Goal: Transaction & Acquisition: Register for event/course

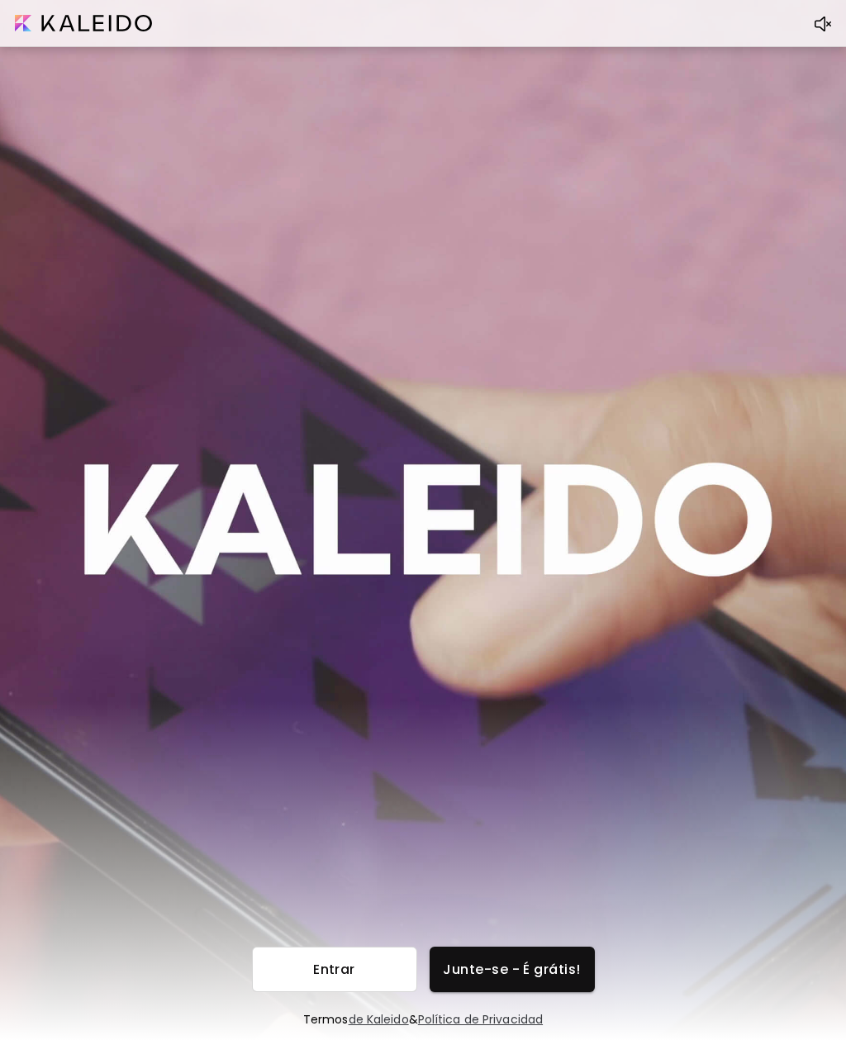
scroll to position [54, 0]
click at [807, 22] on div at bounding box center [822, 23] width 33 height 33
click at [568, 960] on span "Junte-se - É grátis!" at bounding box center [512, 968] width 139 height 17
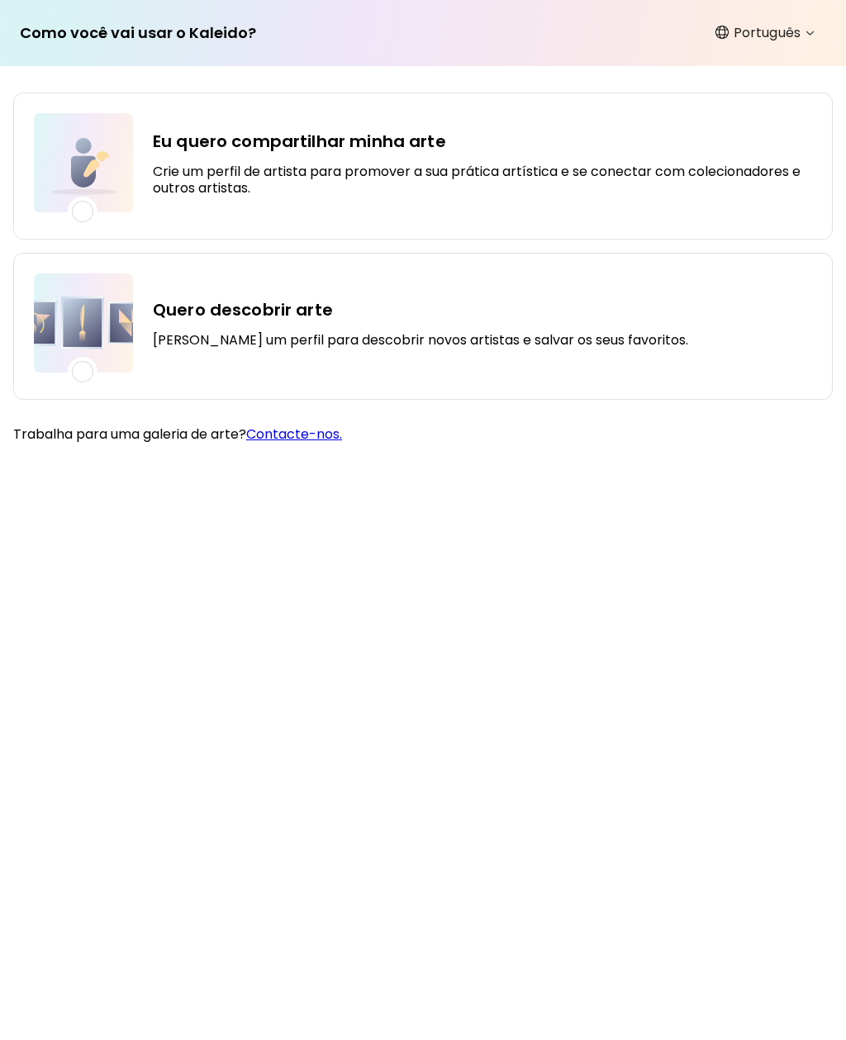
click at [675, 167] on h5 "Crie um perfil de artista para promover a sua prática artística e se conectar c…" at bounding box center [482, 180] width 659 height 33
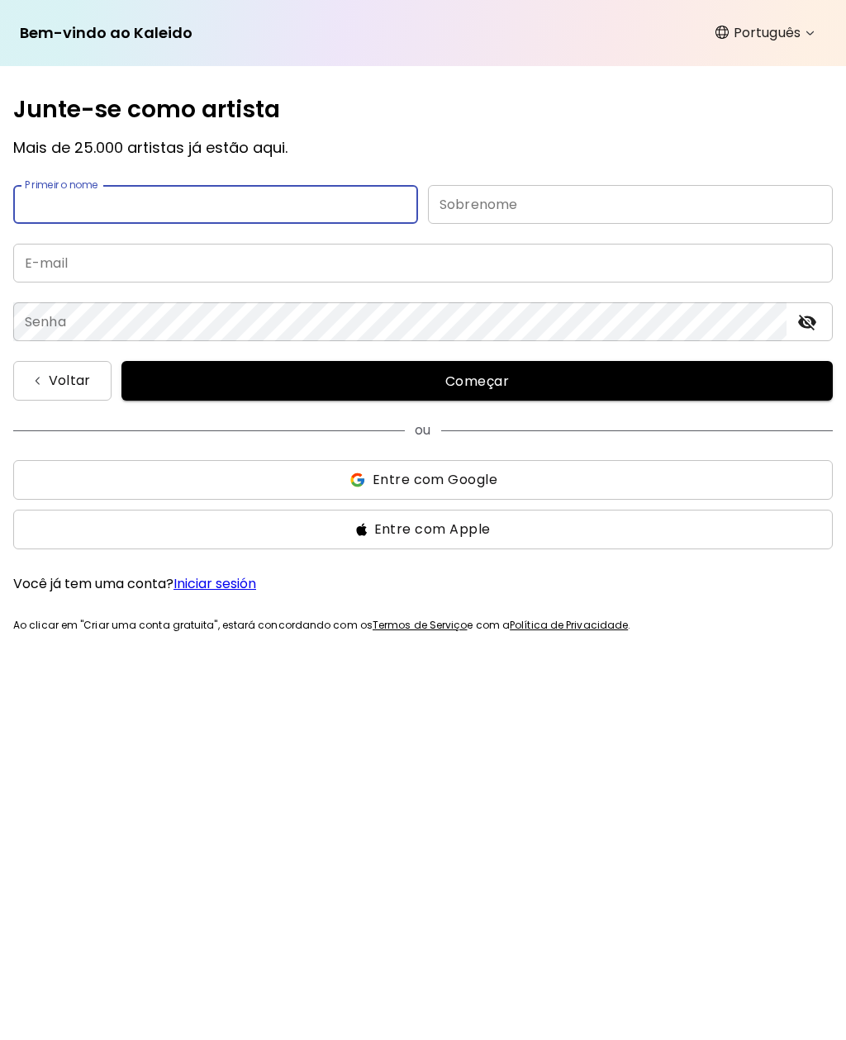
click at [806, 29] on body "**********" at bounding box center [423, 520] width 846 height 1040
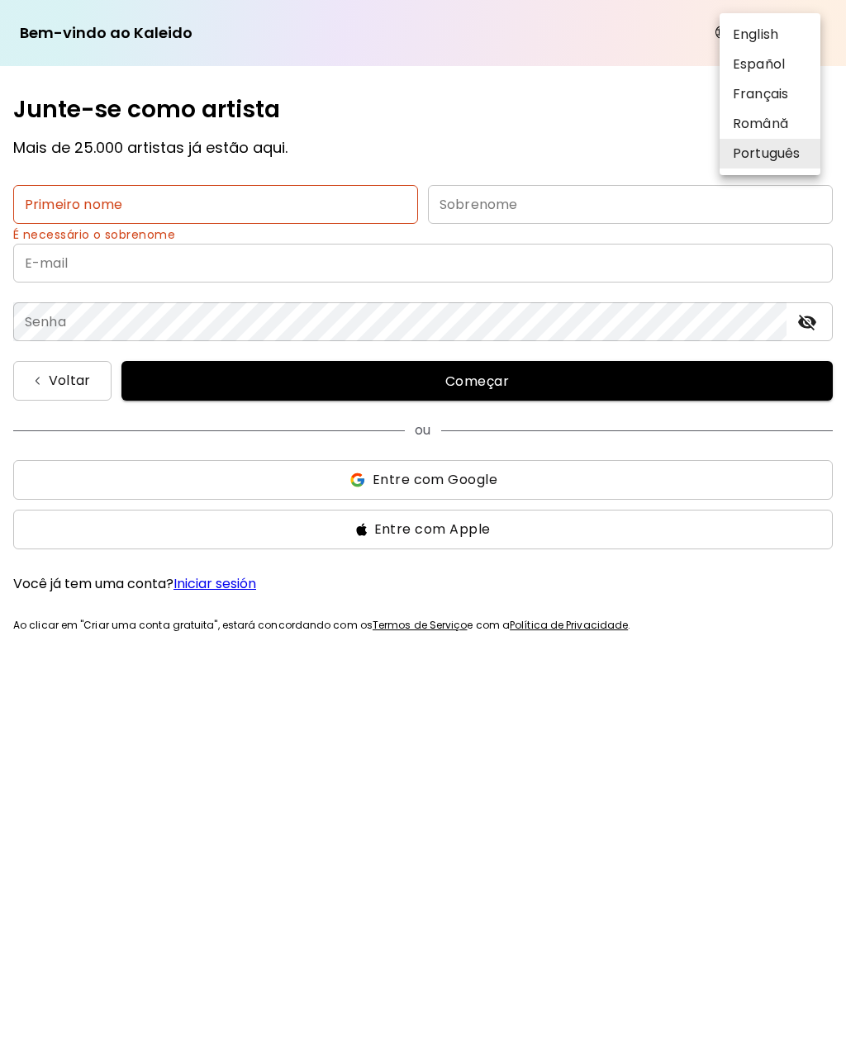
click at [779, 39] on li "English" at bounding box center [769, 35] width 101 height 30
type input "*******"
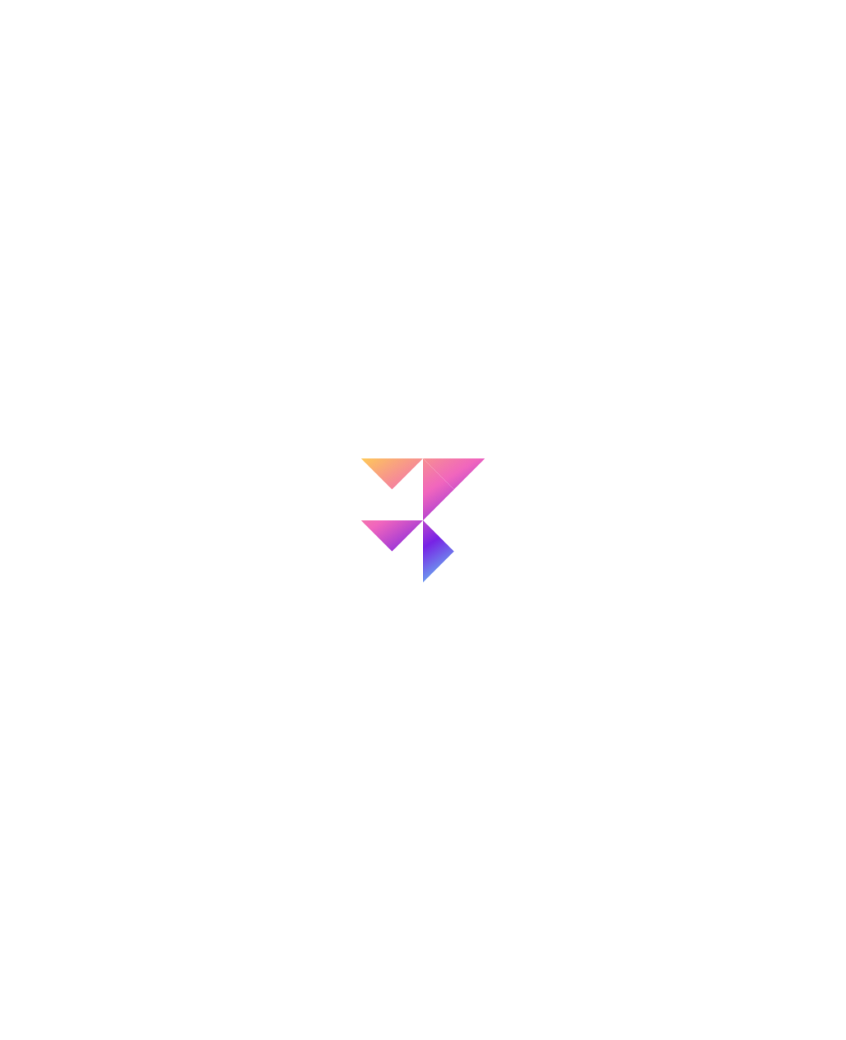
scroll to position [54, 0]
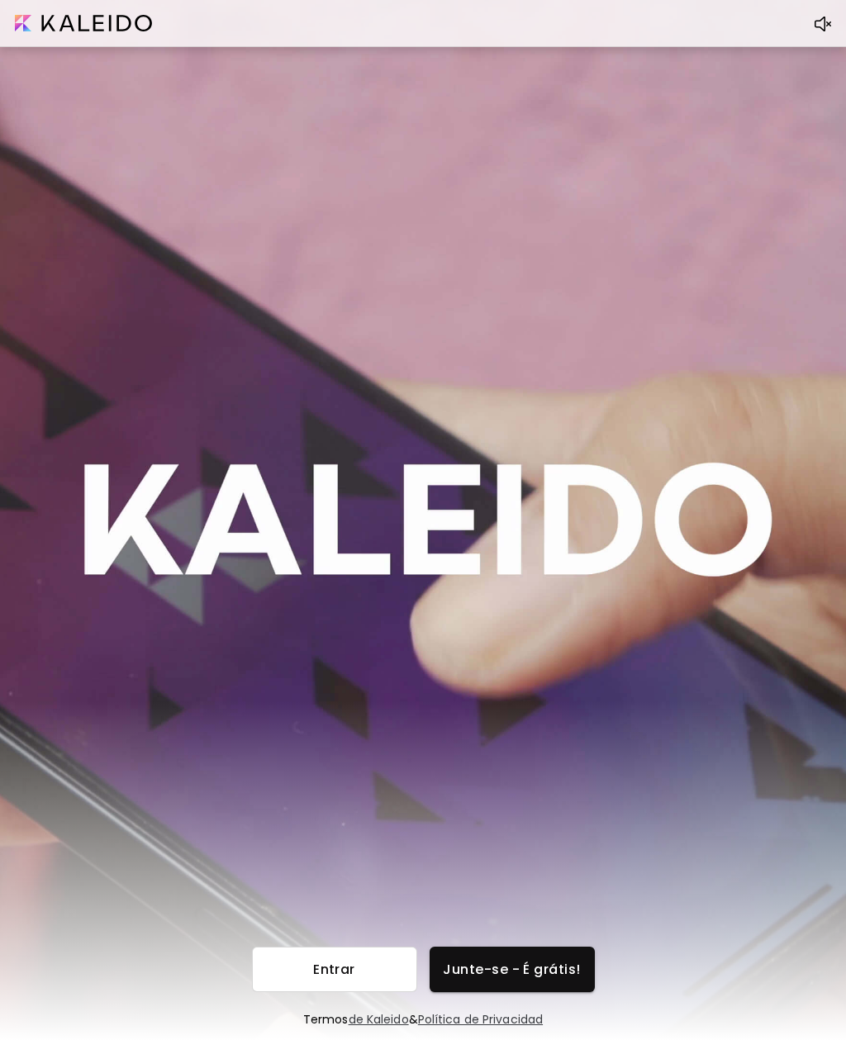
click at [547, 960] on span "Junte-se - É grátis!" at bounding box center [512, 968] width 139 height 17
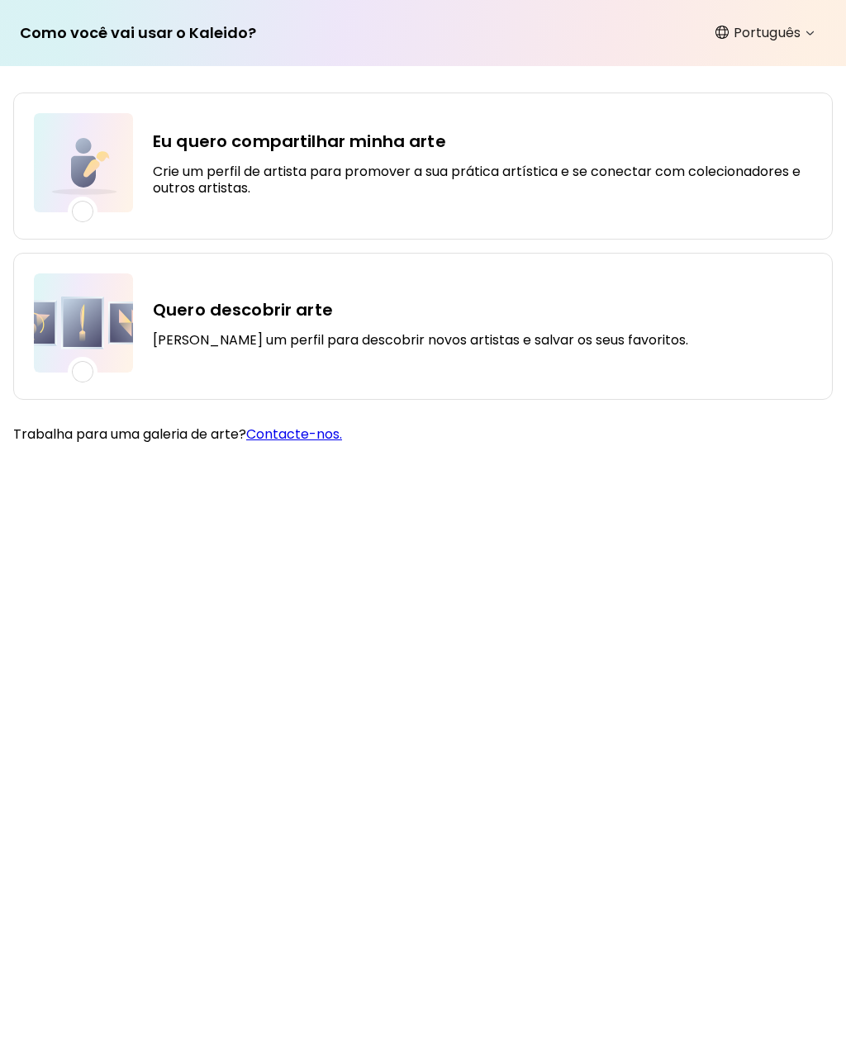
click at [660, 177] on h5 "Crie um perfil de artista para promover a sua prática artística e se conectar c…" at bounding box center [482, 180] width 659 height 33
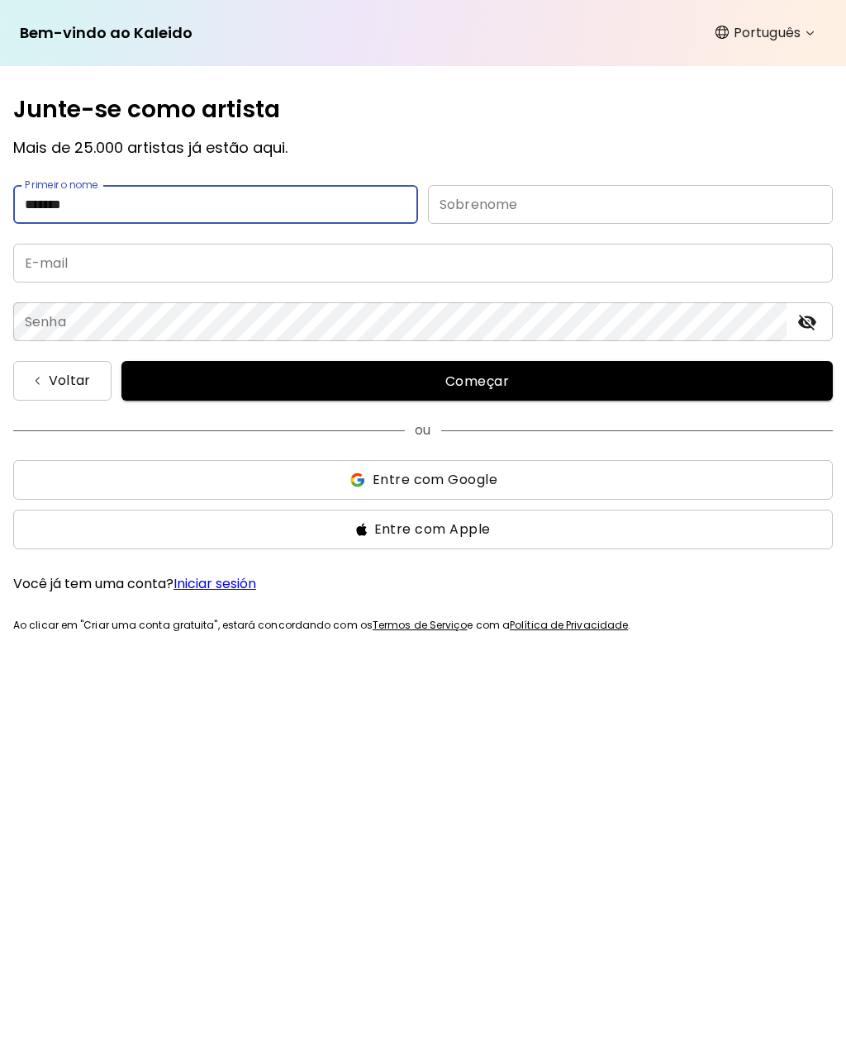
type input "*******"
click at [646, 209] on input "text" at bounding box center [630, 204] width 405 height 39
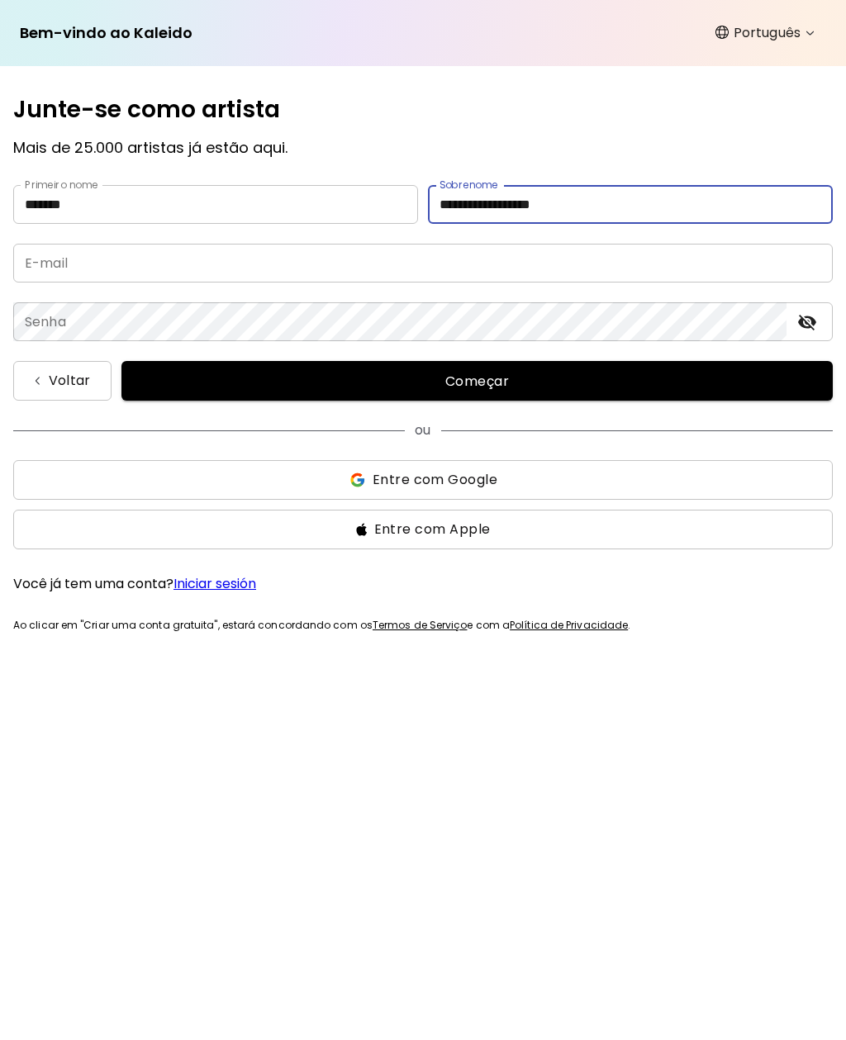
type input "**********"
click at [34, 274] on input "email" at bounding box center [422, 263] width 819 height 39
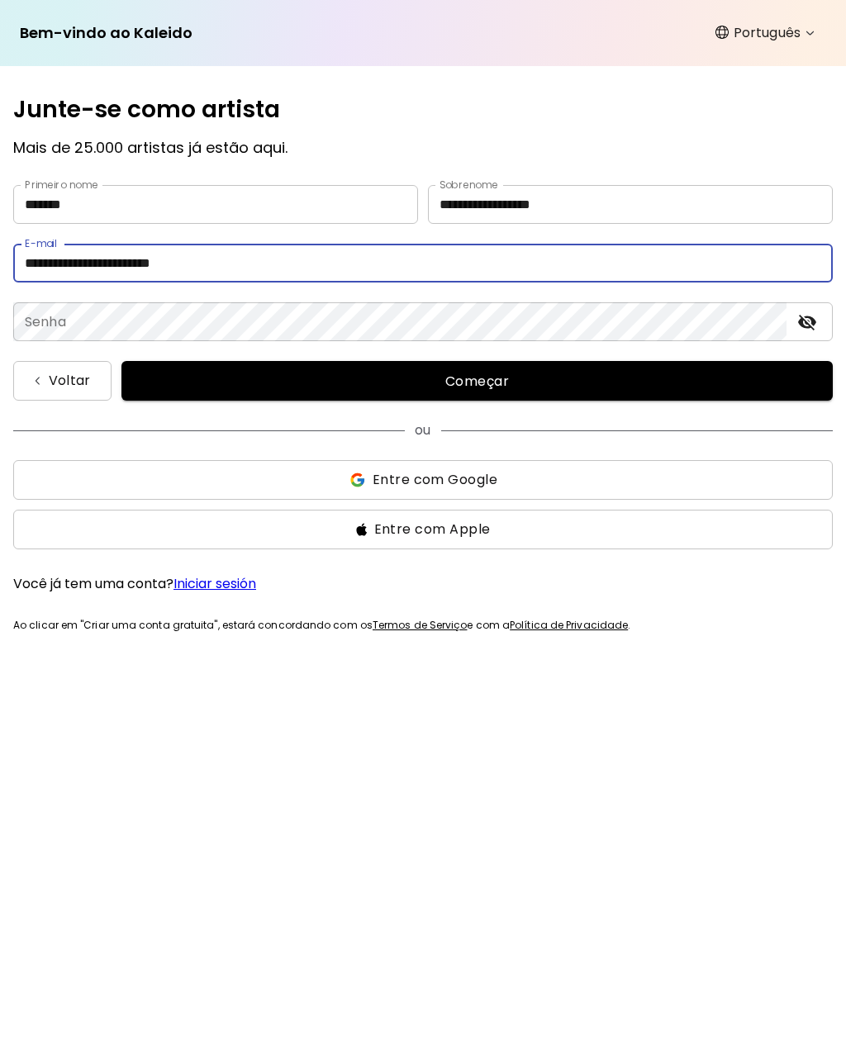
type input "**********"
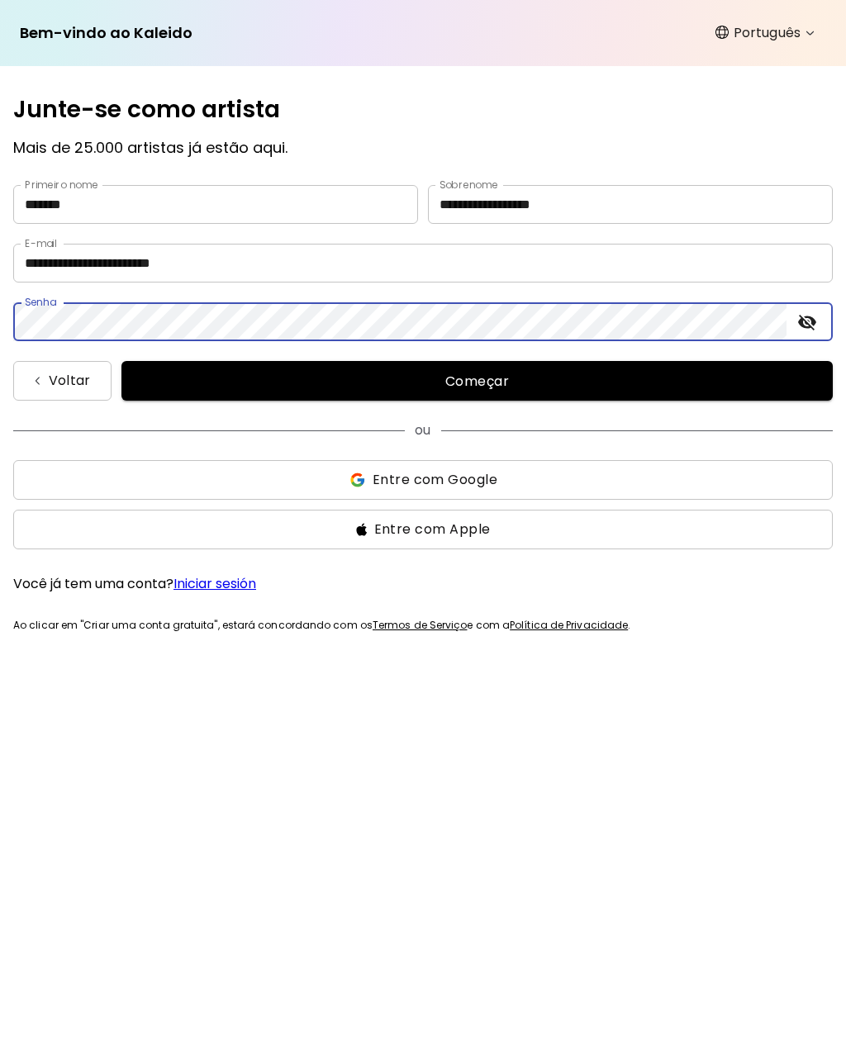
click at [799, 332] on button "toggle password visibility" at bounding box center [807, 322] width 28 height 28
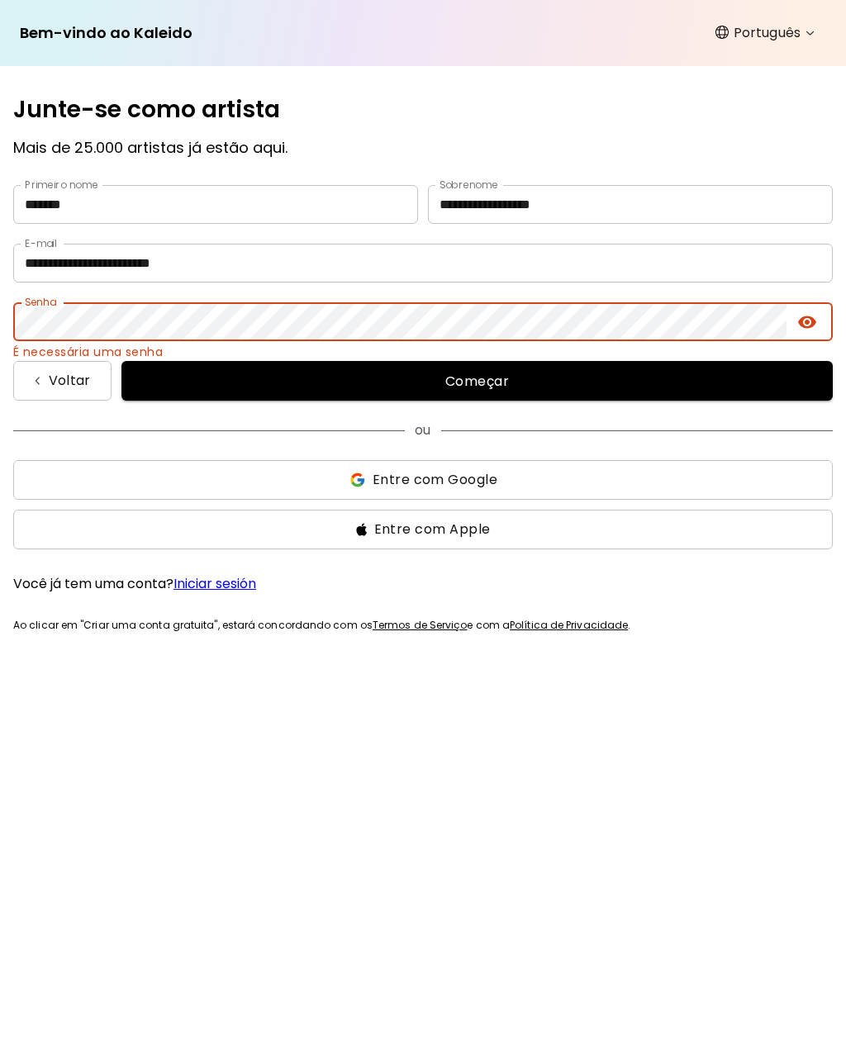
click at [568, 378] on span "Começar" at bounding box center [476, 380] width 671 height 17
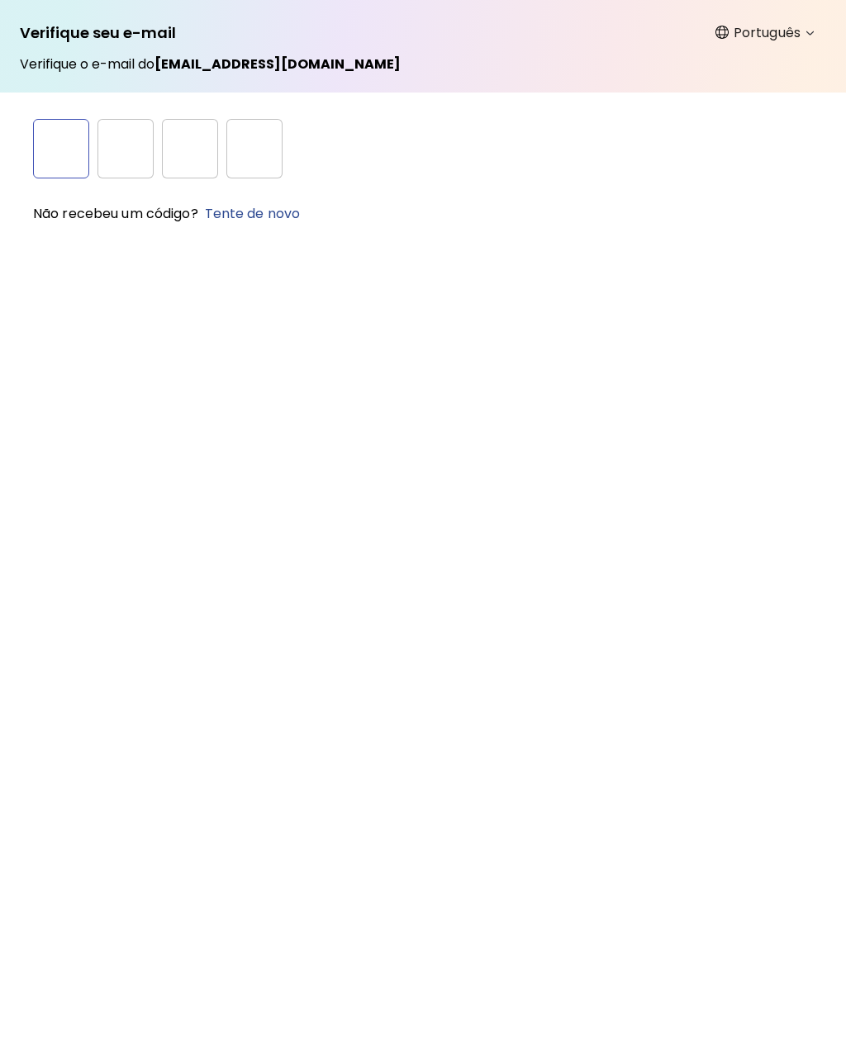
type input "*"
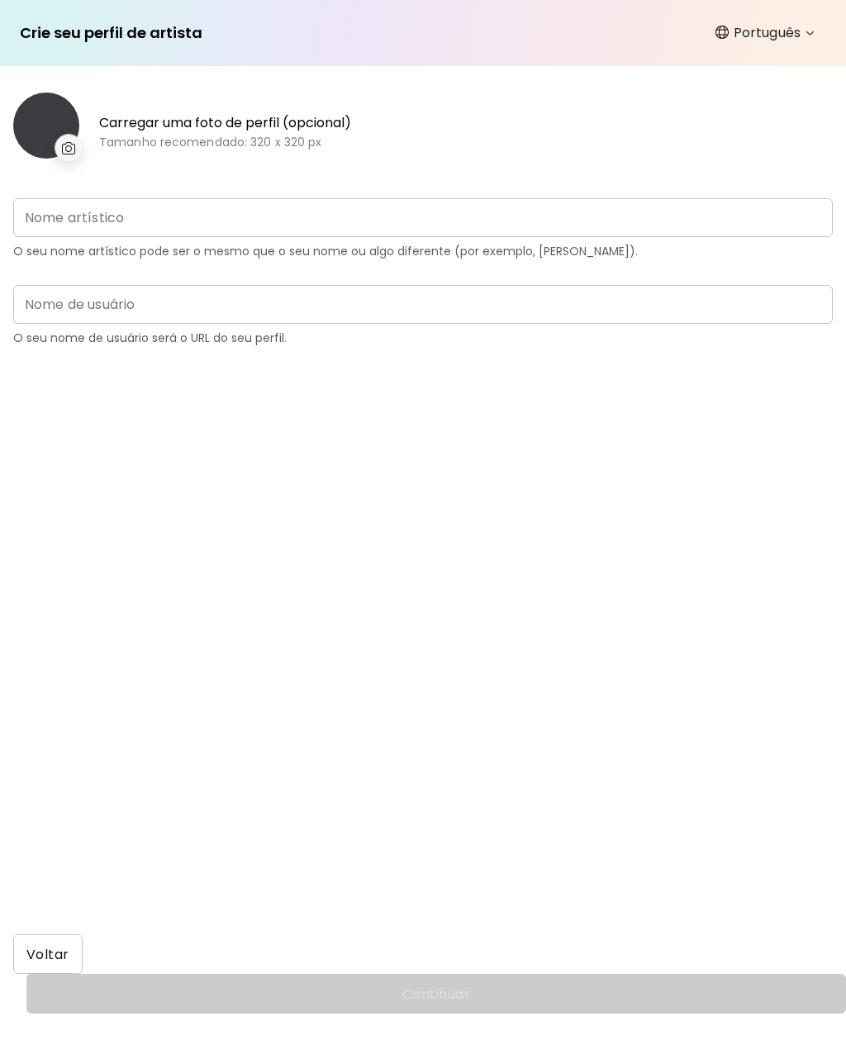
type input "**********"
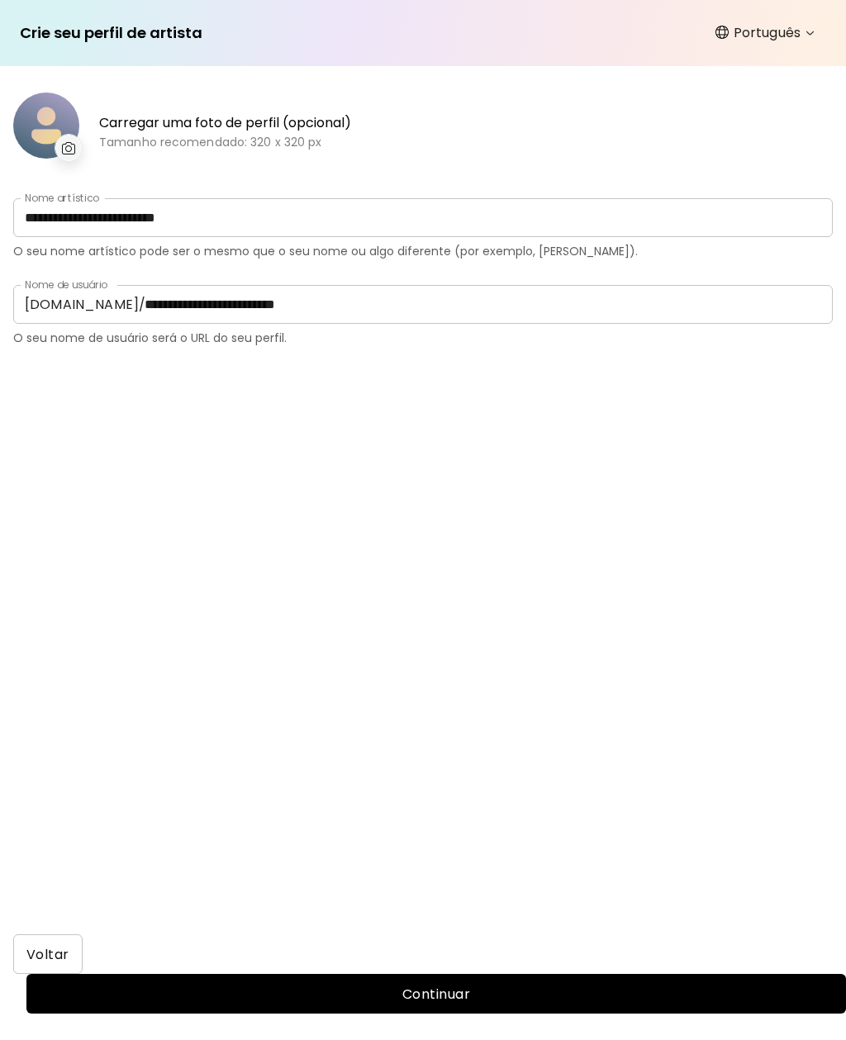
click at [250, 225] on input "**********" at bounding box center [422, 217] width 819 height 39
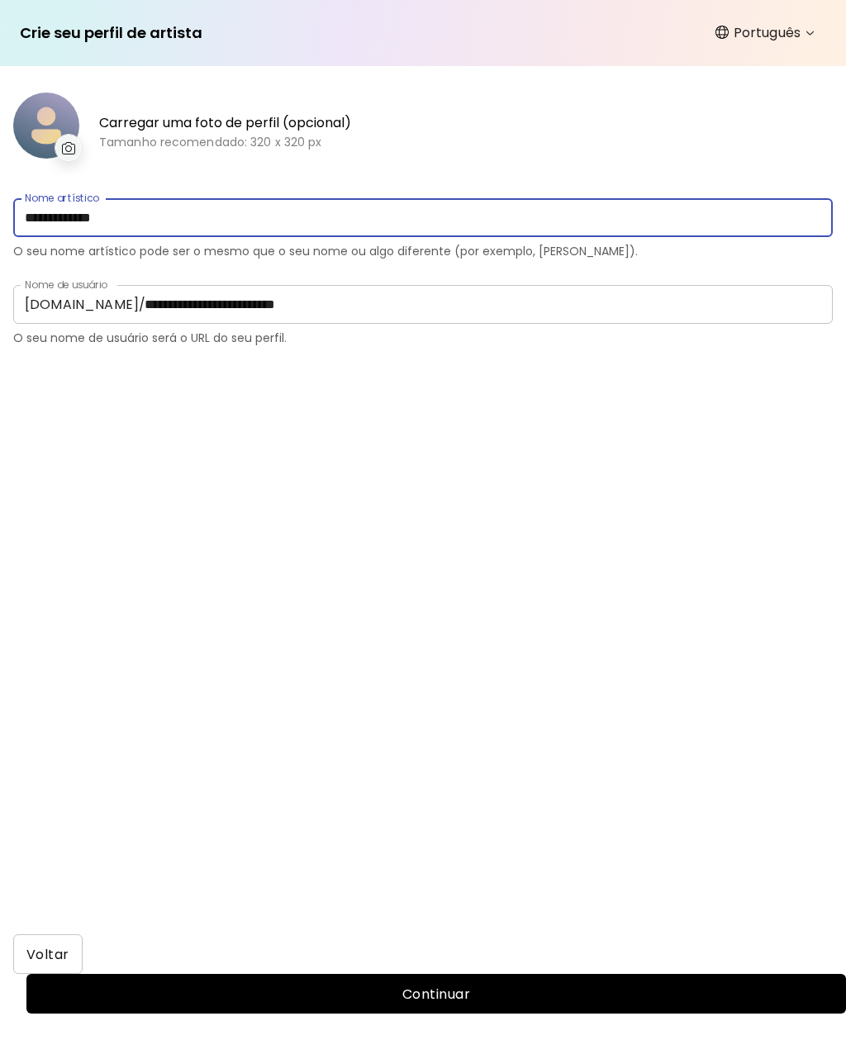
type input "**********"
click at [370, 308] on input "**********" at bounding box center [482, 304] width 699 height 39
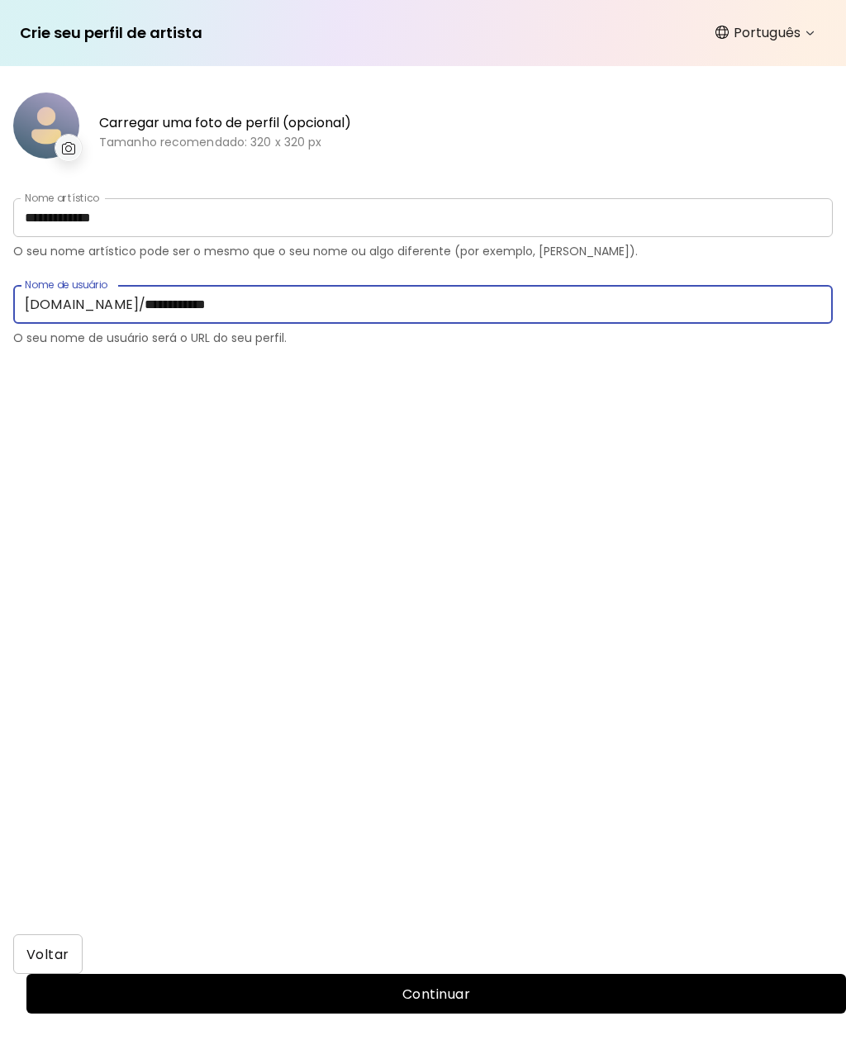
type input "**********"
click at [56, 146] on div at bounding box center [69, 148] width 28 height 28
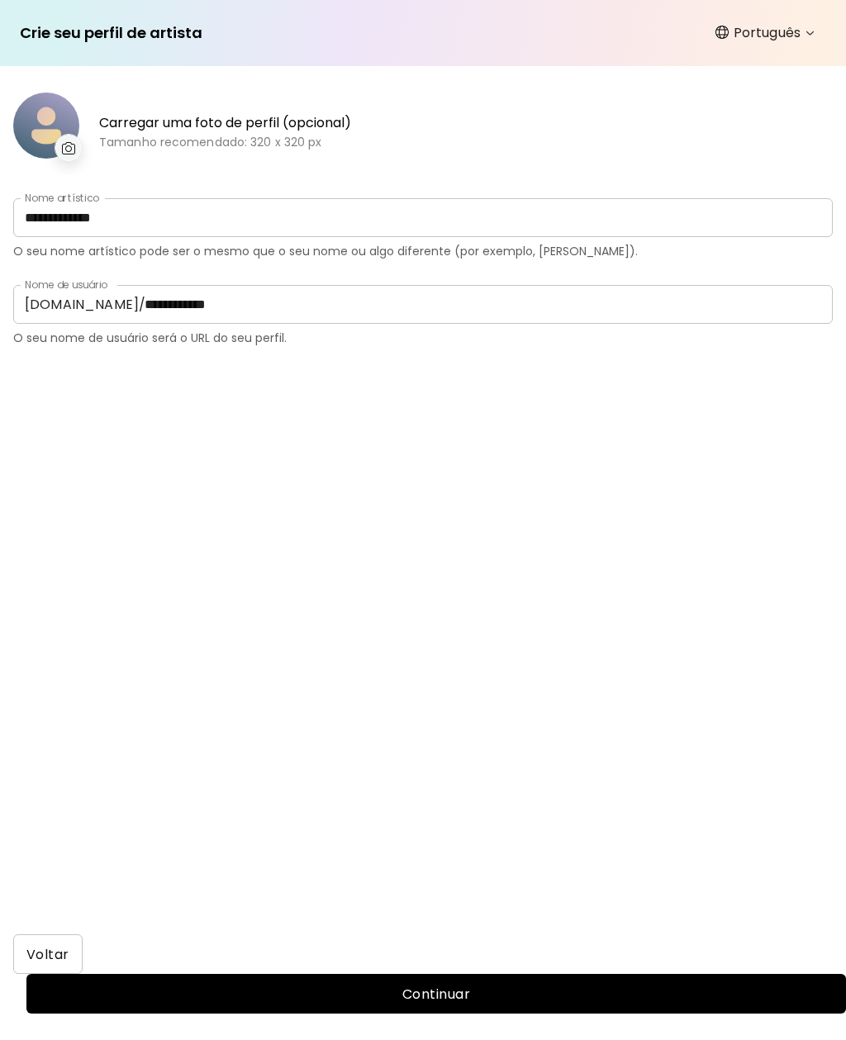
click at [59, 130] on div at bounding box center [46, 125] width 66 height 66
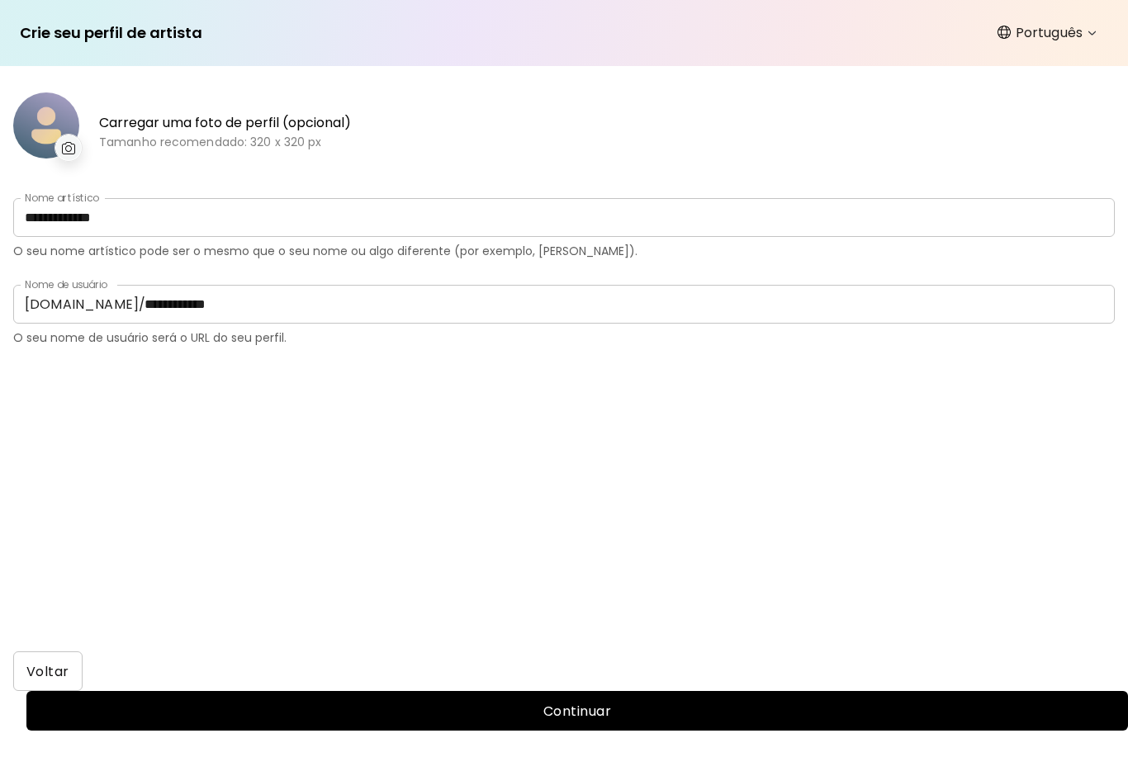
click at [53, 125] on div at bounding box center [46, 125] width 66 height 66
click at [73, 154] on img at bounding box center [69, 148] width 14 height 12
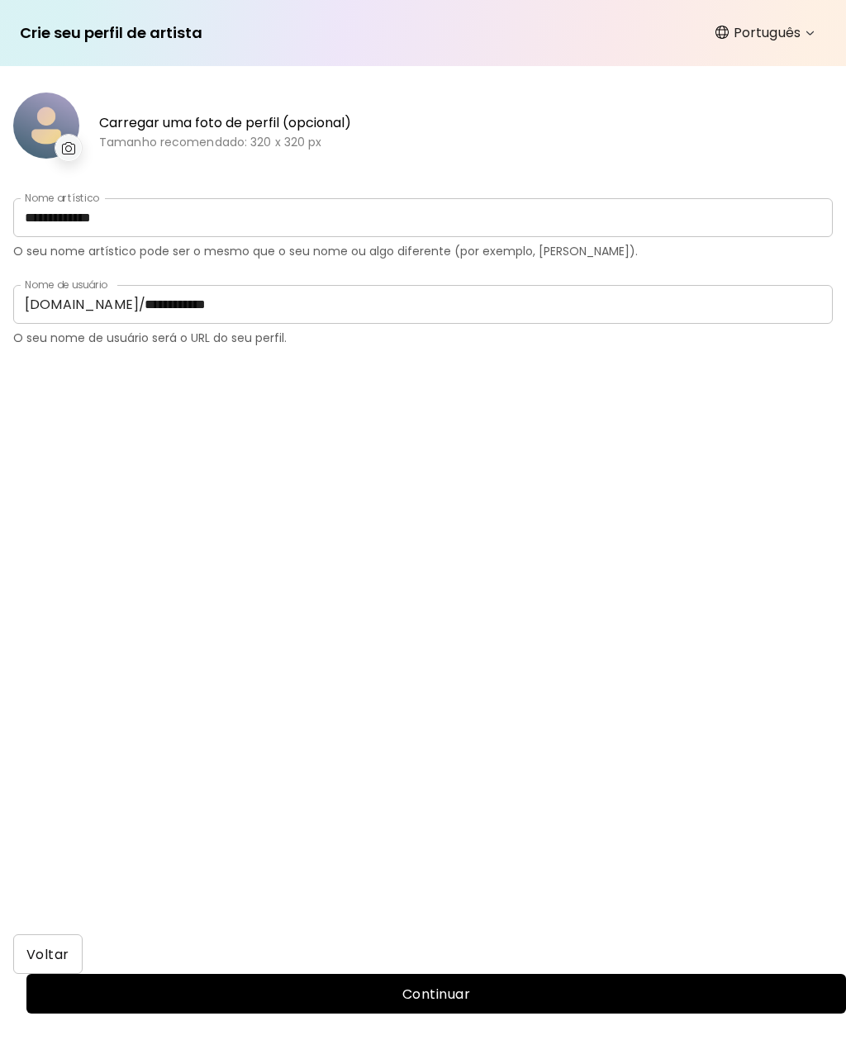
scroll to position [54, 0]
click at [632, 985] on span "Continuar" at bounding box center [436, 993] width 793 height 17
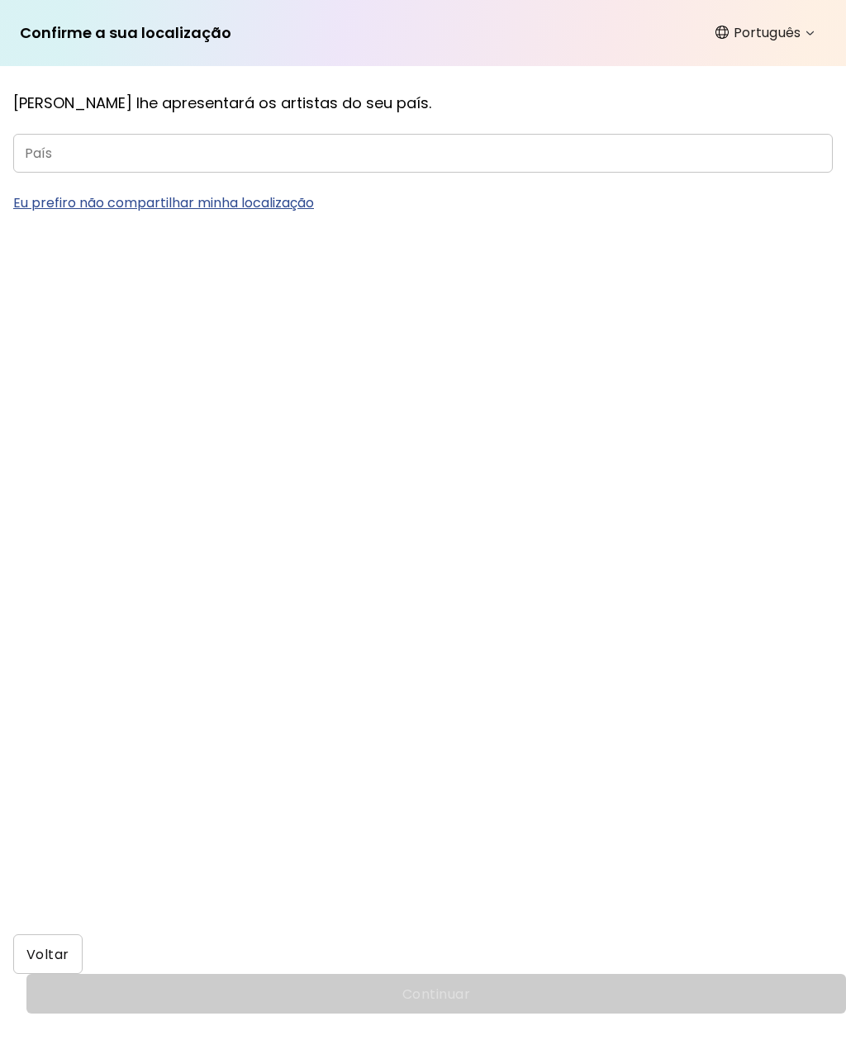
click at [41, 141] on input "País" at bounding box center [422, 153] width 819 height 39
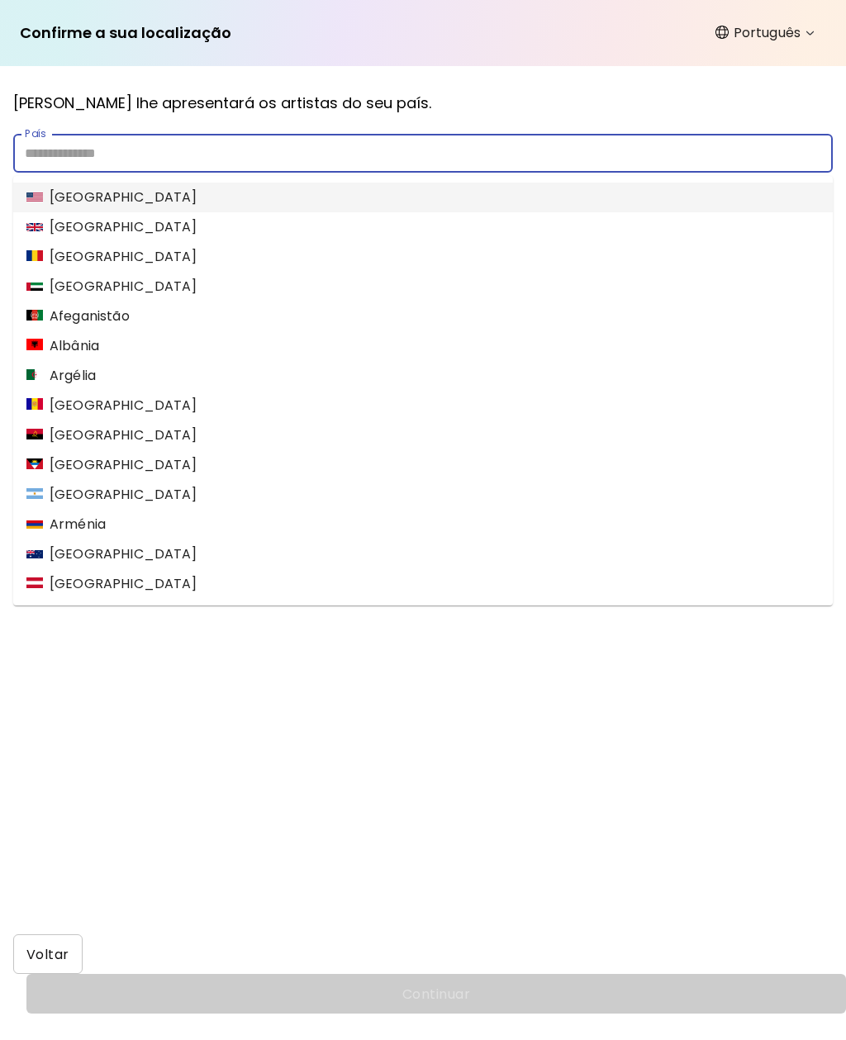
click at [57, 99] on h5 "[PERSON_NAME] lhe apresentará os artistas do seu país." at bounding box center [422, 102] width 819 height 21
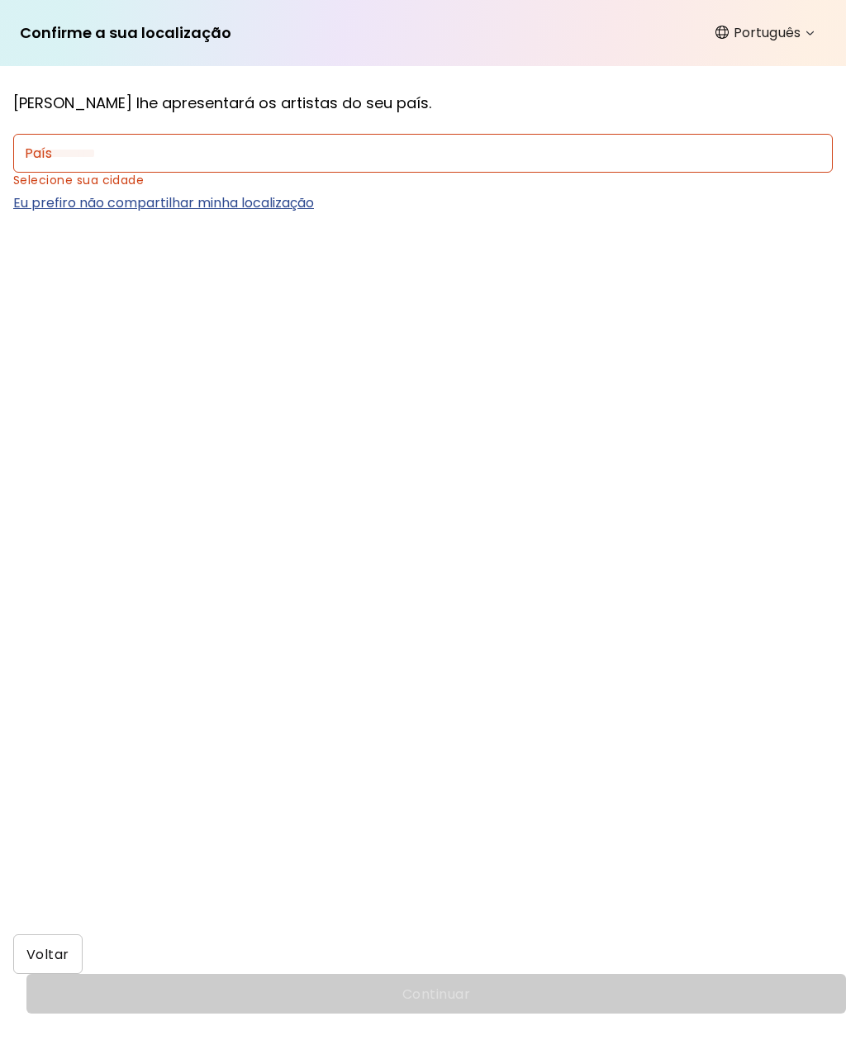
scroll to position [54, 0]
click at [41, 134] on input "País" at bounding box center [422, 153] width 819 height 39
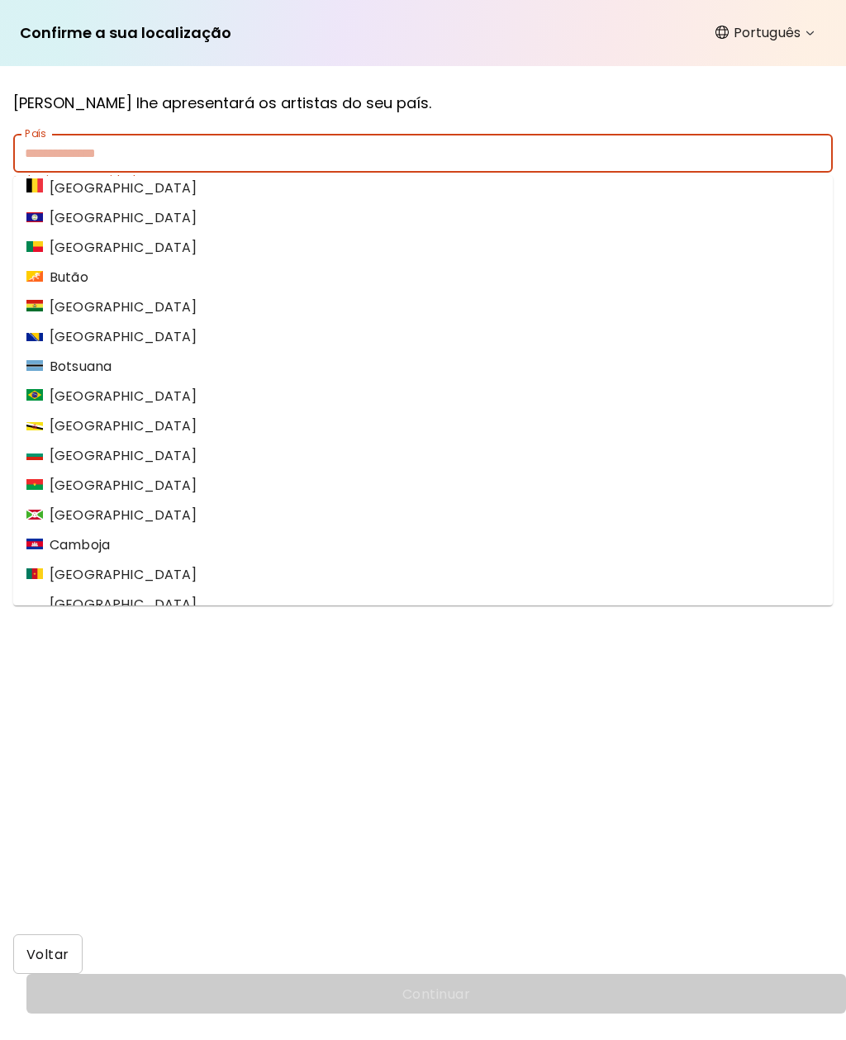
scroll to position [606, 0]
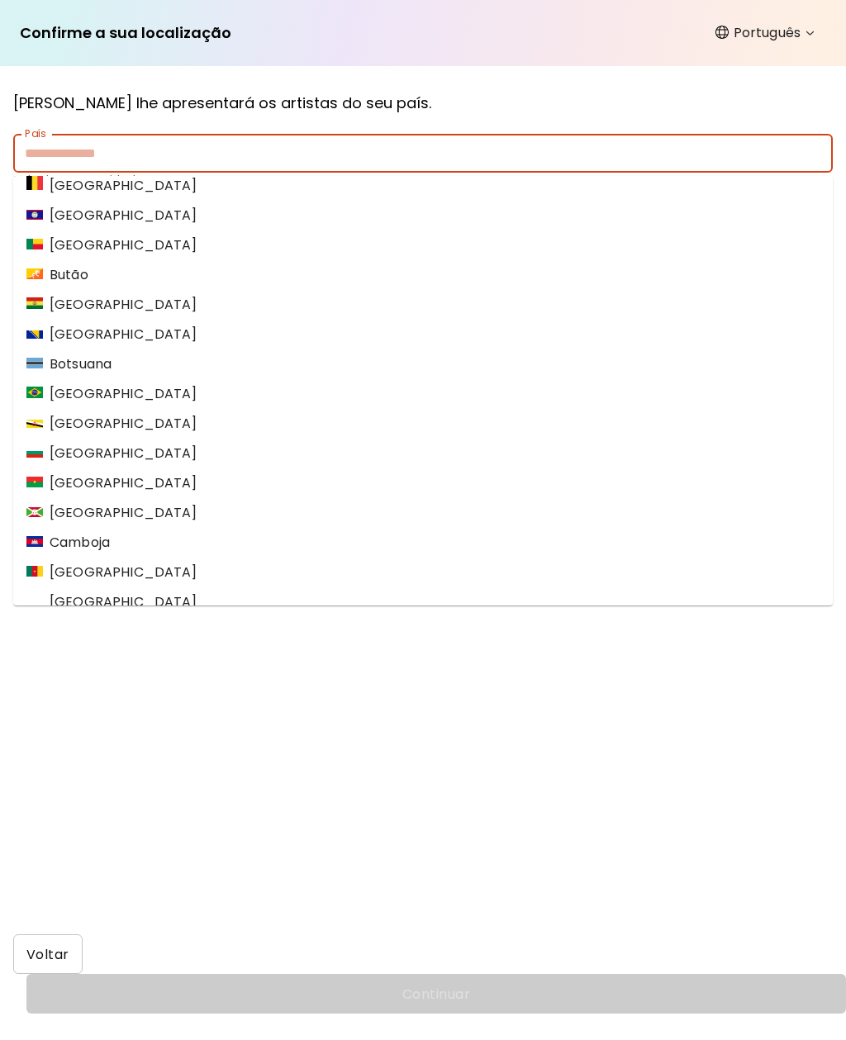
click at [40, 386] on img at bounding box center [34, 392] width 17 height 12
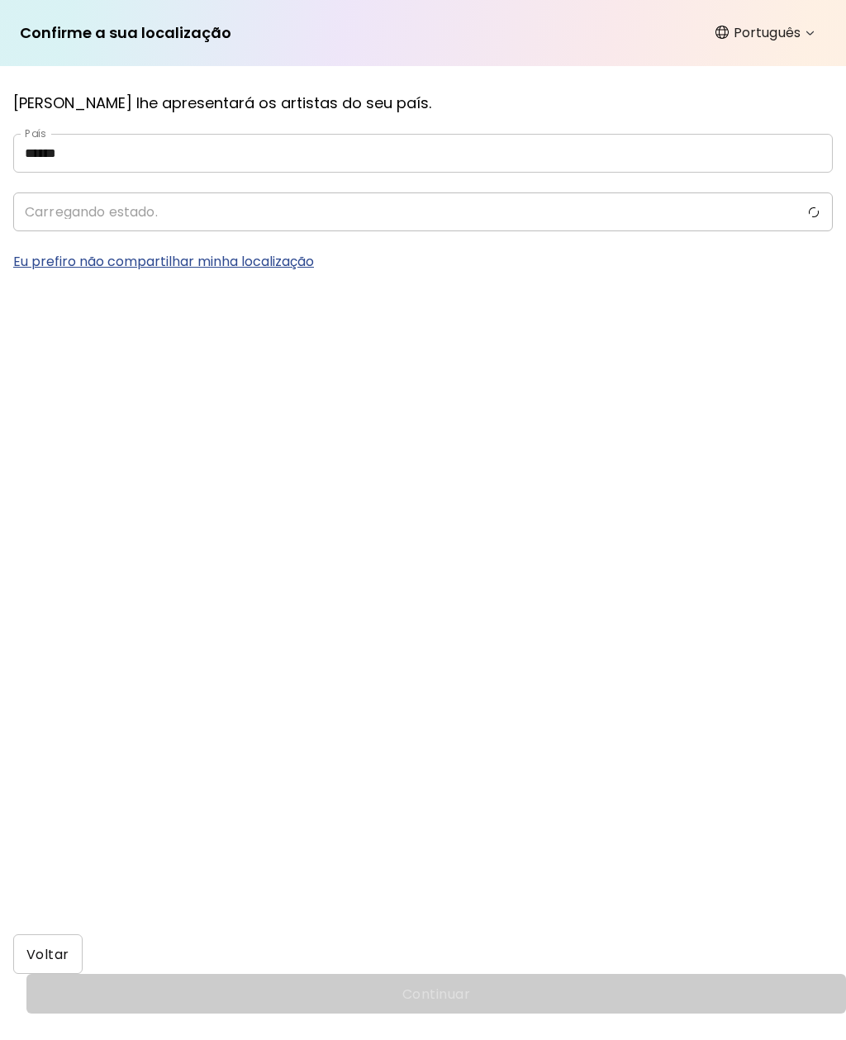
type input "******"
click at [55, 192] on input "Estado" at bounding box center [406, 211] width 787 height 39
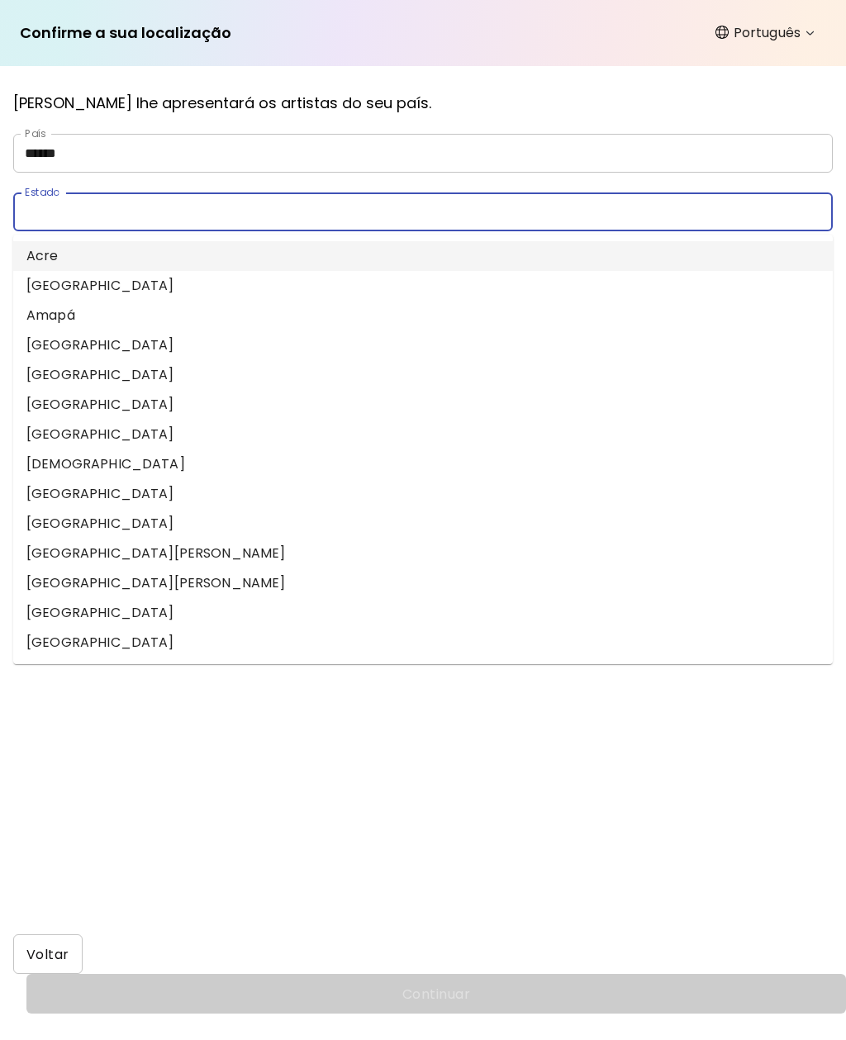
scroll to position [72, 0]
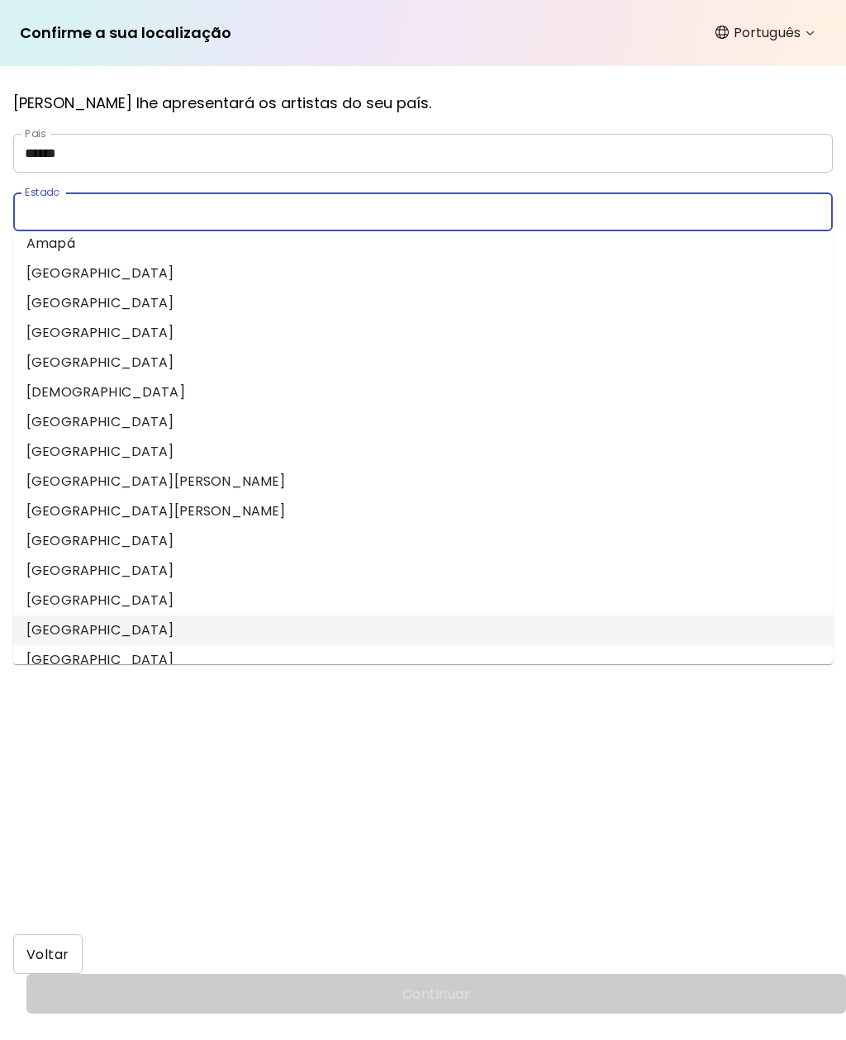
click at [46, 615] on li "[GEOGRAPHIC_DATA]" at bounding box center [422, 630] width 819 height 30
type input "******"
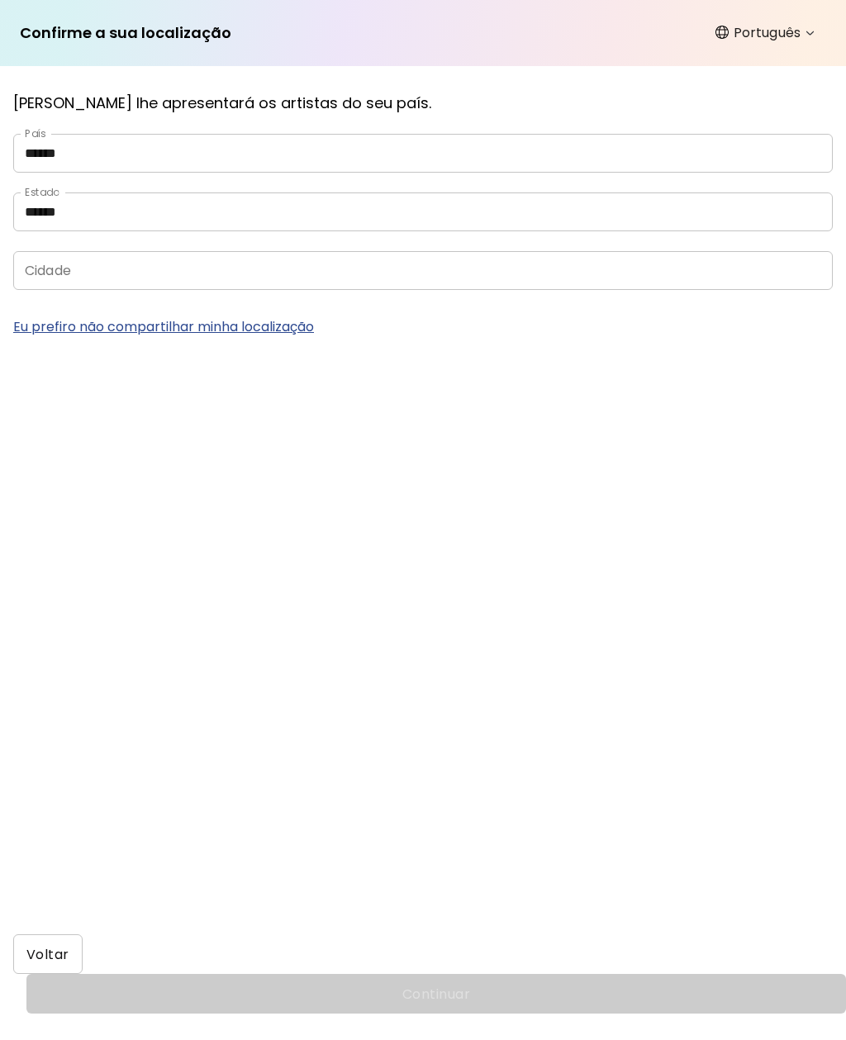
click at [29, 251] on input "Cidade" at bounding box center [406, 270] width 787 height 39
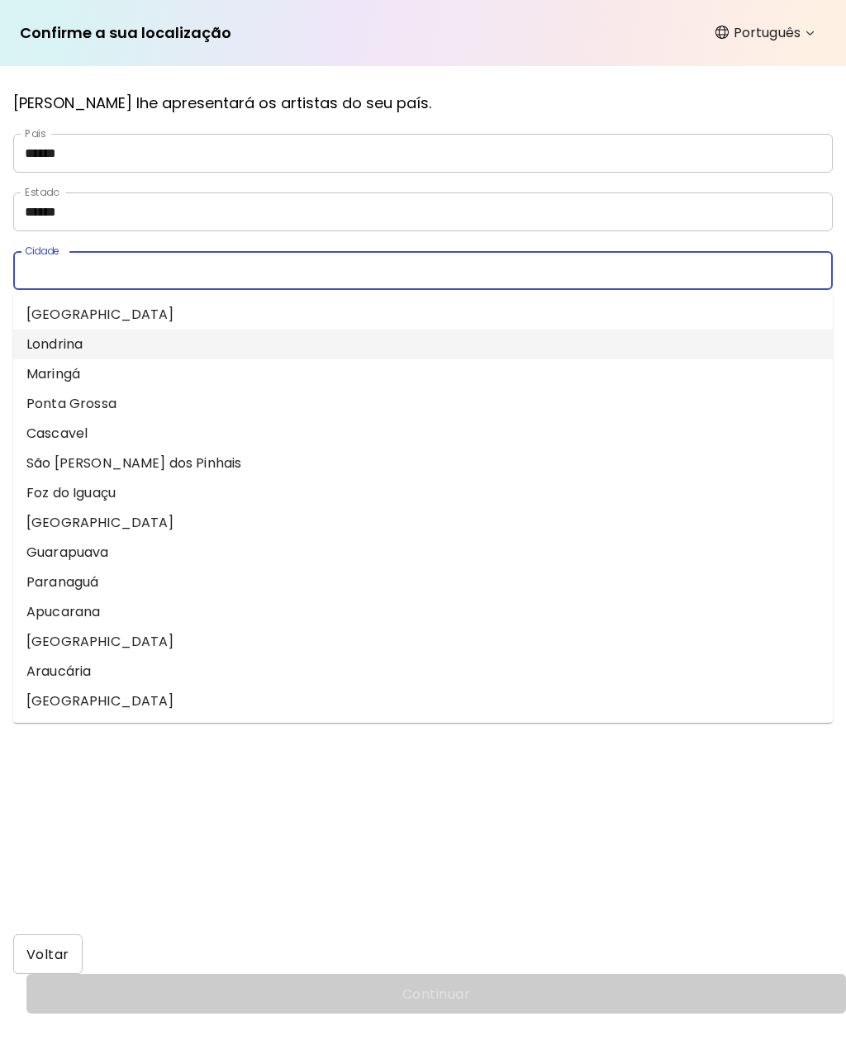
click at [33, 329] on li "Londrina" at bounding box center [422, 344] width 819 height 30
type input "********"
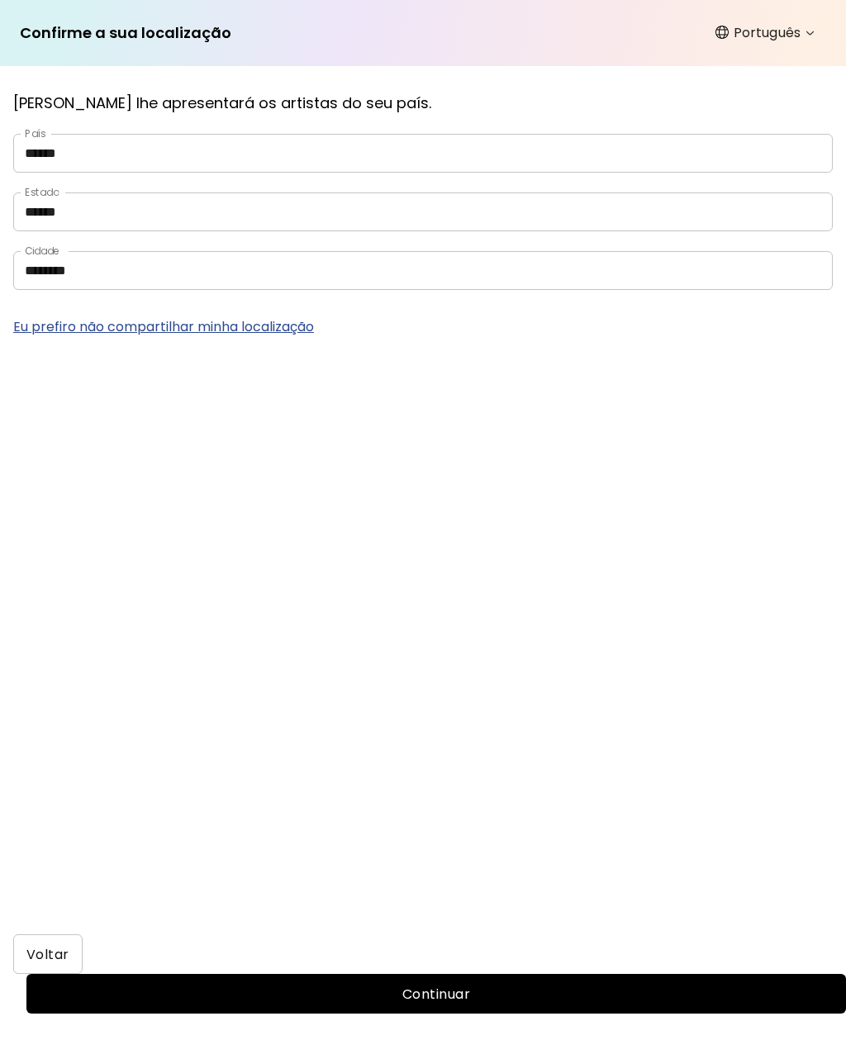
click at [559, 974] on button "Continuar" at bounding box center [435, 994] width 819 height 40
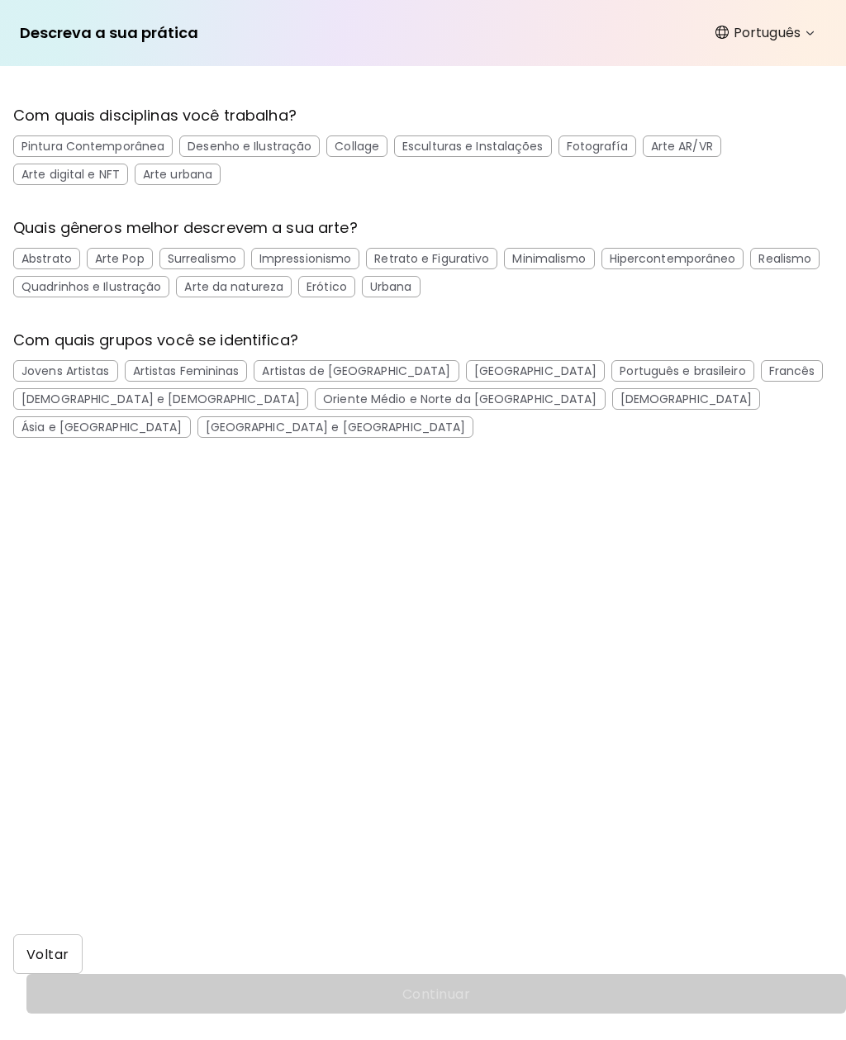
click at [197, 149] on div "Desenho e Ilustração" at bounding box center [249, 145] width 140 height 21
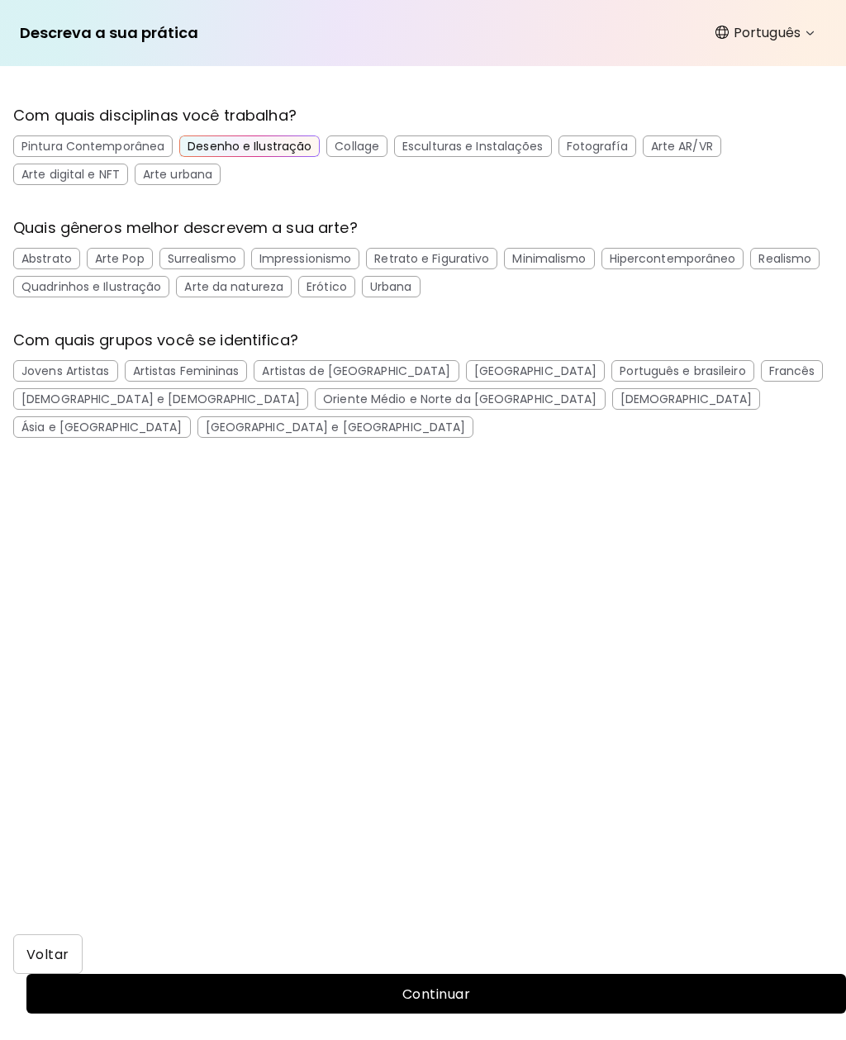
click at [796, 260] on div "Realismo" at bounding box center [784, 258] width 69 height 21
click at [83, 288] on div "Quadrinhos e Ilustração" at bounding box center [91, 286] width 156 height 21
click at [472, 262] on div "Retrato e Figurativo" at bounding box center [431, 258] width 131 height 21
click at [611, 373] on div "Português e brasileiro" at bounding box center [682, 370] width 142 height 21
click at [85, 376] on div "Jovens Artistas" at bounding box center [65, 370] width 105 height 21
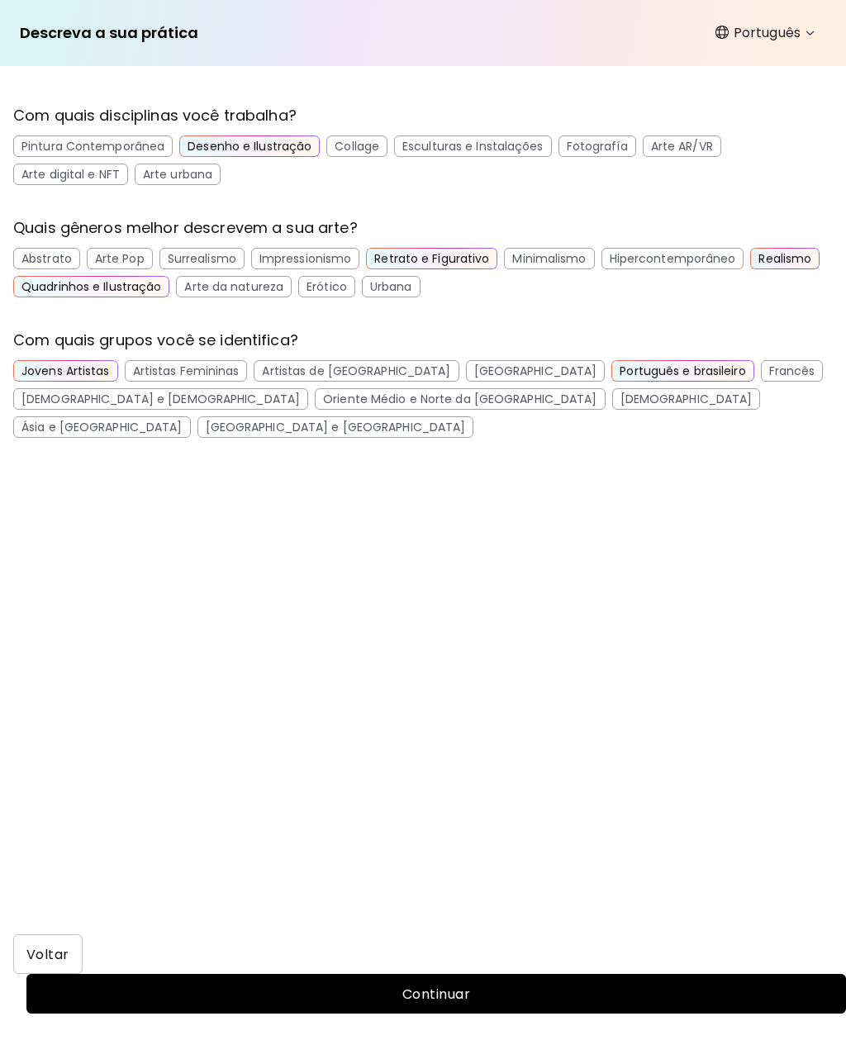
click at [321, 405] on div "Oriente Médio e Norte da [GEOGRAPHIC_DATA]" at bounding box center [460, 398] width 290 height 21
click at [326, 399] on div "Oriente Médio e Norte da [GEOGRAPHIC_DATA]" at bounding box center [460, 398] width 290 height 21
click at [191, 416] on div "Ásia e [GEOGRAPHIC_DATA]" at bounding box center [102, 426] width 178 height 21
click at [354, 379] on div "Artistas de [GEOGRAPHIC_DATA]" at bounding box center [356, 370] width 205 height 21
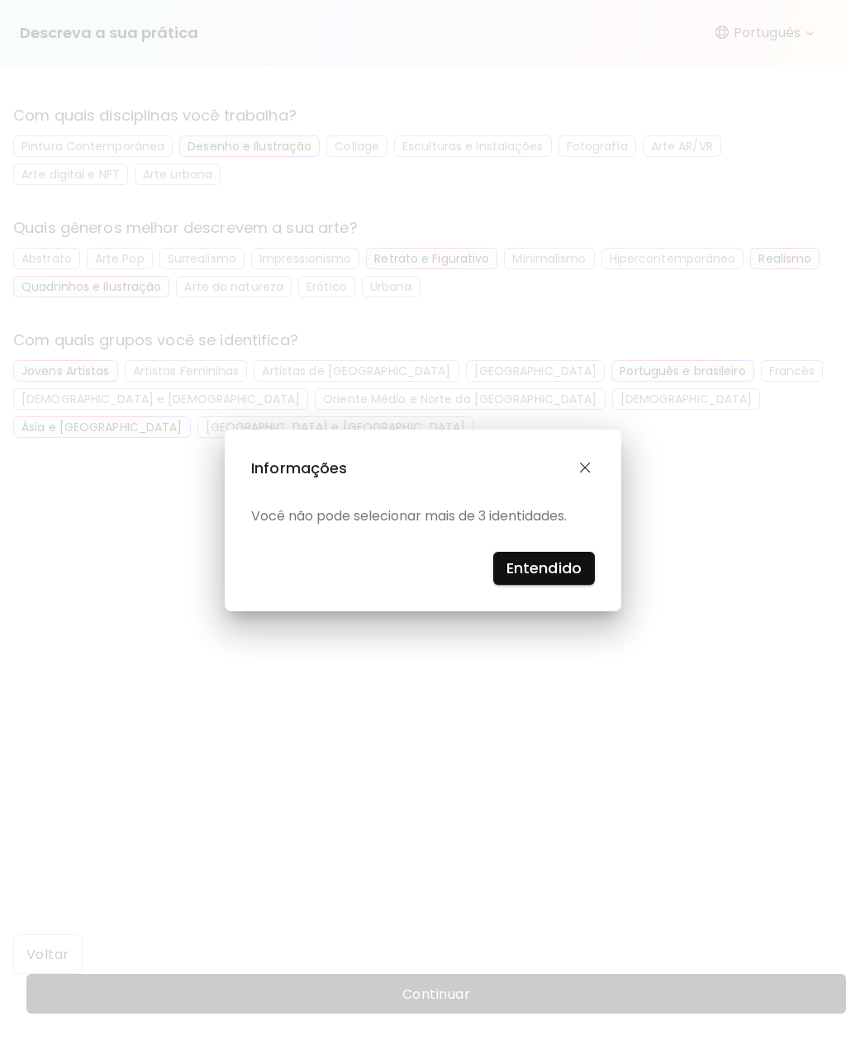
click at [594, 466] on button "button" at bounding box center [585, 468] width 19 height 25
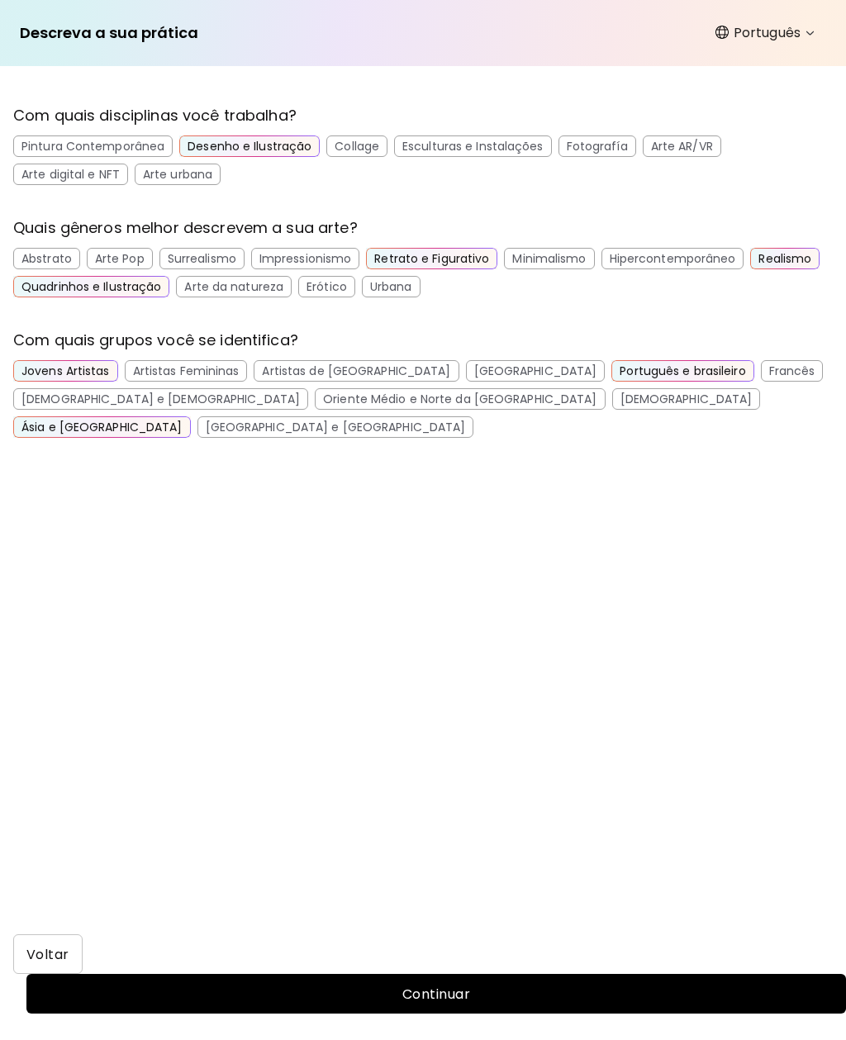
click at [61, 373] on div "Jovens Artistas" at bounding box center [65, 370] width 105 height 21
click at [295, 368] on div "Artistas de [GEOGRAPHIC_DATA]" at bounding box center [356, 370] width 205 height 21
click at [706, 985] on span "Continuar" at bounding box center [436, 993] width 793 height 17
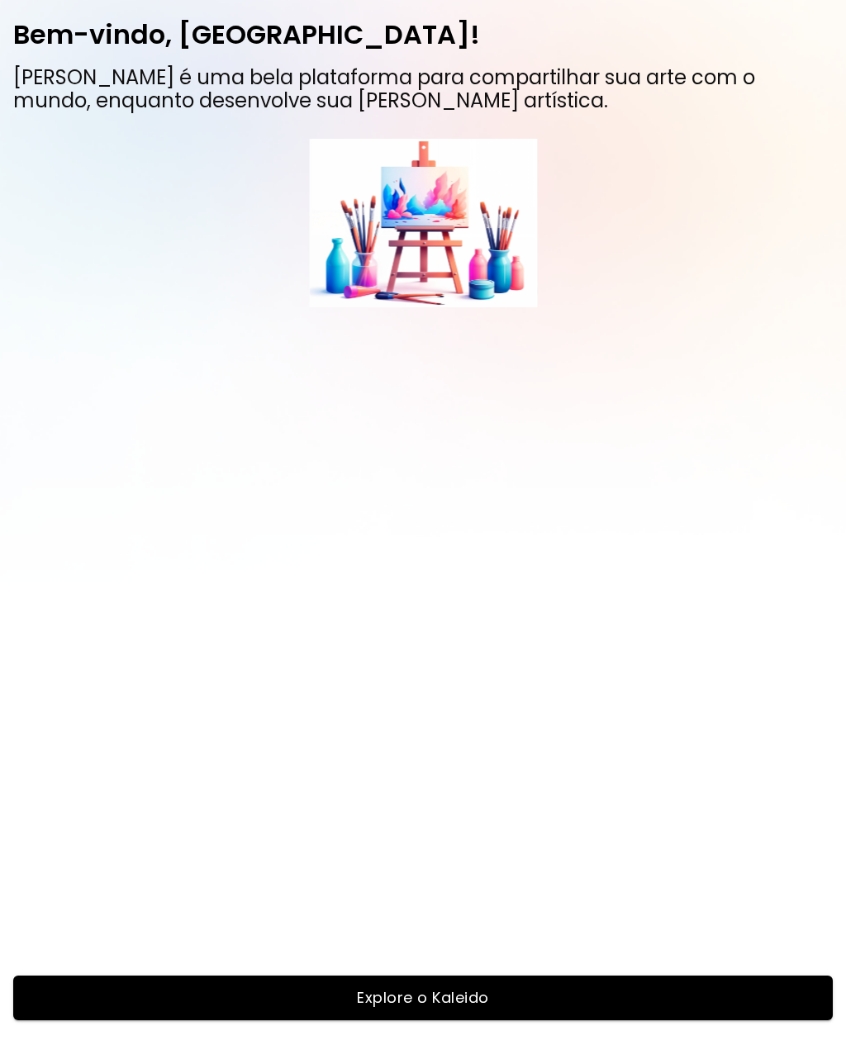
click at [730, 990] on span "Explore o Kaleido" at bounding box center [423, 997] width 786 height 18
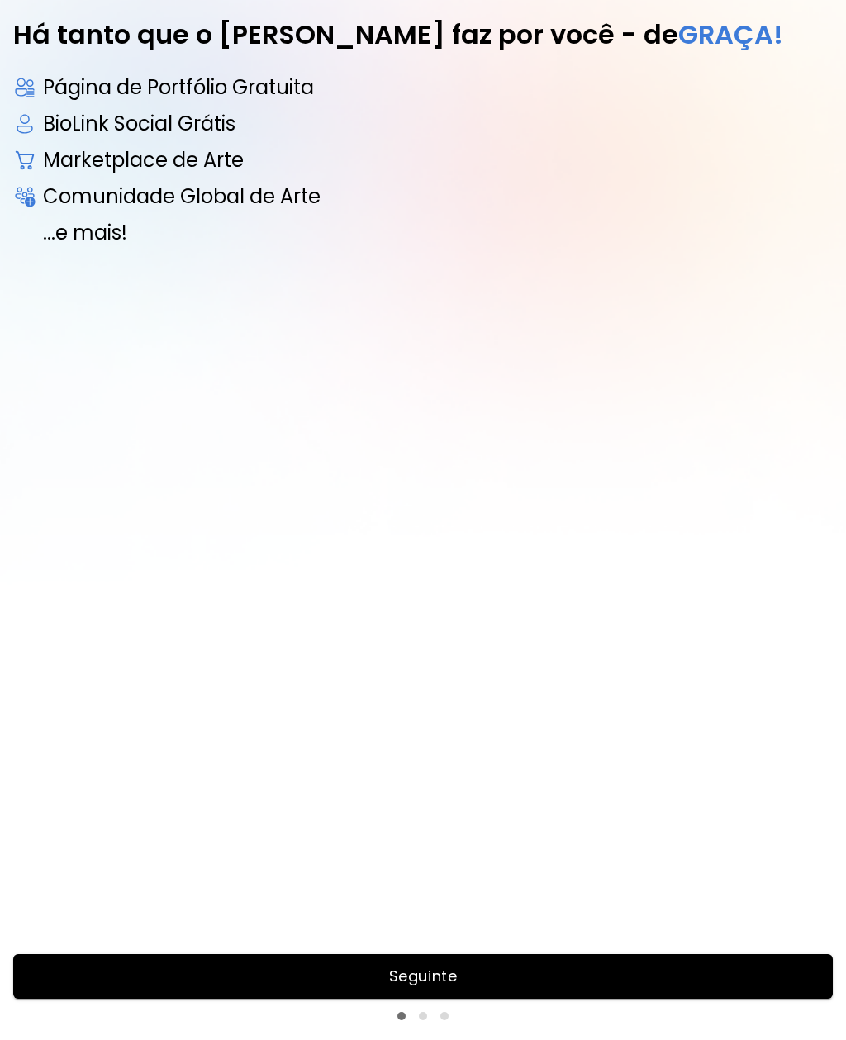
click at [710, 972] on span "Seguinte" at bounding box center [423, 976] width 786 height 18
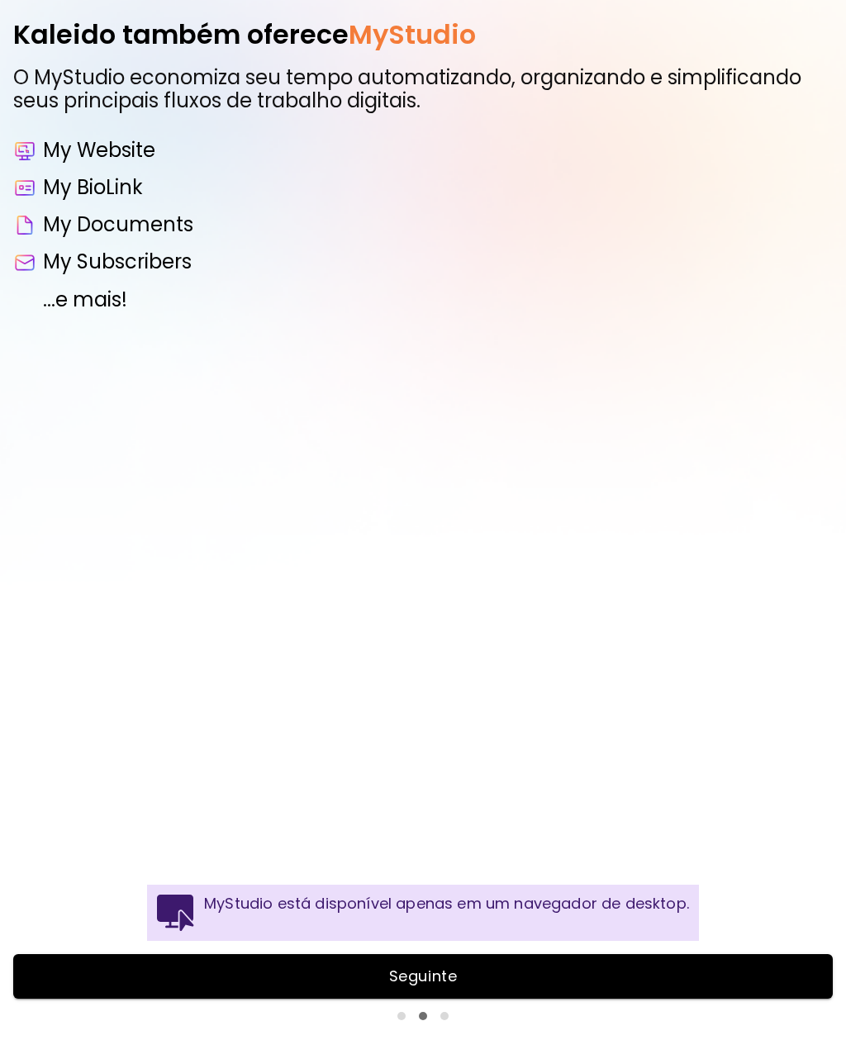
click at [754, 972] on span "Seguinte" at bounding box center [423, 976] width 786 height 18
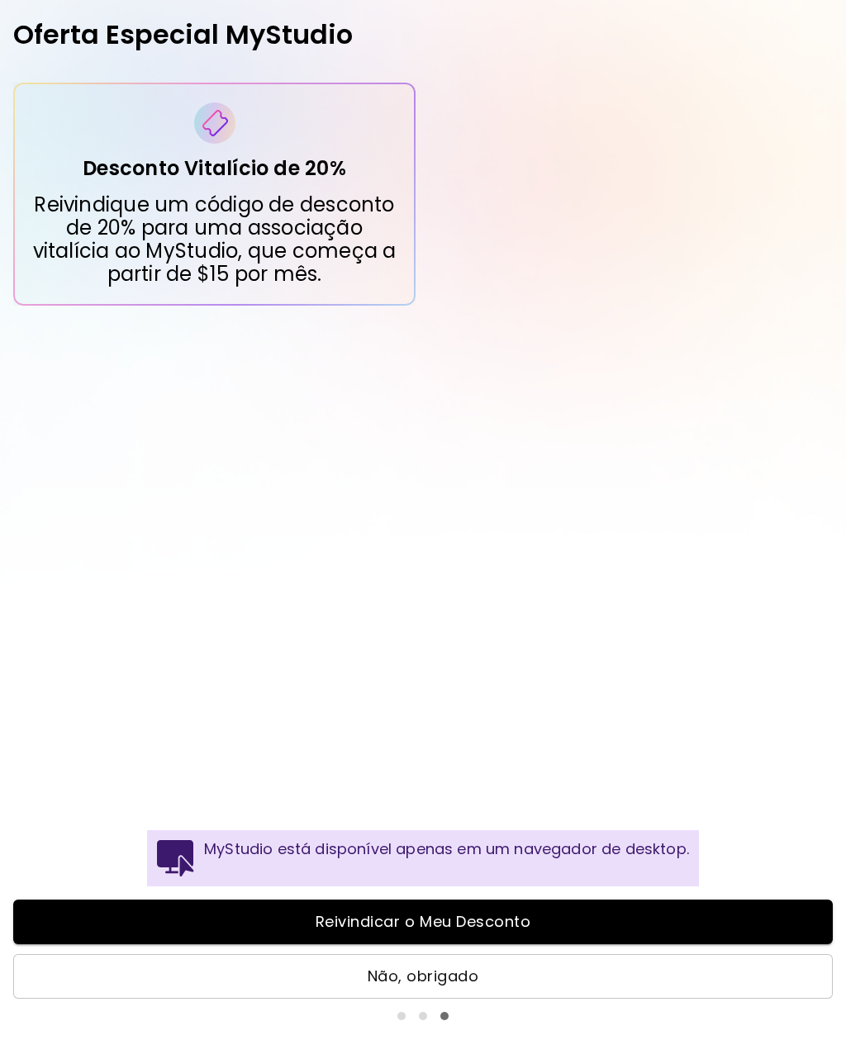
click at [744, 969] on span "Não, obrigado" at bounding box center [423, 976] width 784 height 18
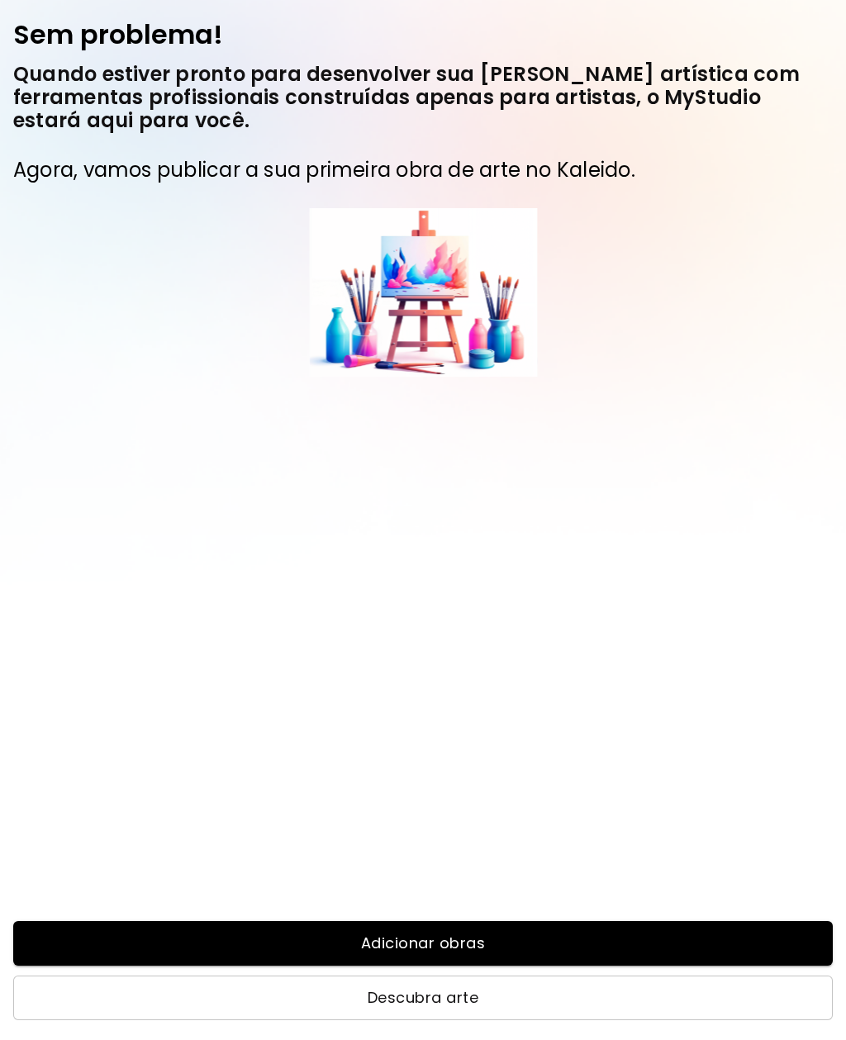
click at [709, 994] on span "Descubra arte" at bounding box center [423, 997] width 784 height 18
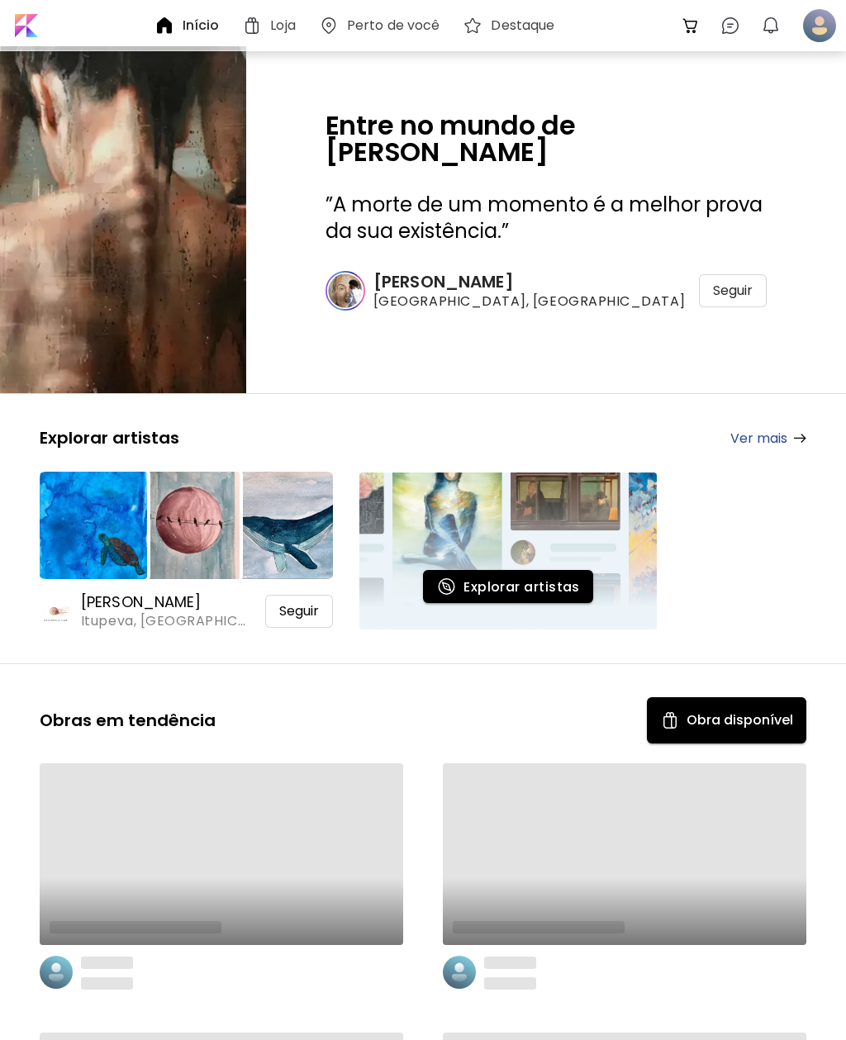
click at [113, 148] on img at bounding box center [123, 220] width 369 height 520
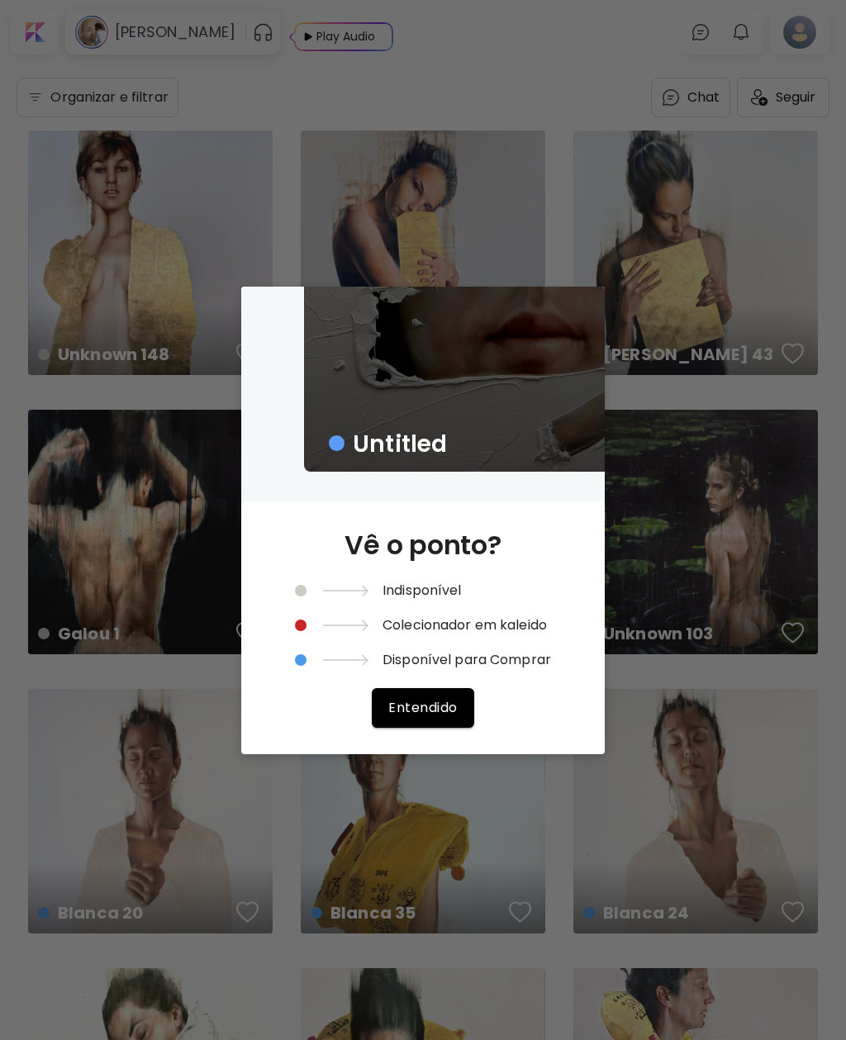
click at [441, 699] on span "Entendido" at bounding box center [422, 707] width 69 height 17
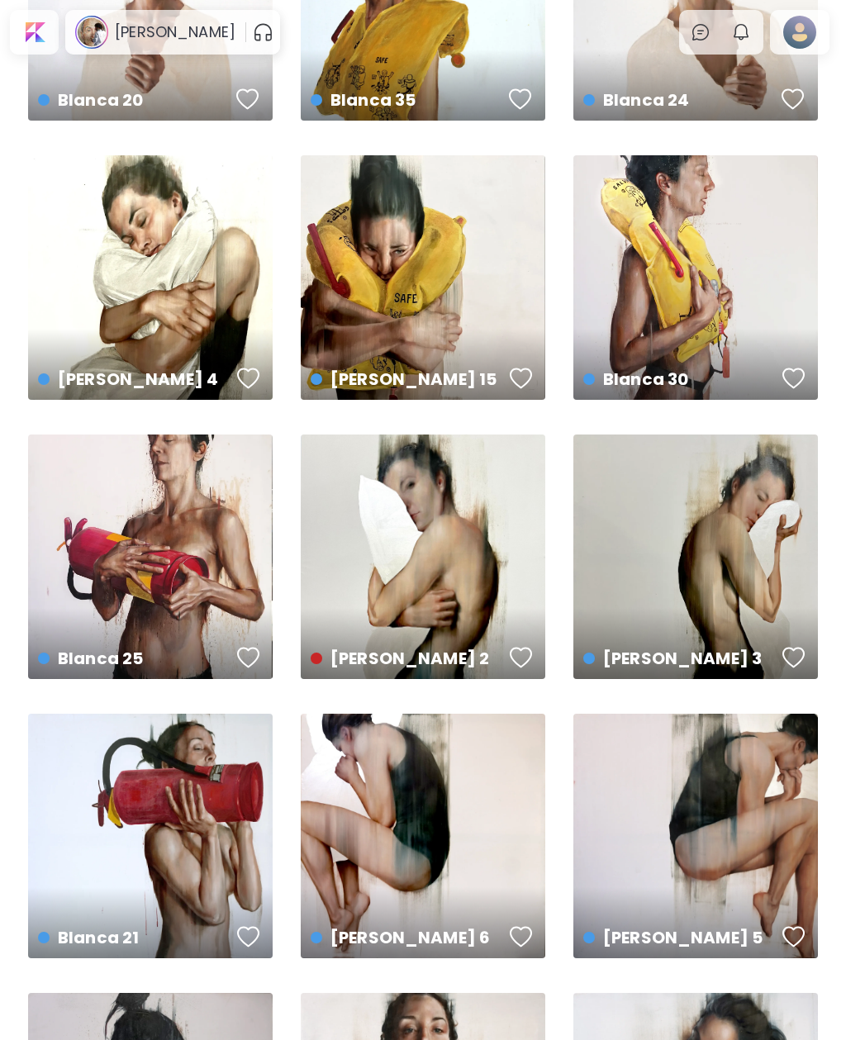
scroll to position [813, 0]
click at [730, 570] on div "[PERSON_NAME] 3 US$ 6,976 | 120 x 130 cm" at bounding box center [695, 556] width 244 height 244
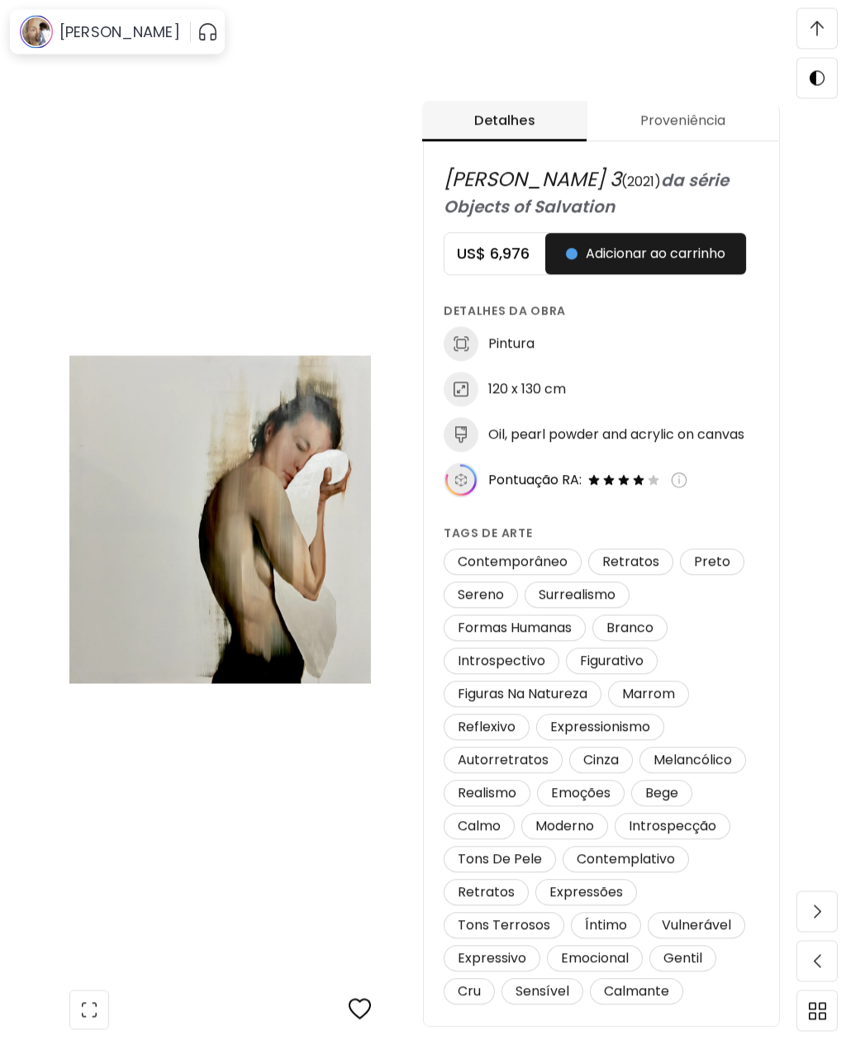
scroll to position [718, 0]
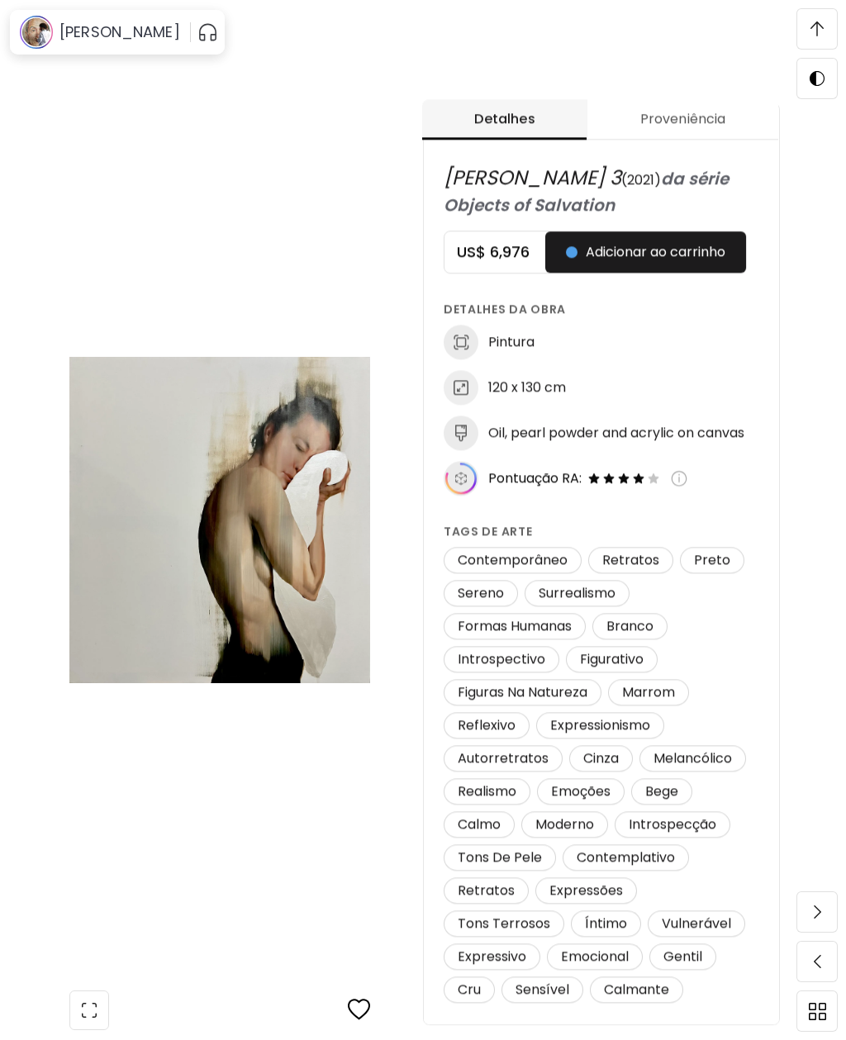
click at [118, 168] on img at bounding box center [219, 519] width 301 height 921
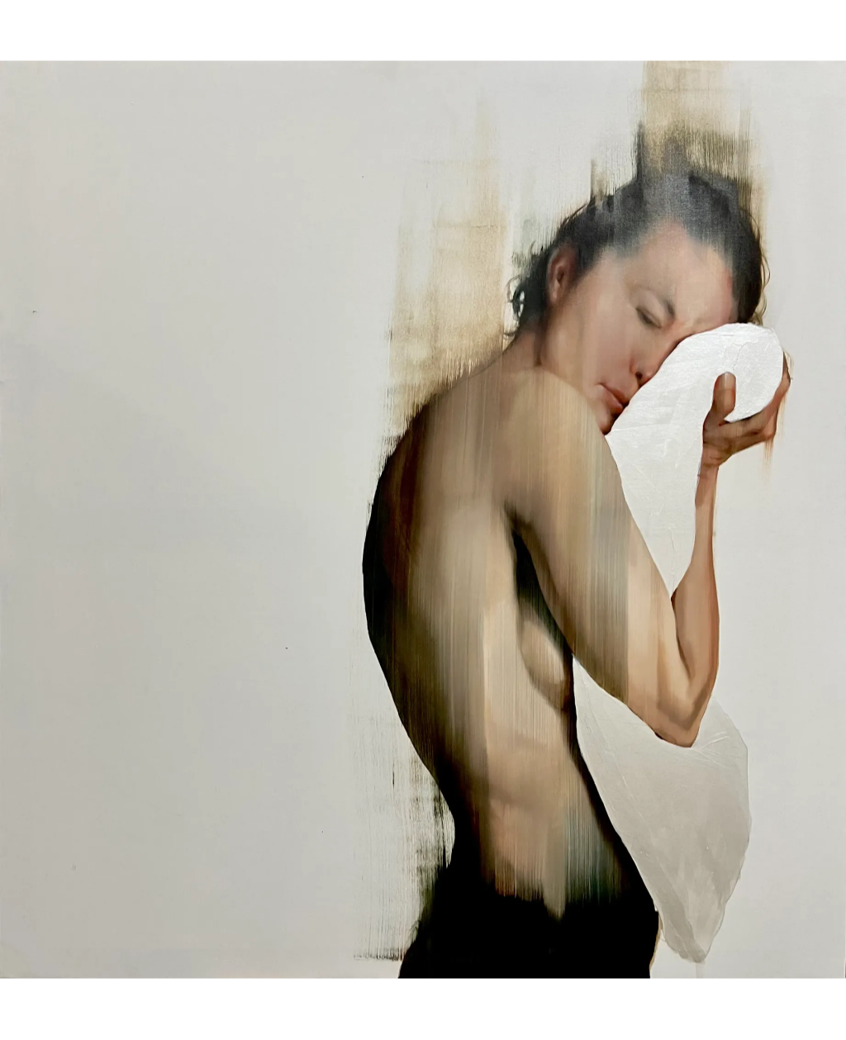
scroll to position [0, 0]
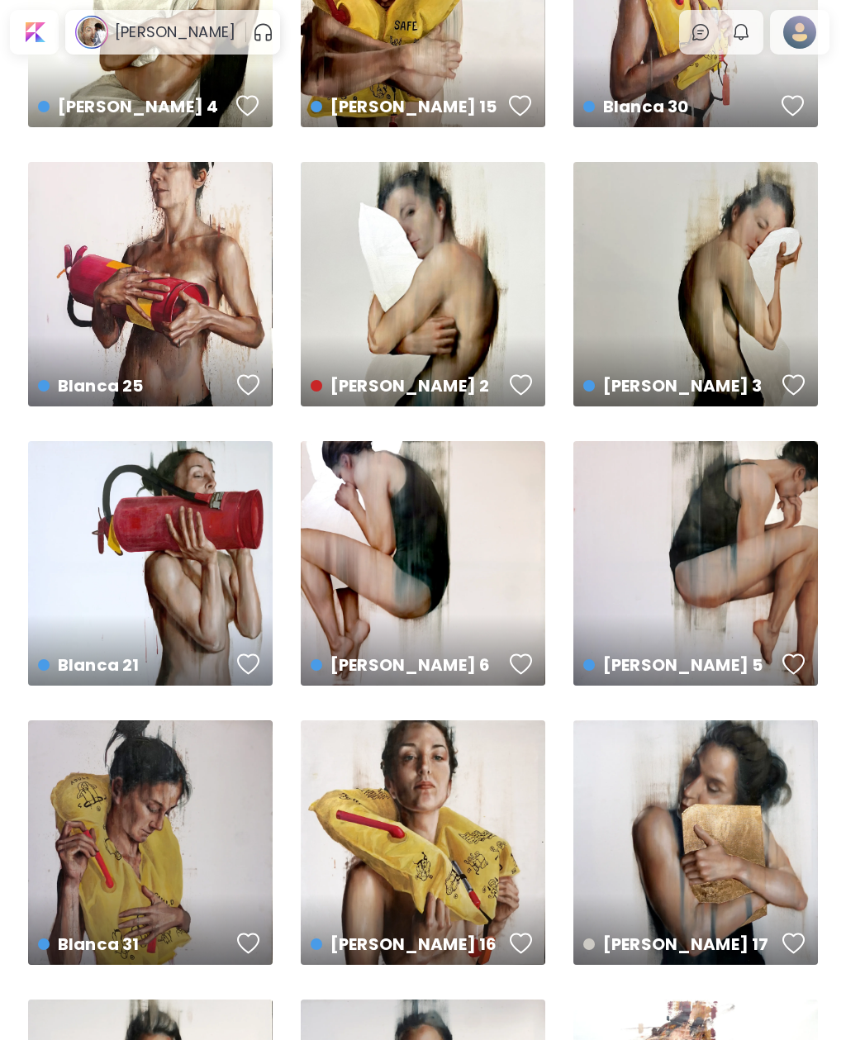
scroll to position [1072, 0]
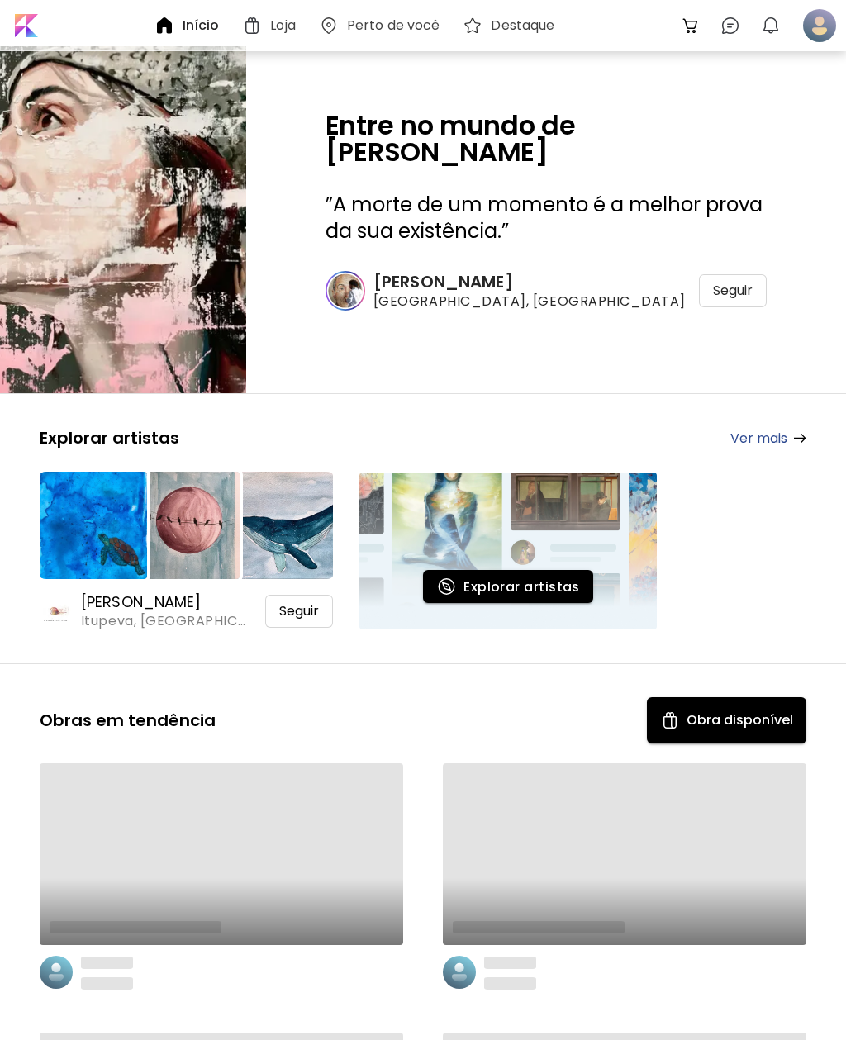
click at [558, 592] on span "Explorar artistas" at bounding box center [508, 586] width 144 height 20
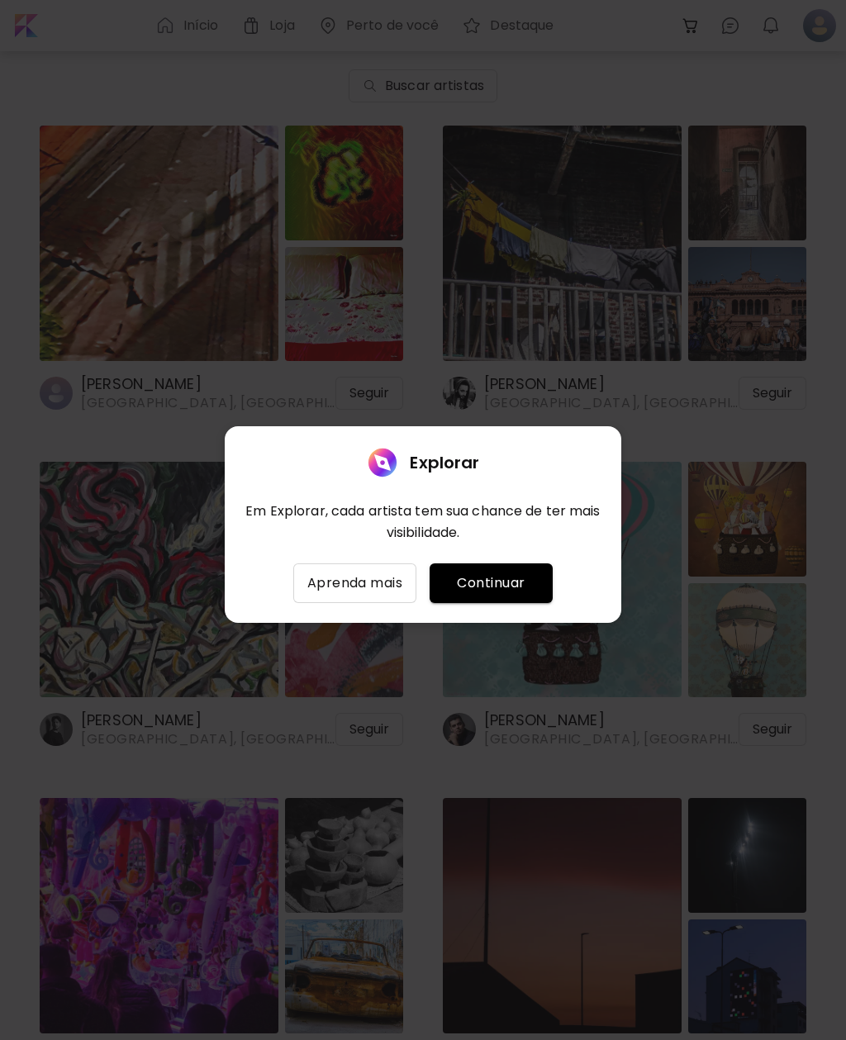
click at [537, 583] on span "Continuar" at bounding box center [491, 583] width 97 height 20
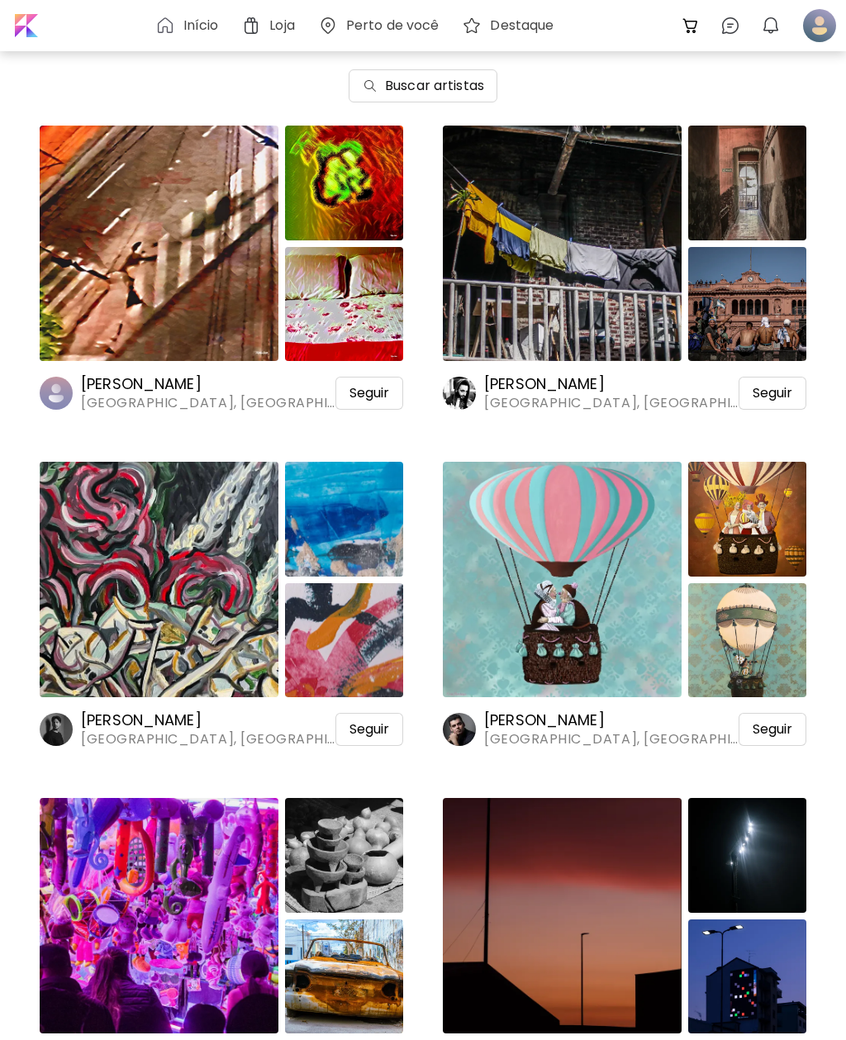
click at [592, 595] on img at bounding box center [562, 579] width 239 height 235
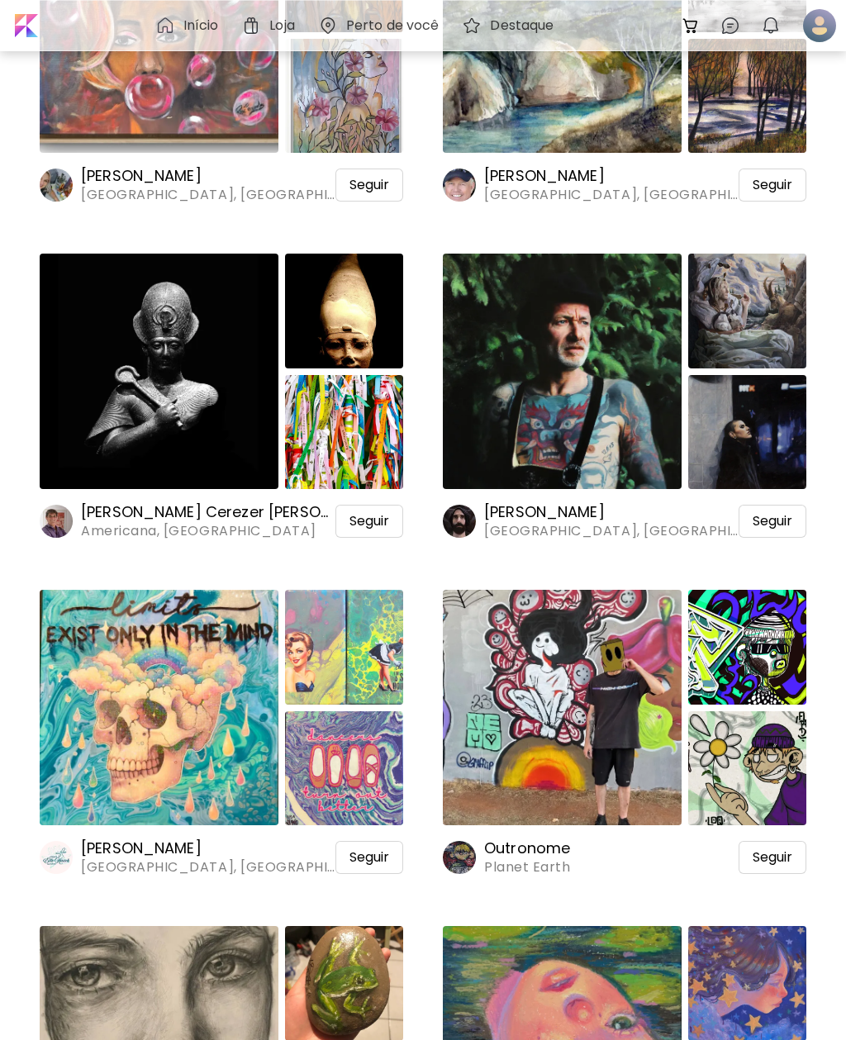
scroll to position [2944, 0]
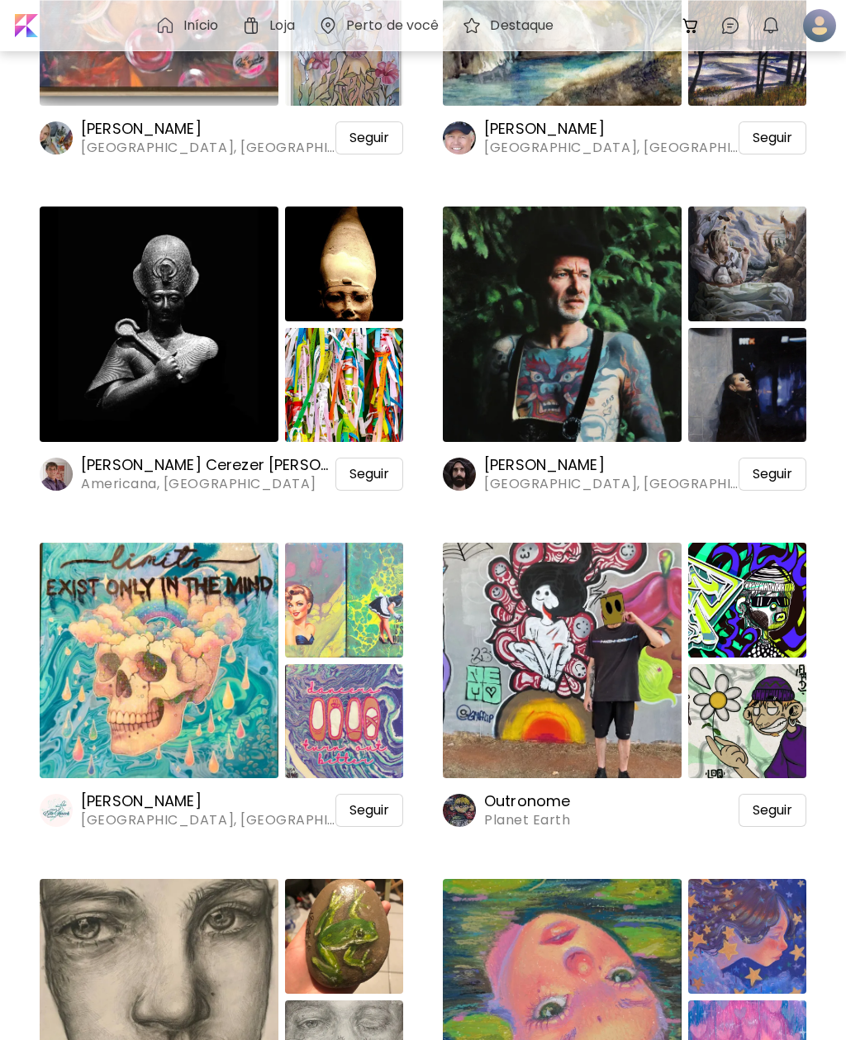
click at [574, 678] on img at bounding box center [562, 660] width 239 height 235
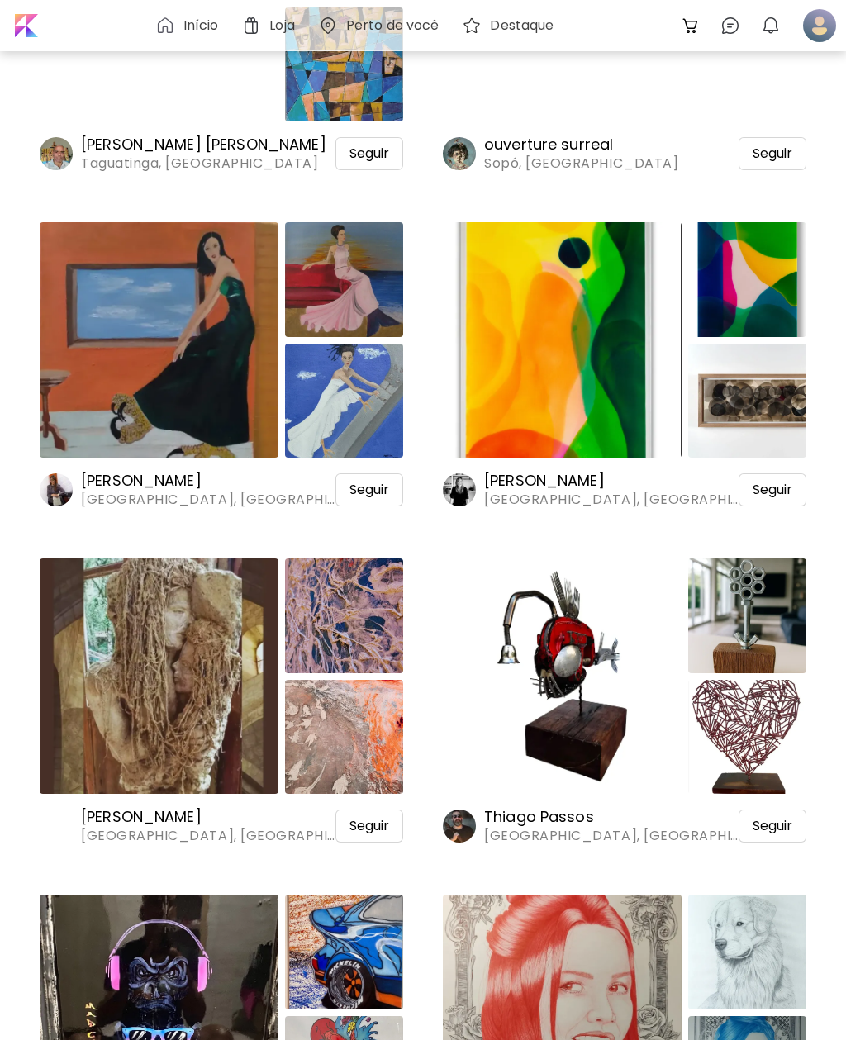
scroll to position [6671, 0]
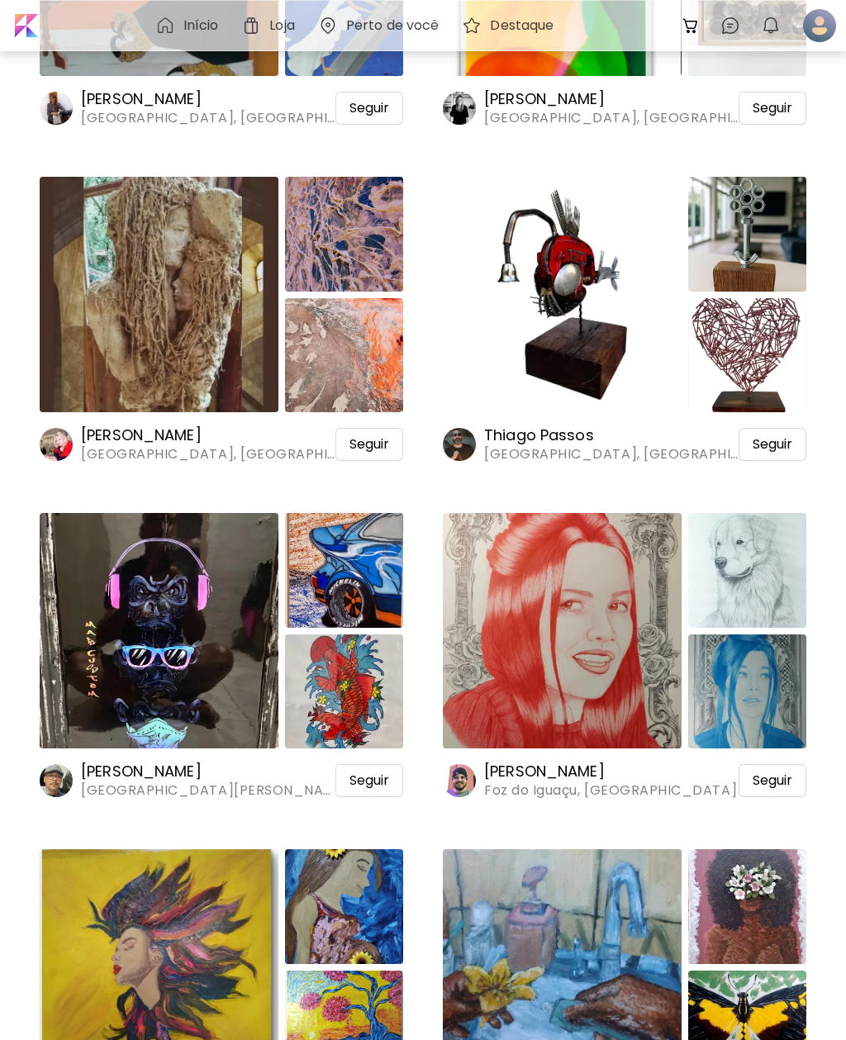
click at [592, 645] on img at bounding box center [562, 630] width 239 height 235
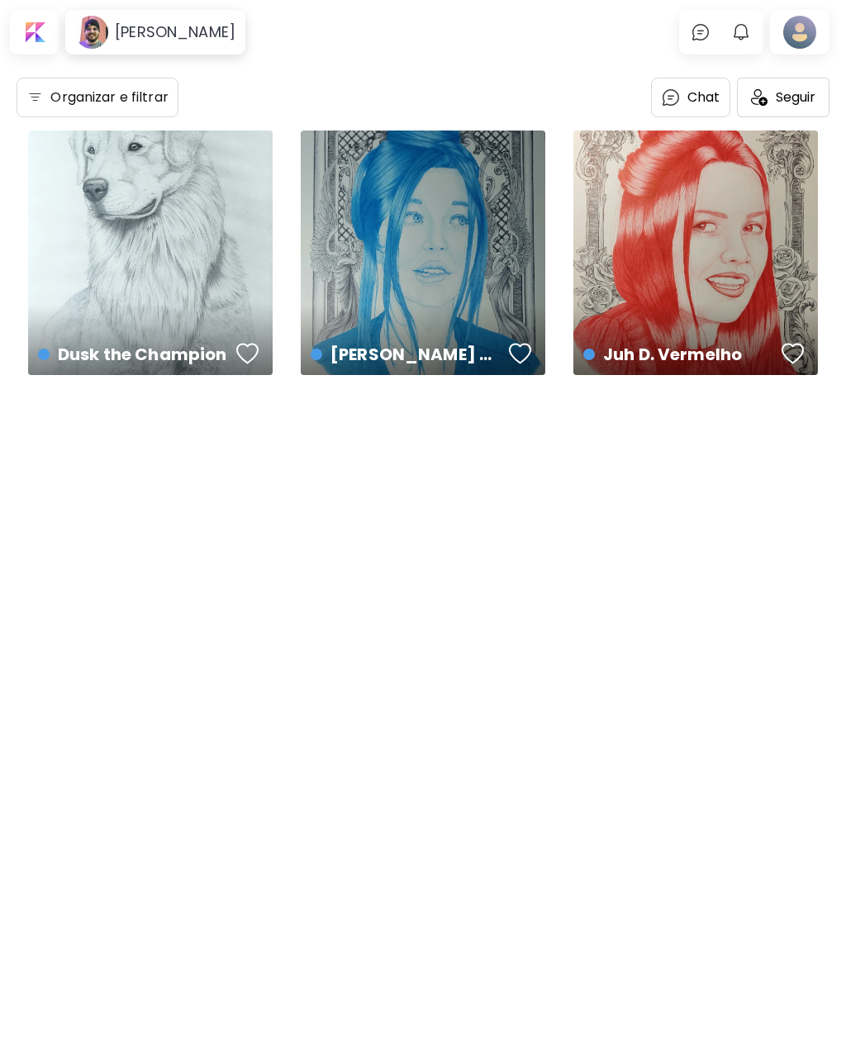
click at [422, 240] on div "[PERSON_NAME] D. Azul US$ 790 | 41.5 x 53.5 cm" at bounding box center [423, 252] width 244 height 244
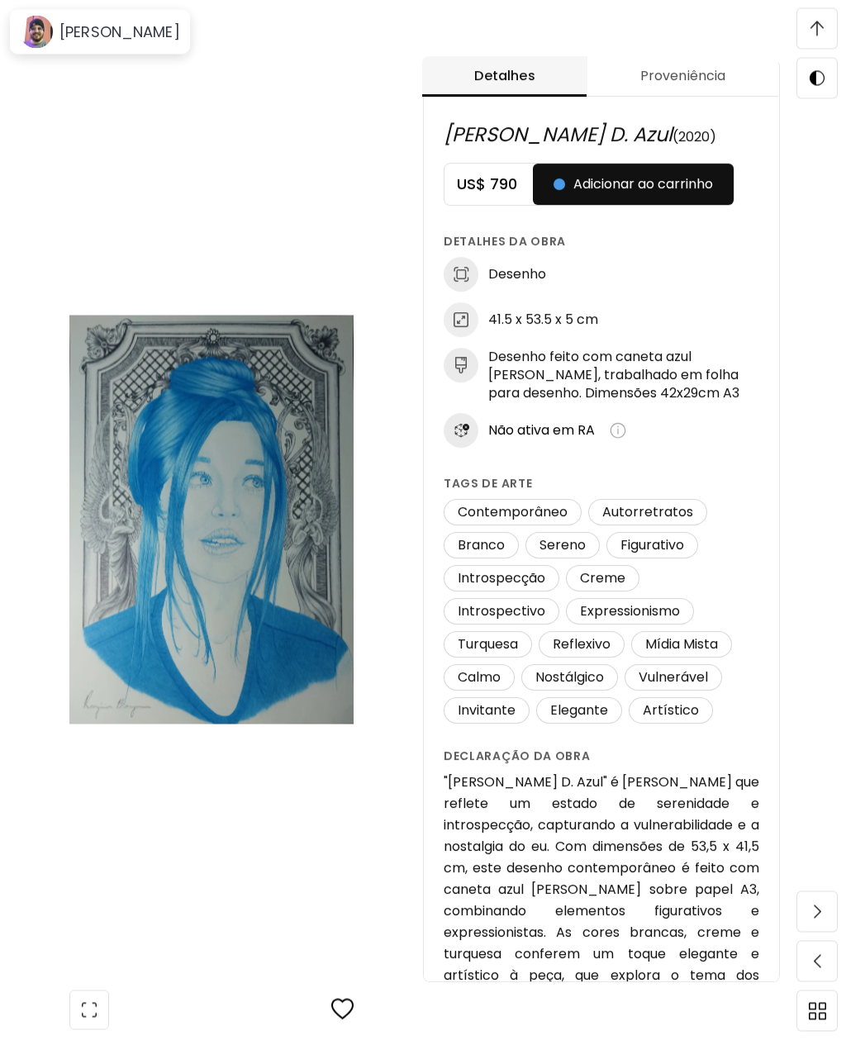
scroll to position [853, 0]
click at [728, 78] on span "Proveniência" at bounding box center [682, 76] width 171 height 20
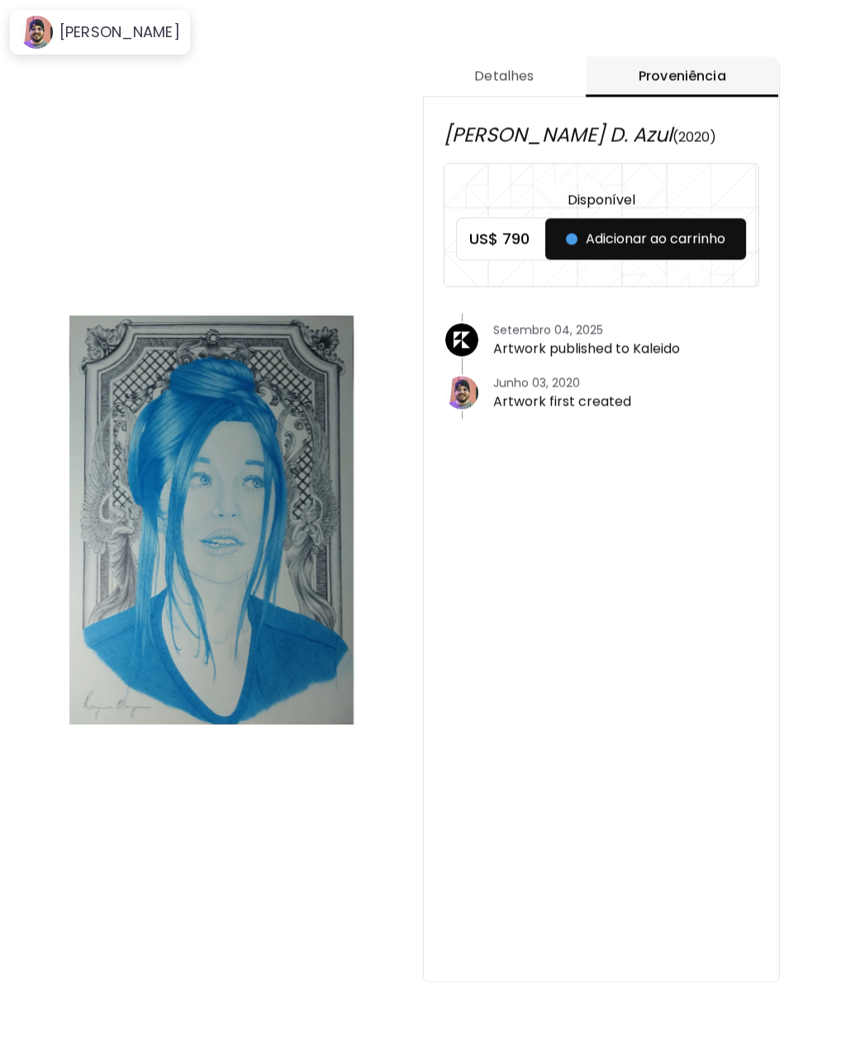
click at [527, 77] on span "Detalhes" at bounding box center [504, 76] width 145 height 20
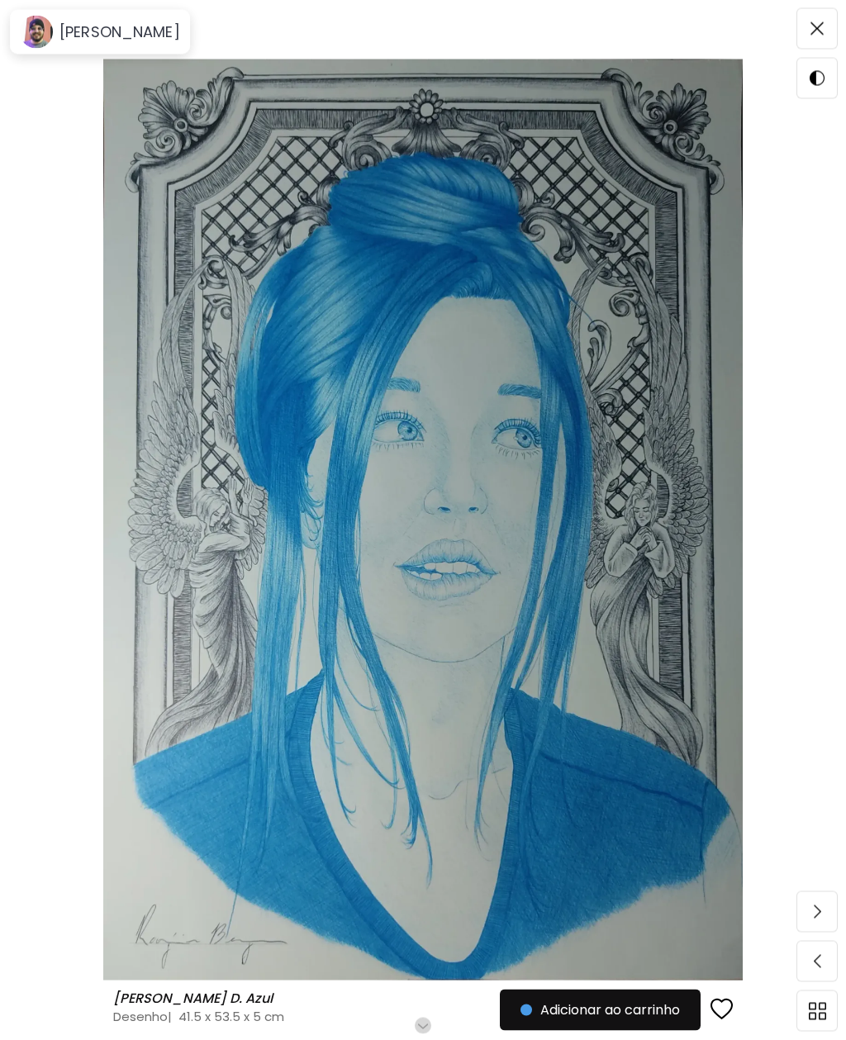
scroll to position [0, 0]
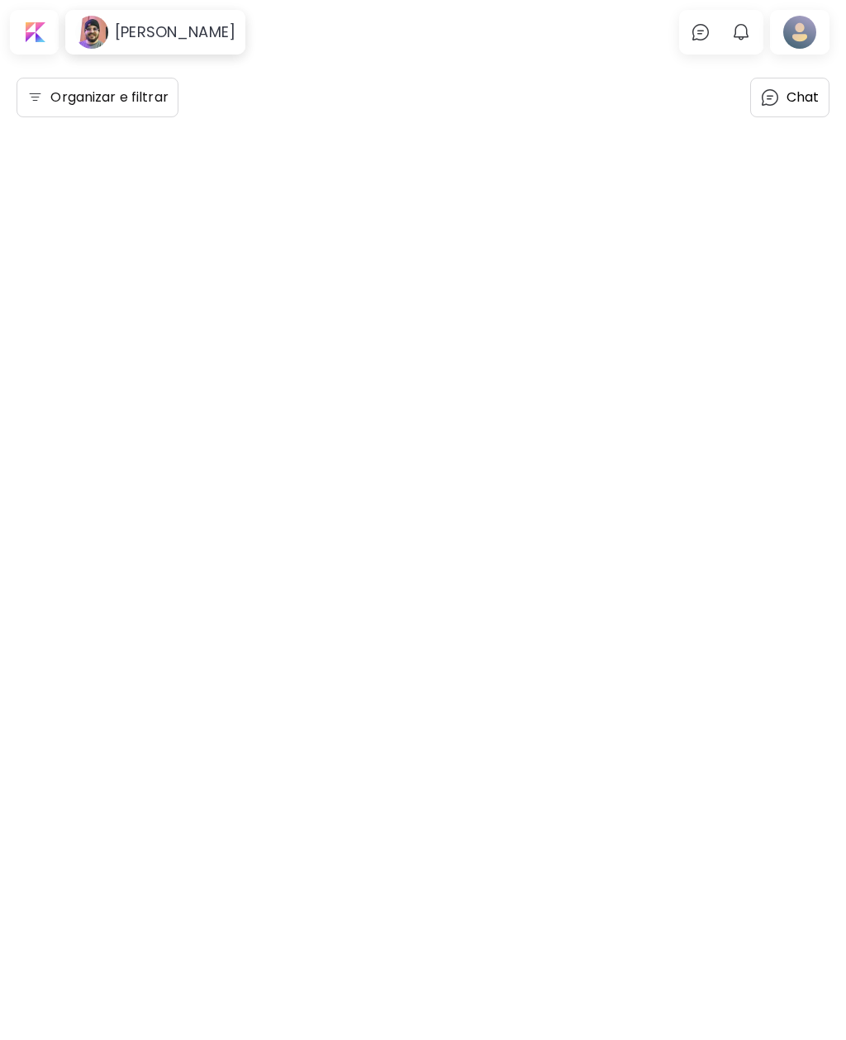
scroll to position [54, 0]
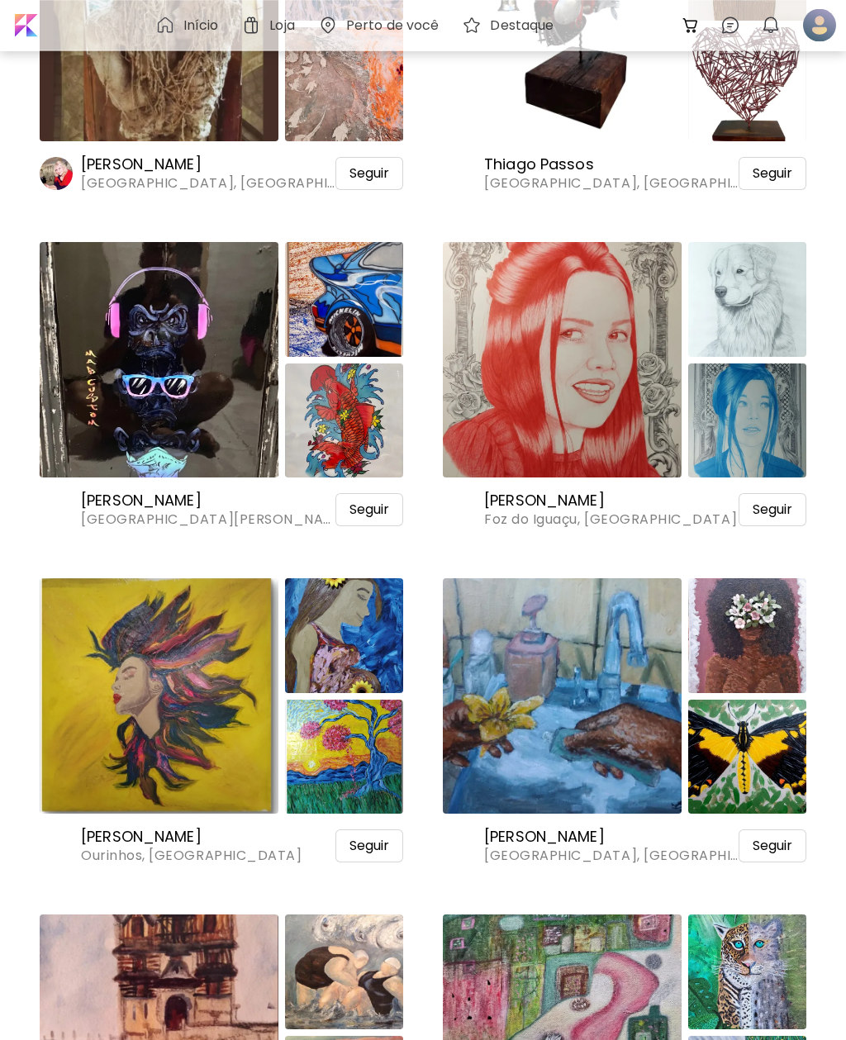
scroll to position [6986, 0]
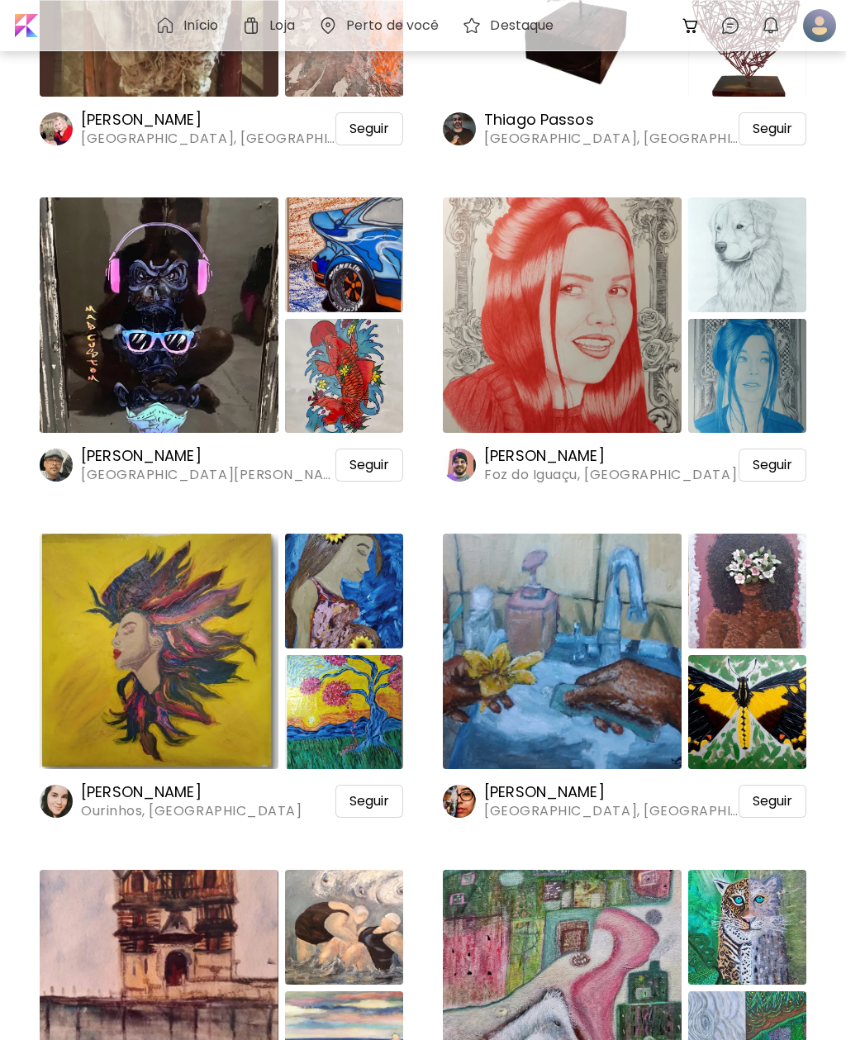
click at [201, 658] on img at bounding box center [159, 650] width 239 height 235
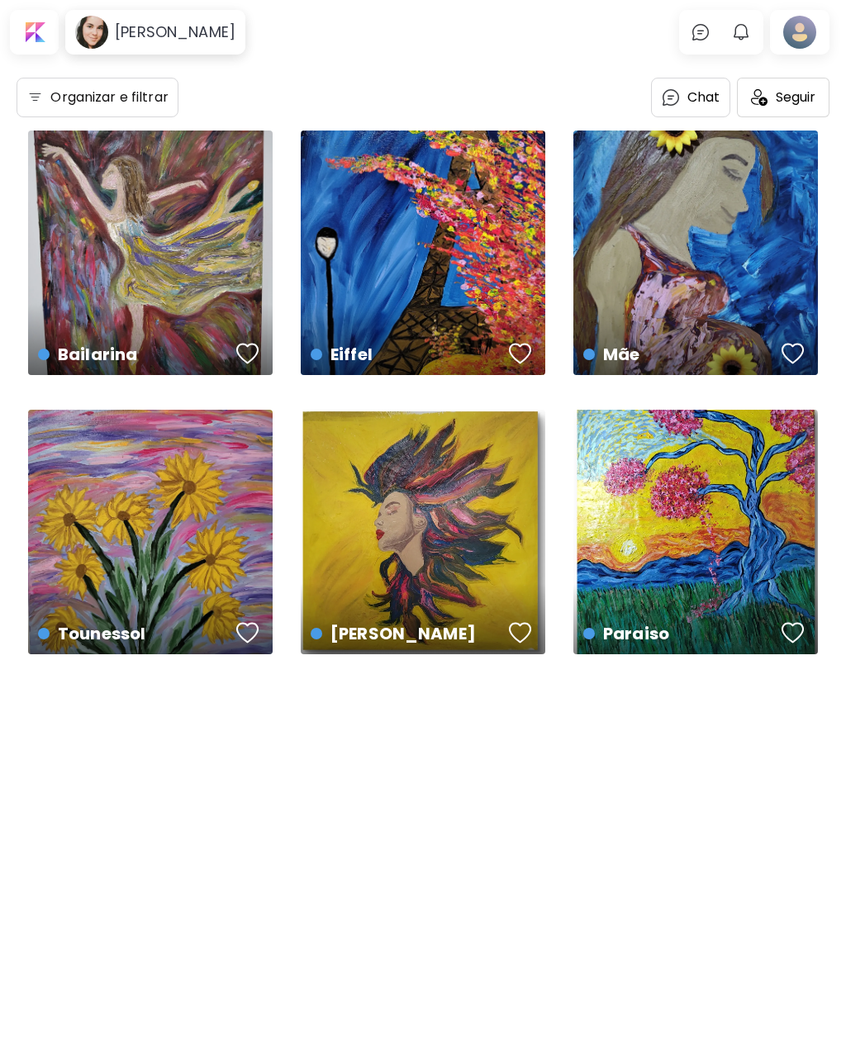
click at [739, 246] on div "Mãe US$ 550 | 40 x 50 cm" at bounding box center [695, 252] width 244 height 244
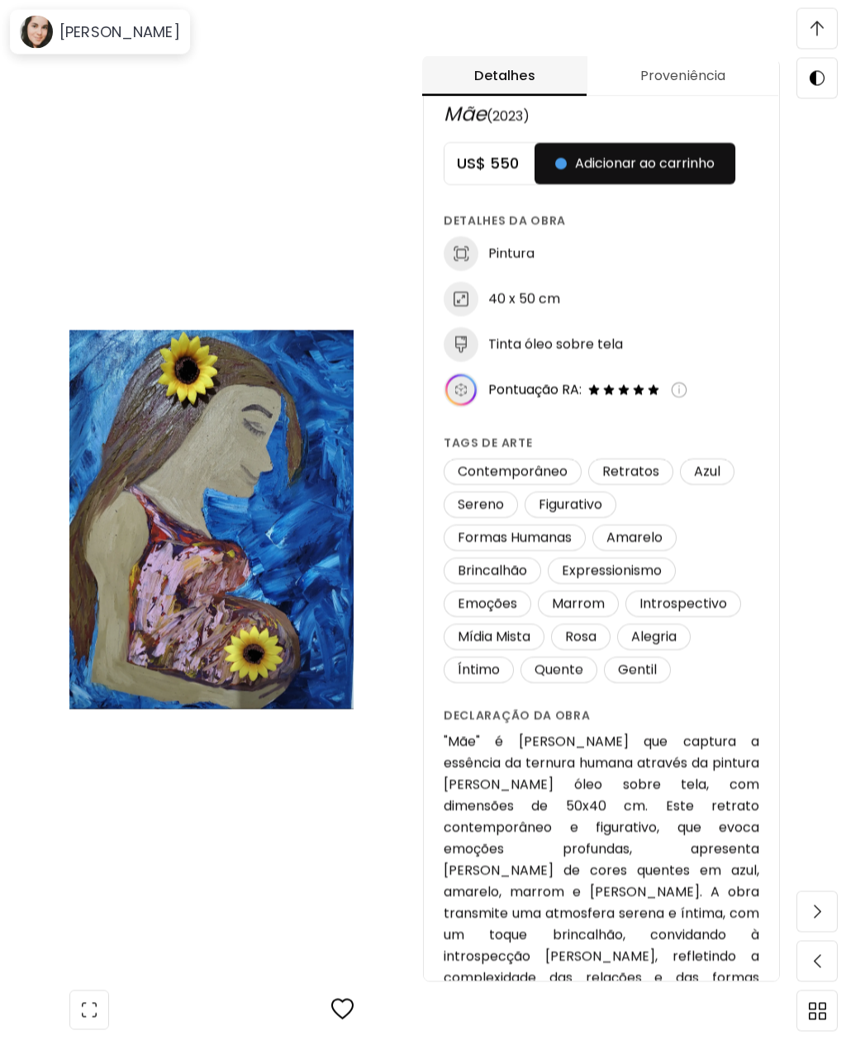
scroll to position [1630, 0]
click at [816, 23] on img at bounding box center [816, 28] width 13 height 15
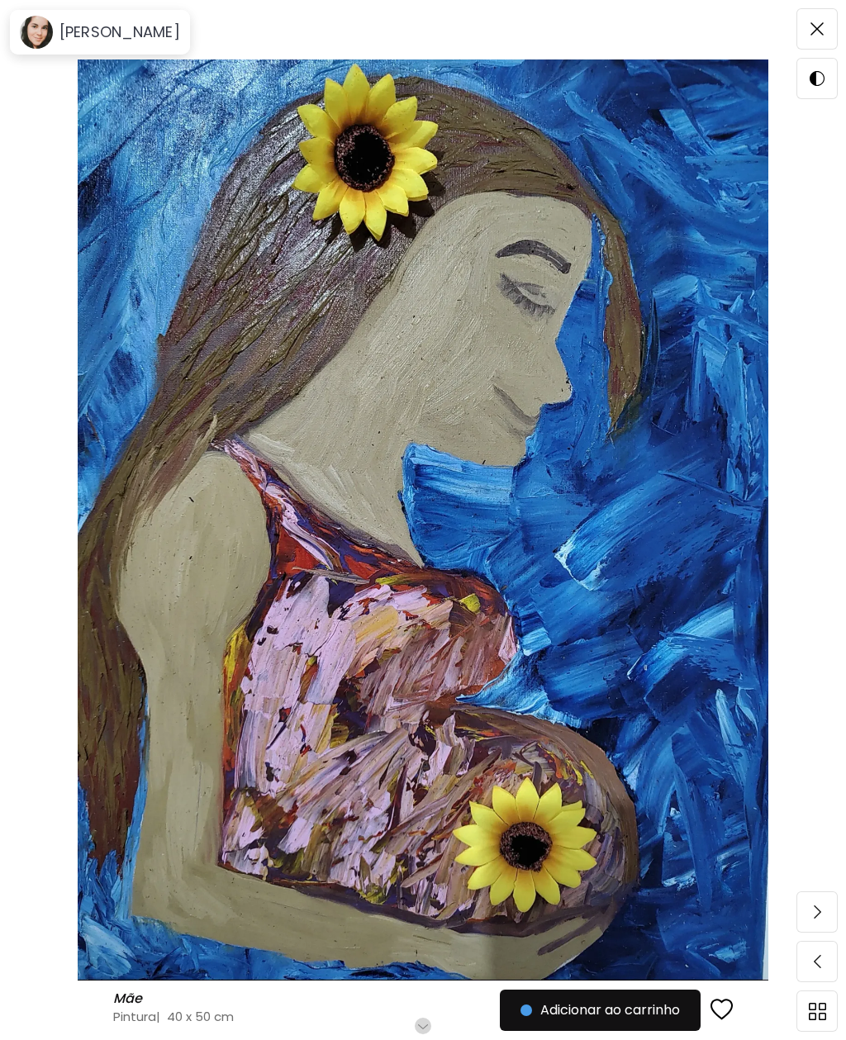
click at [811, 25] on img at bounding box center [816, 28] width 13 height 13
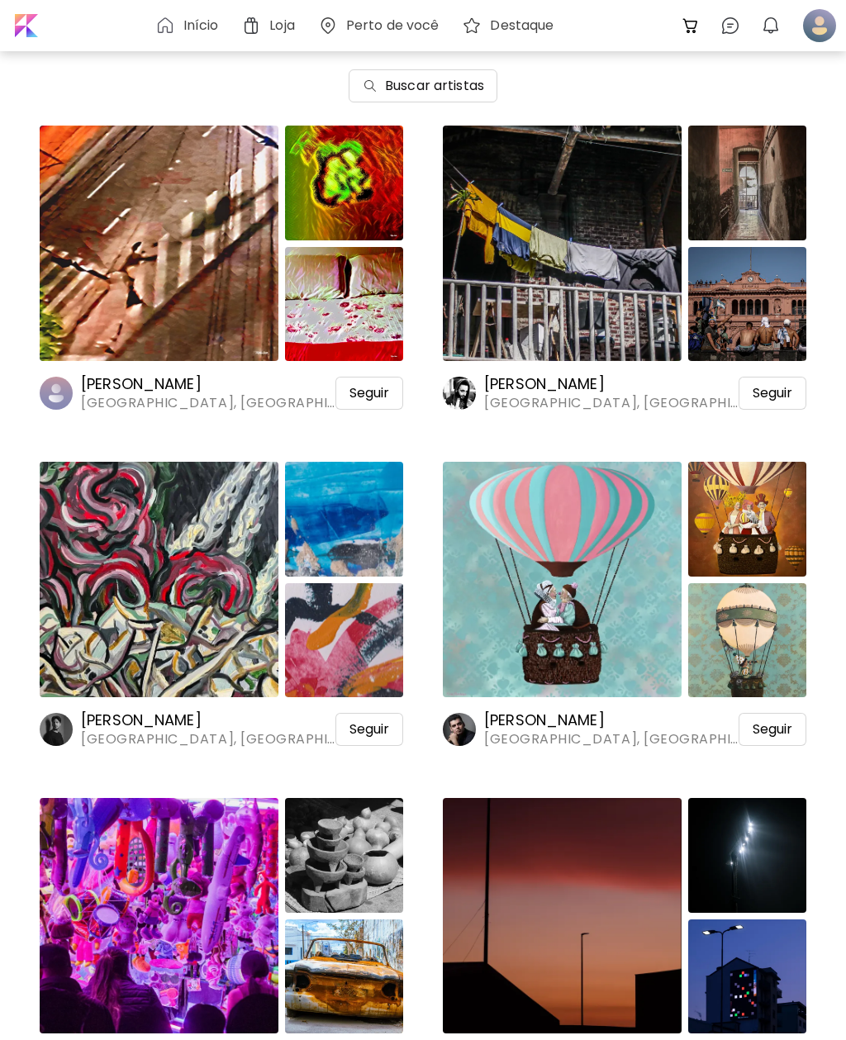
click at [258, 29] on img at bounding box center [251, 26] width 20 height 20
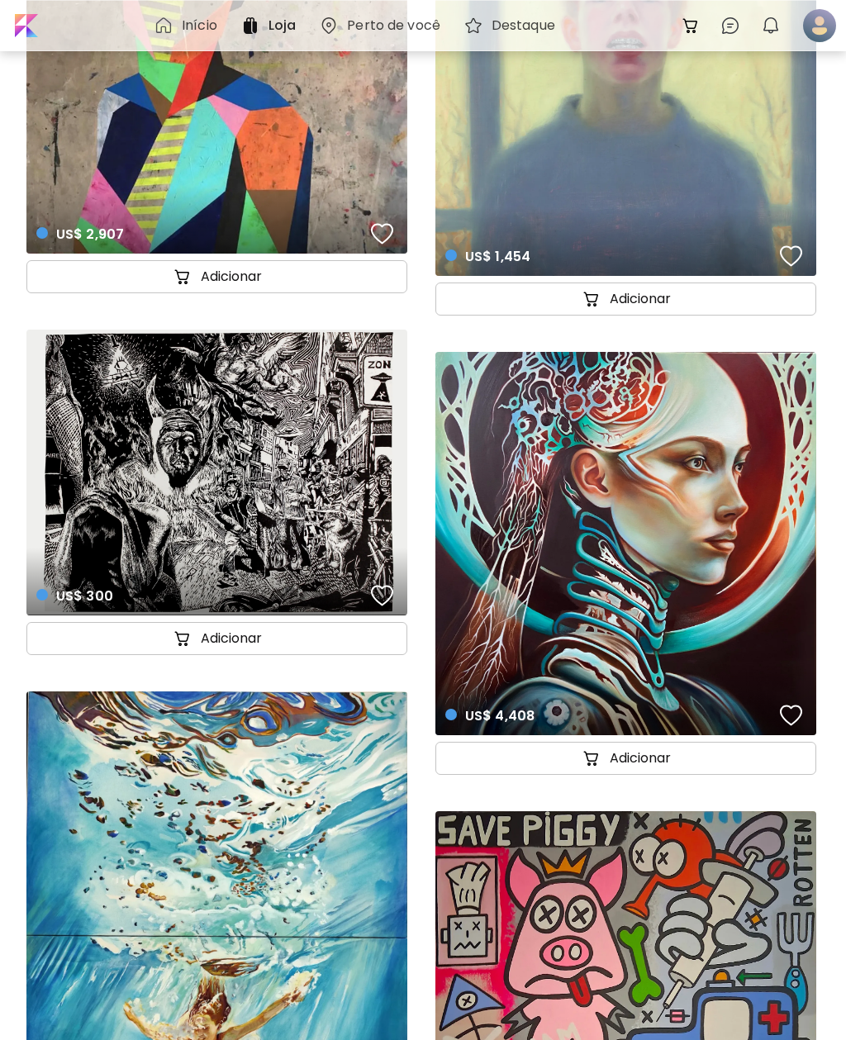
scroll to position [4354, 0]
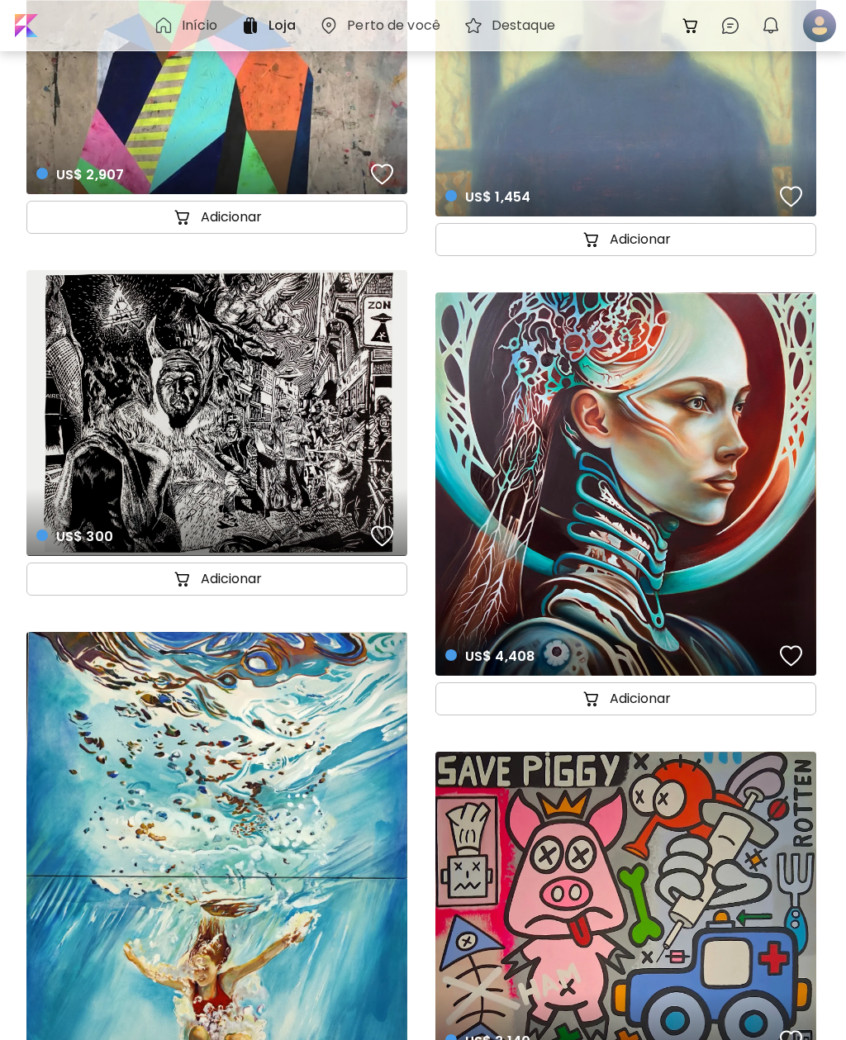
click at [719, 405] on div "US$ 4,408 details" at bounding box center [625, 483] width 381 height 383
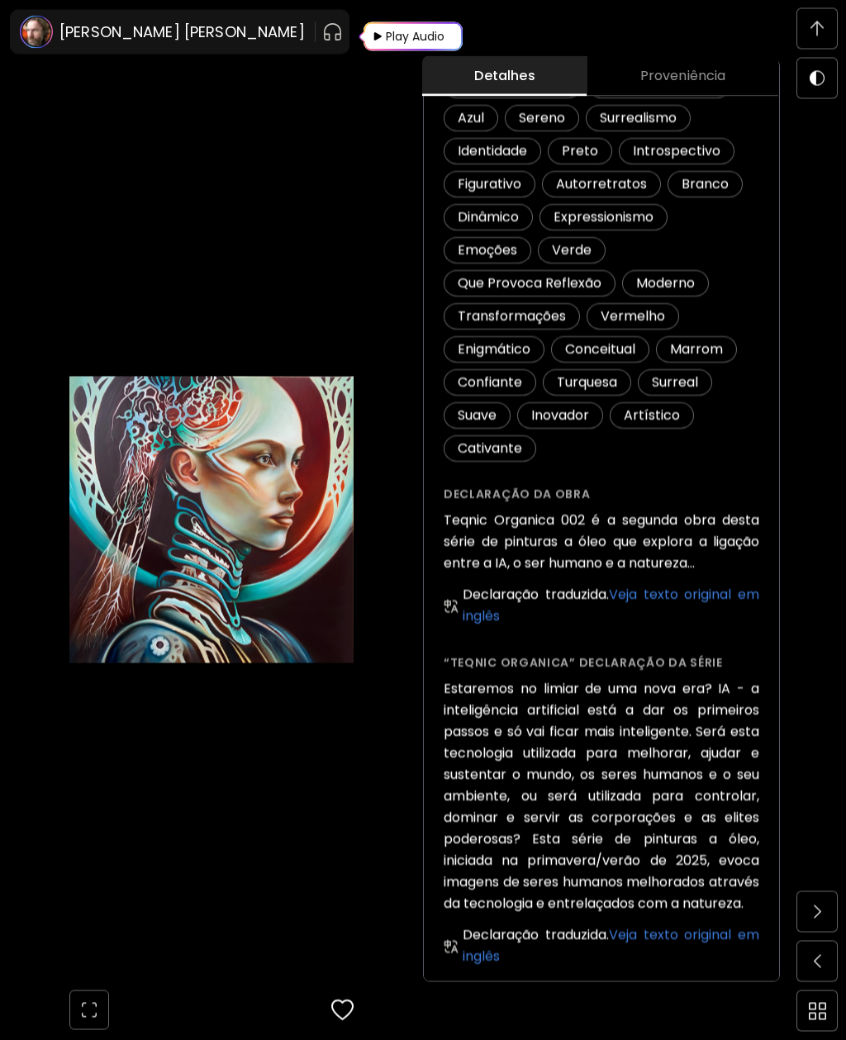
scroll to position [452, 0]
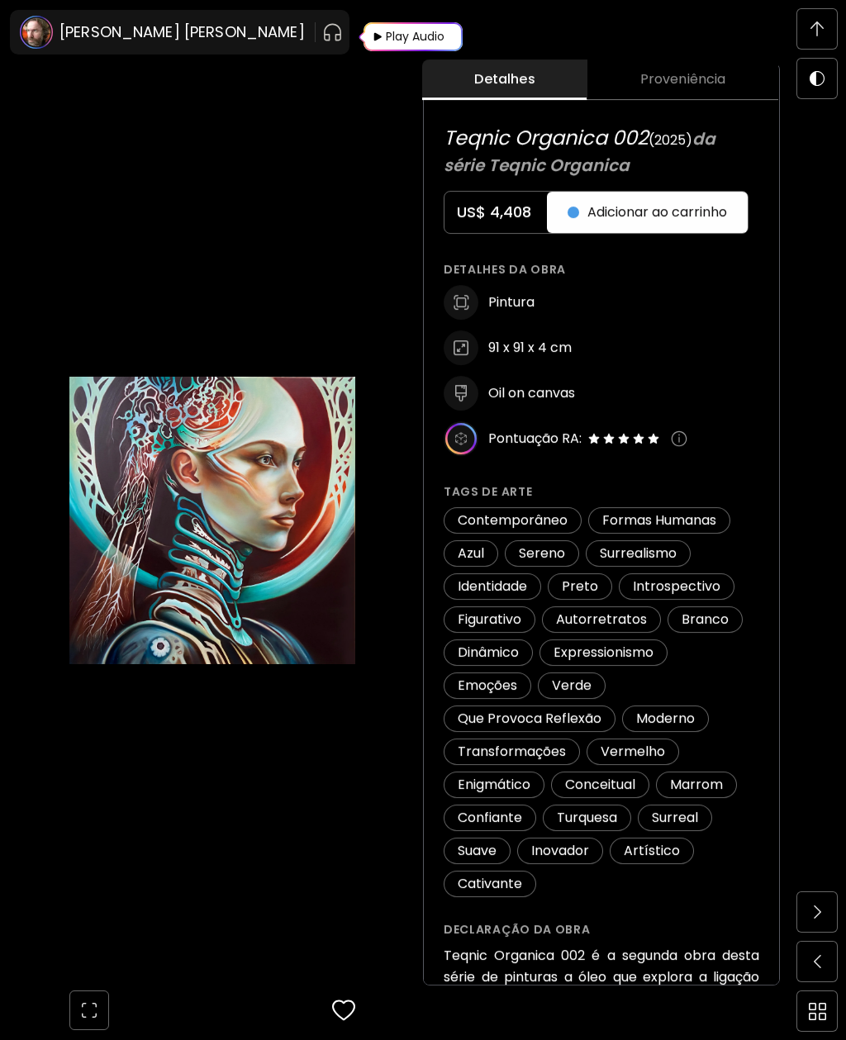
click at [384, 40] on div "Play Audio" at bounding box center [415, 36] width 62 height 29
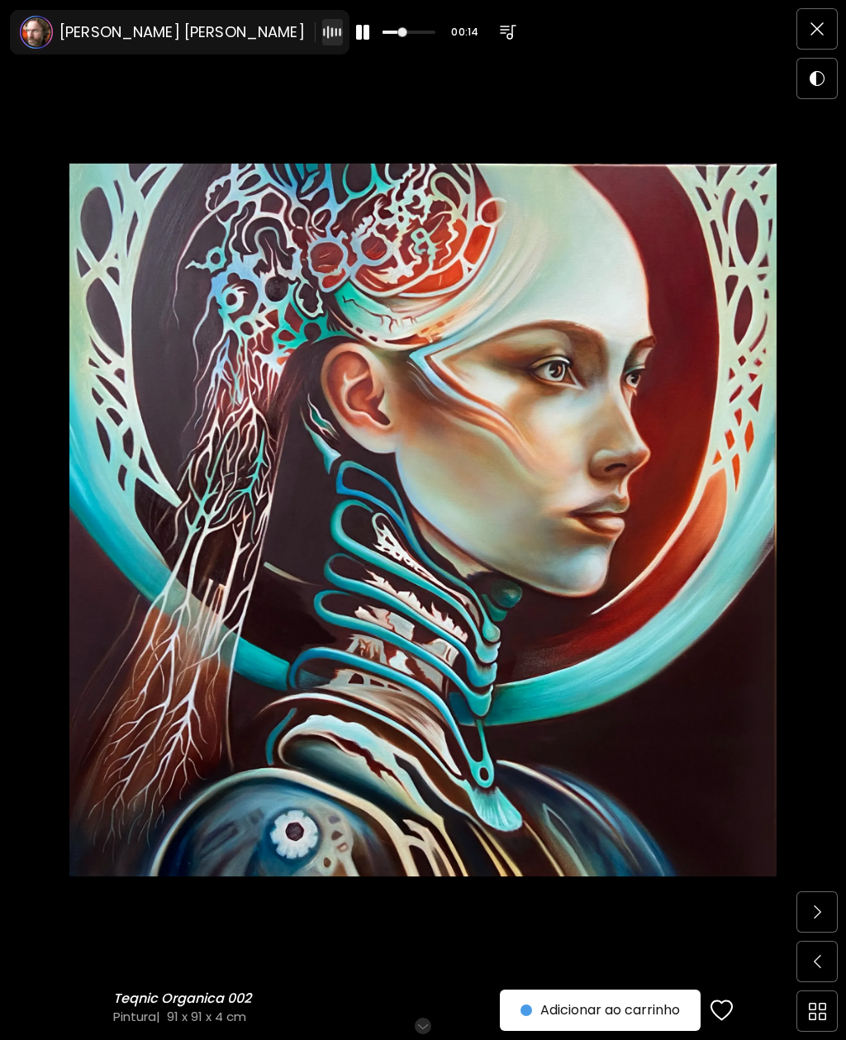
click at [817, 32] on img at bounding box center [816, 28] width 13 height 13
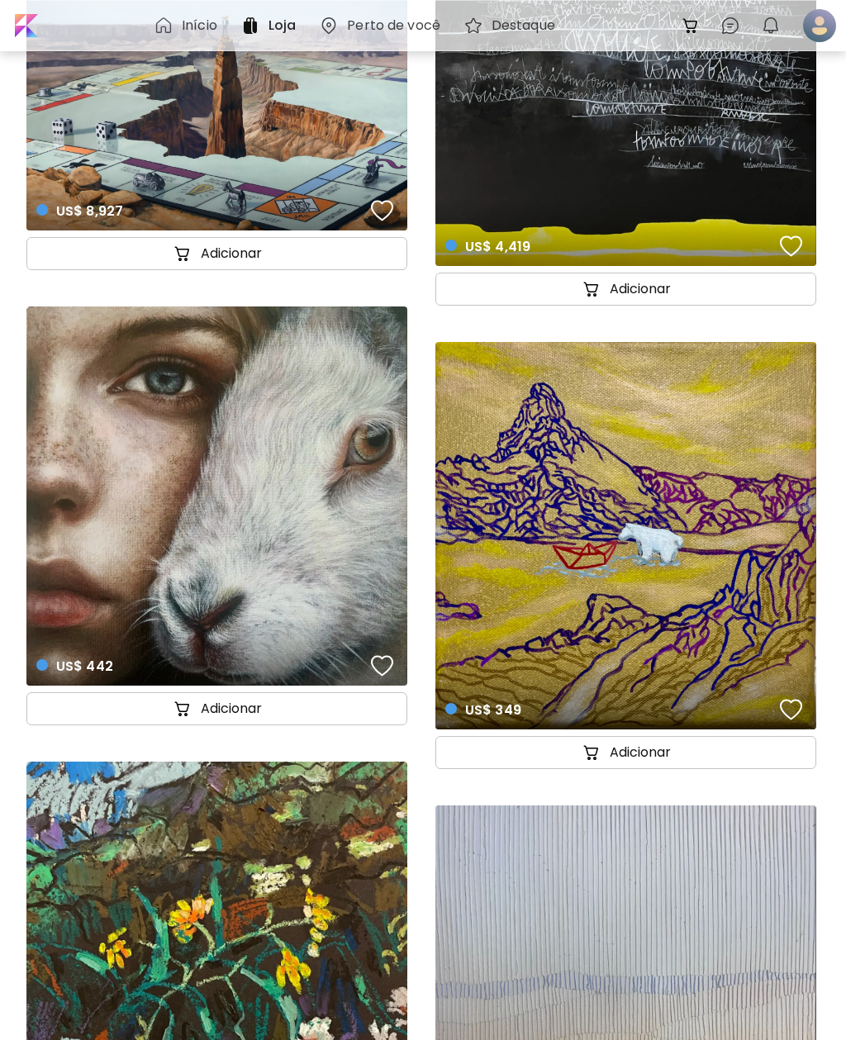
scroll to position [13138, 0]
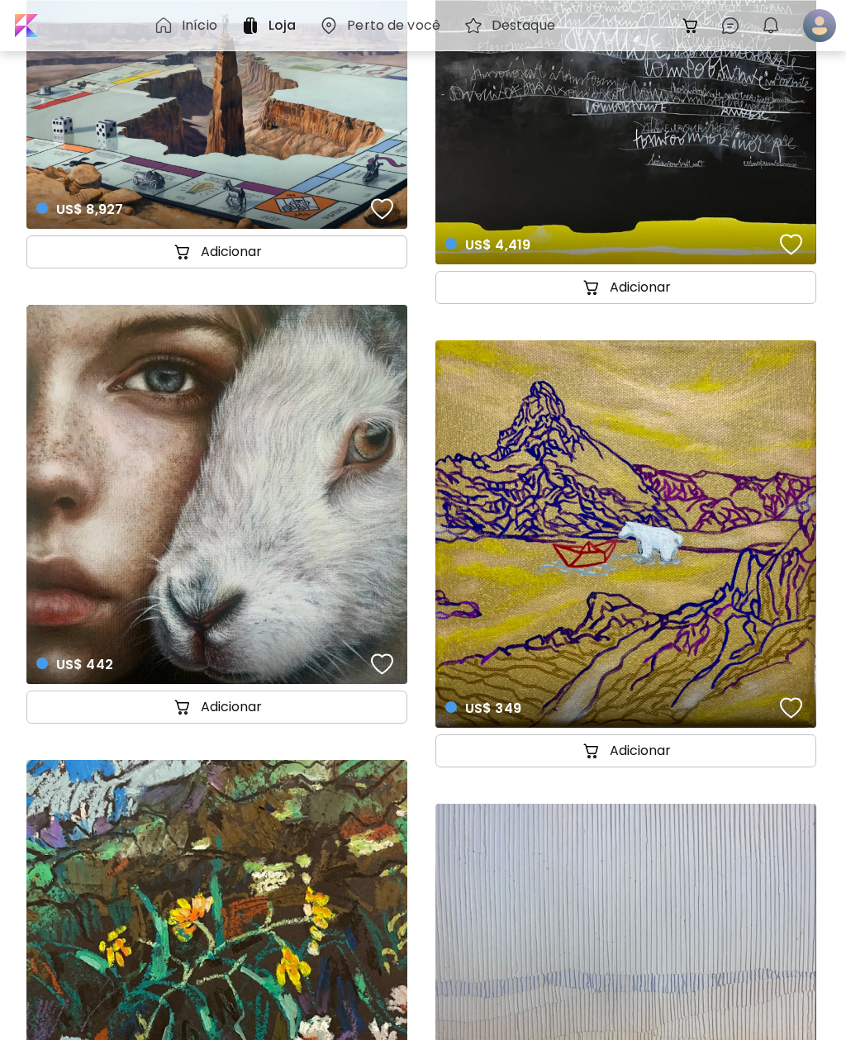
click at [128, 369] on div "US$ 442 details" at bounding box center [216, 494] width 381 height 379
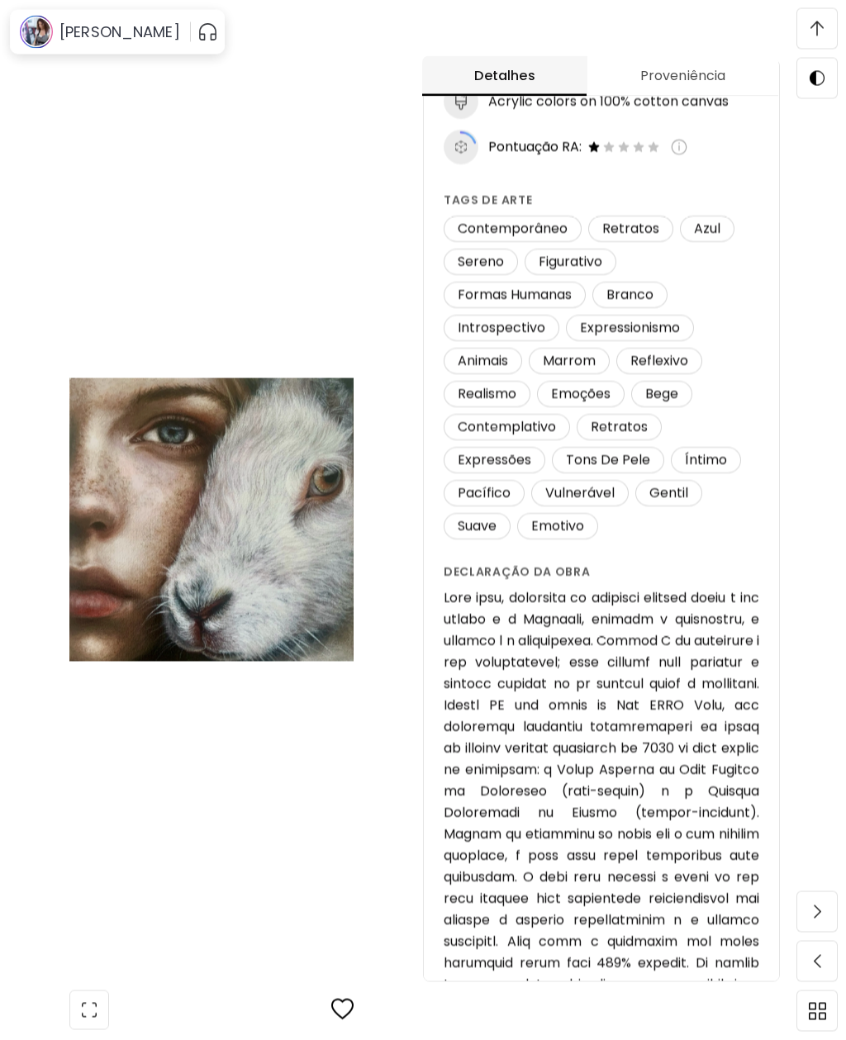
scroll to position [1327, 0]
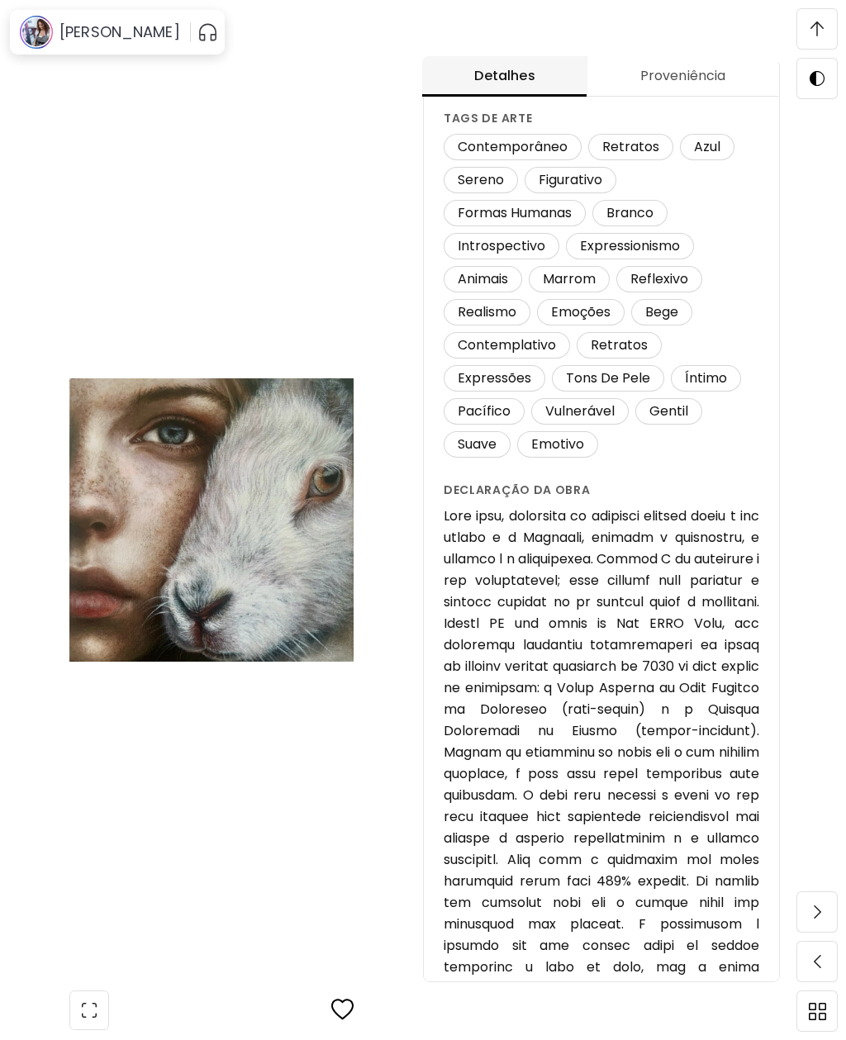
click at [121, 189] on img at bounding box center [211, 519] width 284 height 921
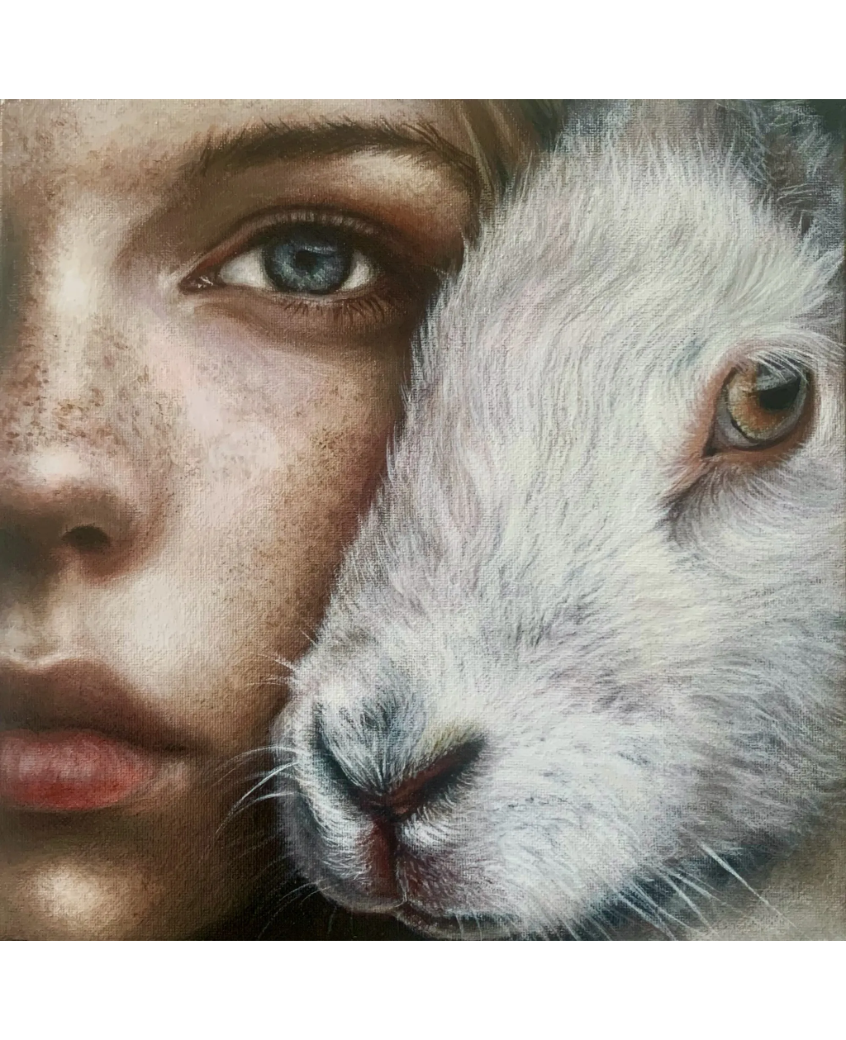
click at [742, 803] on img at bounding box center [423, 520] width 846 height 842
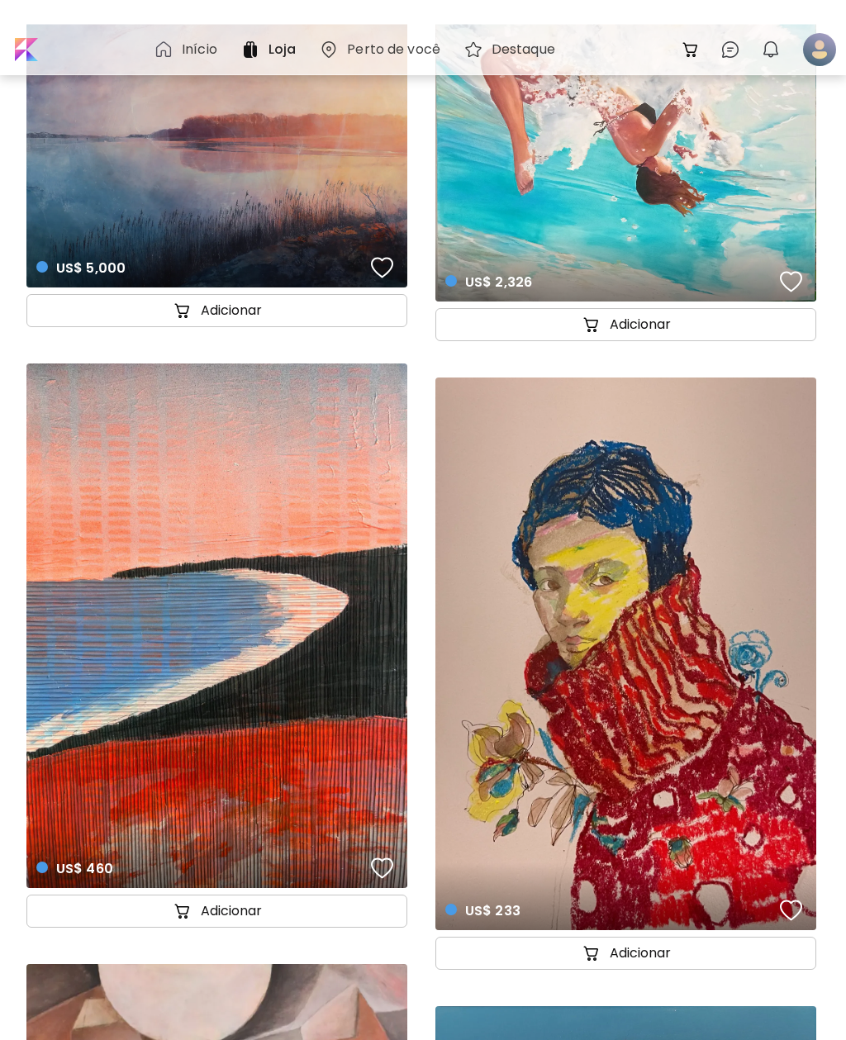
scroll to position [79288, 0]
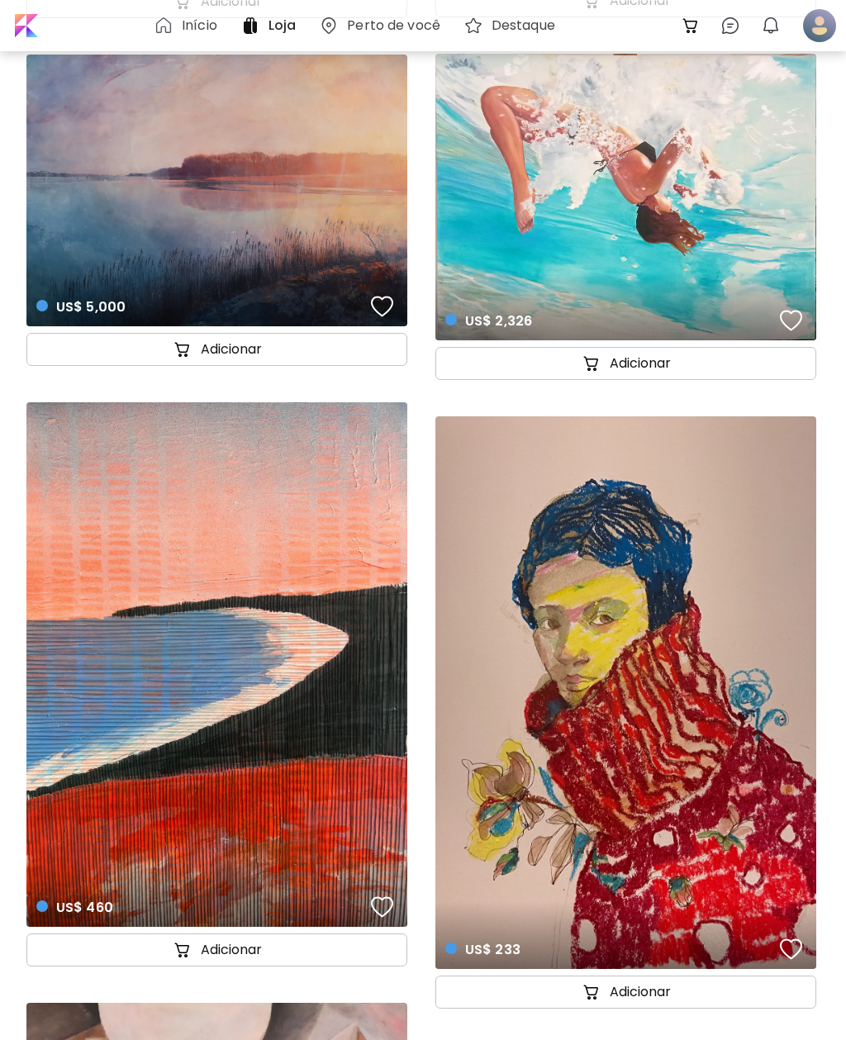
click at [723, 235] on div "US$ 2,326 details" at bounding box center [625, 197] width 381 height 287
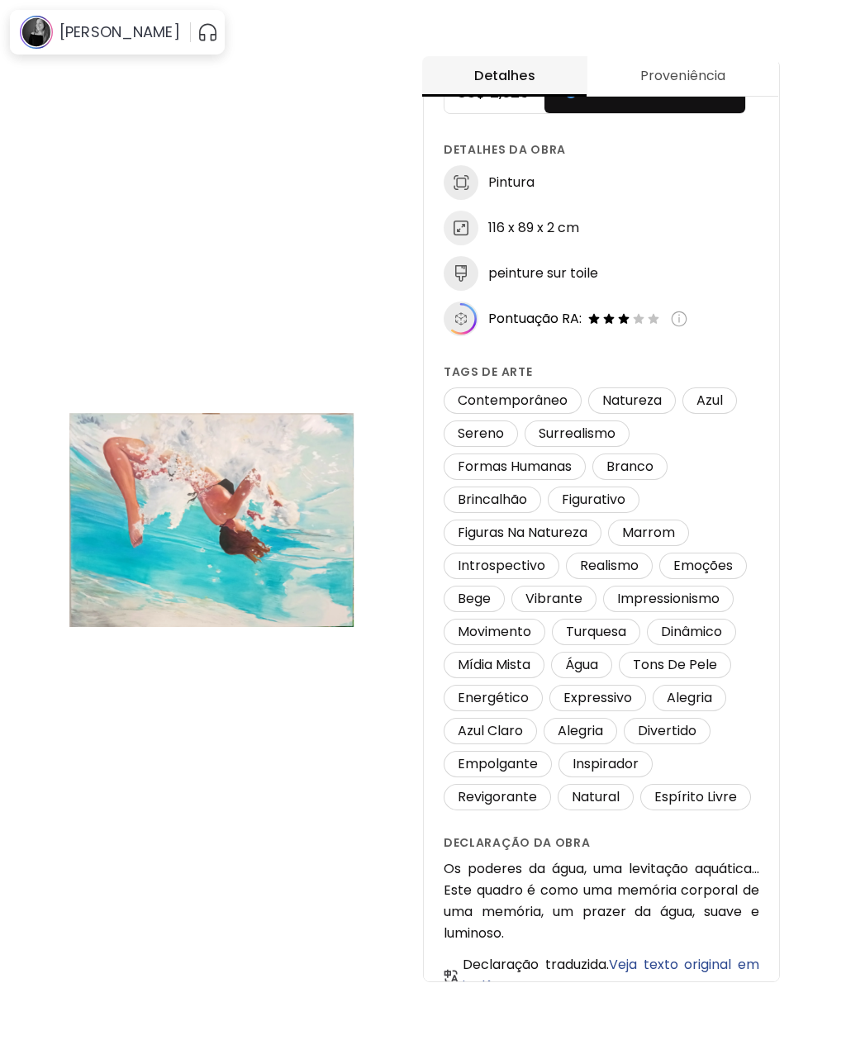
click at [728, 87] on button "Proveniência" at bounding box center [682, 76] width 191 height 40
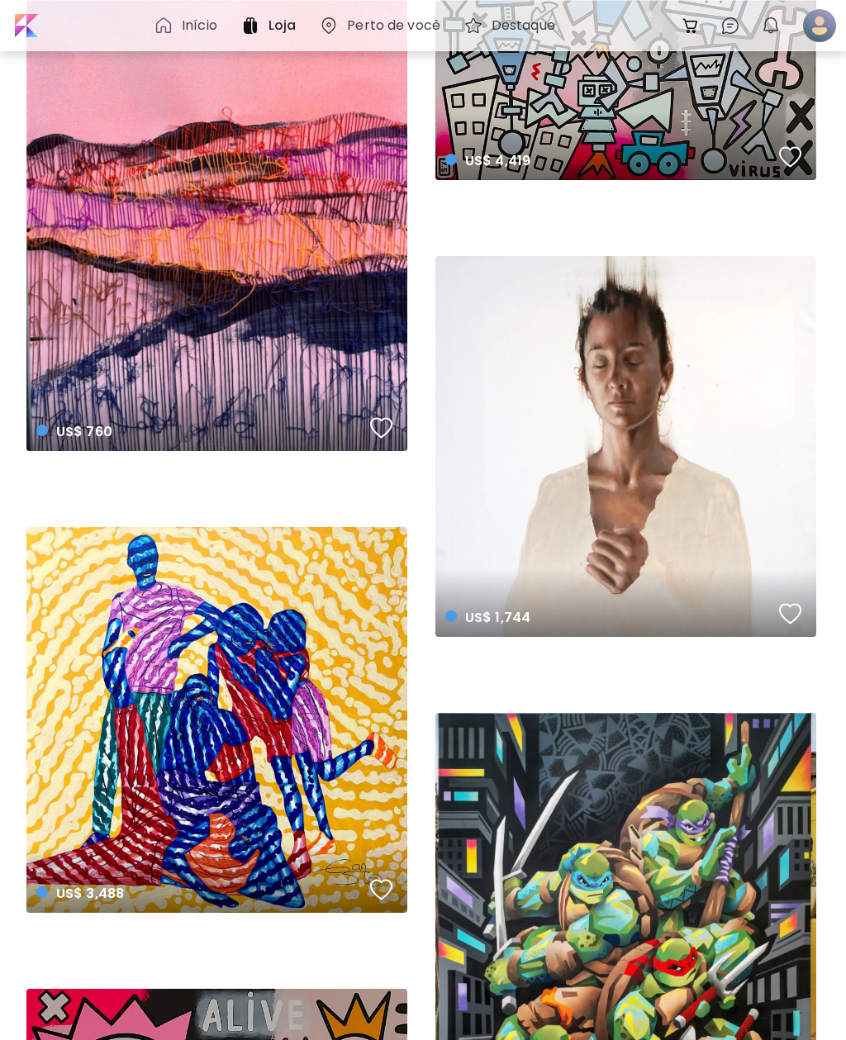
click at [621, 281] on div "US$ 1,744 preview" at bounding box center [625, 446] width 381 height 381
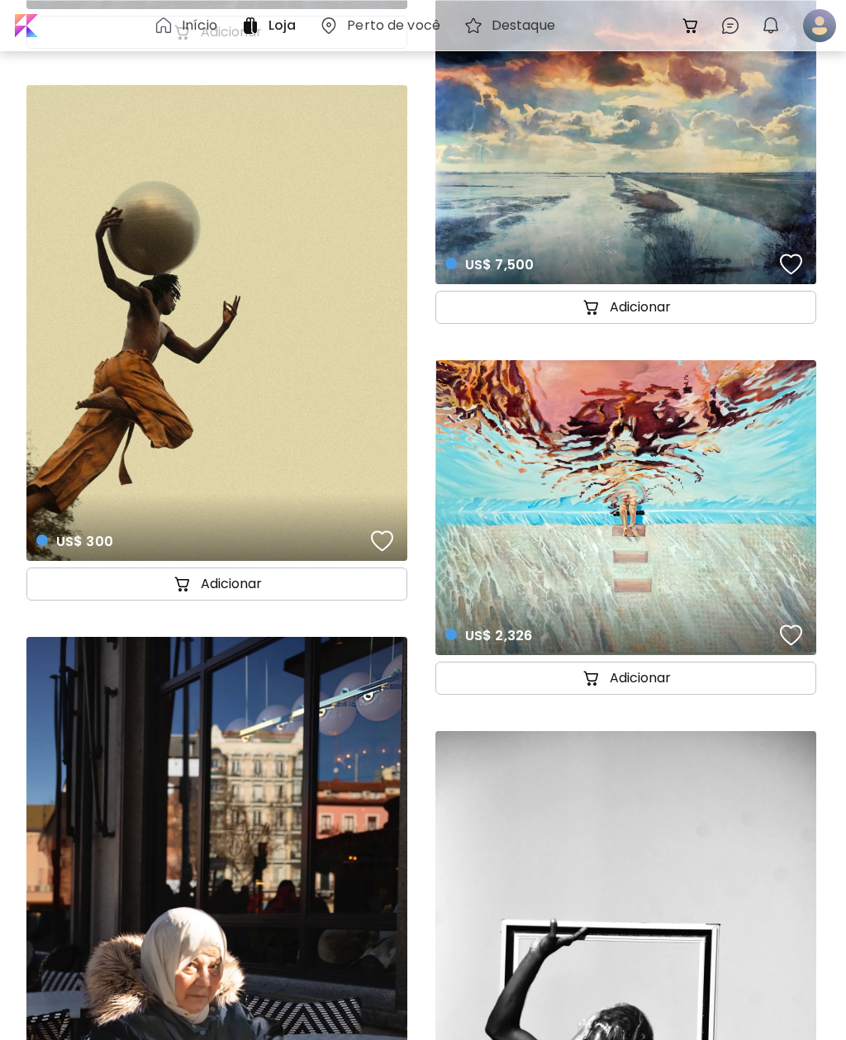
scroll to position [100785, 0]
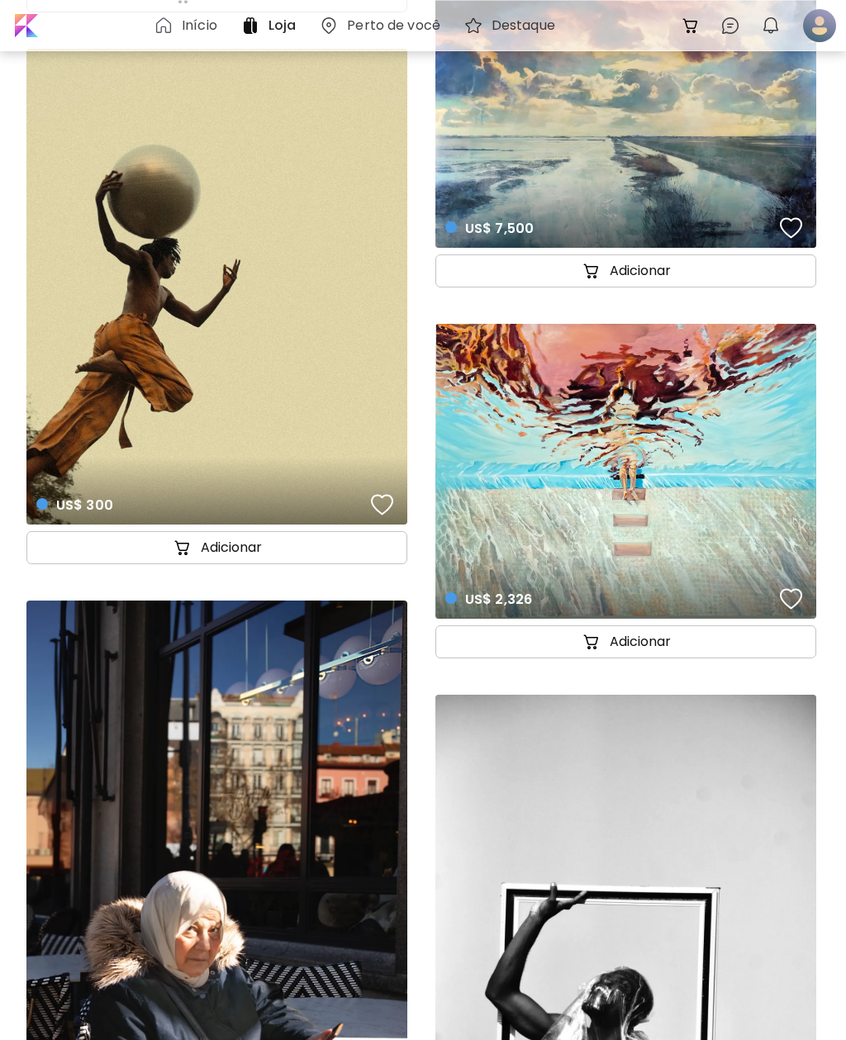
click at [321, 348] on div "US$ 300 details" at bounding box center [216, 287] width 381 height 476
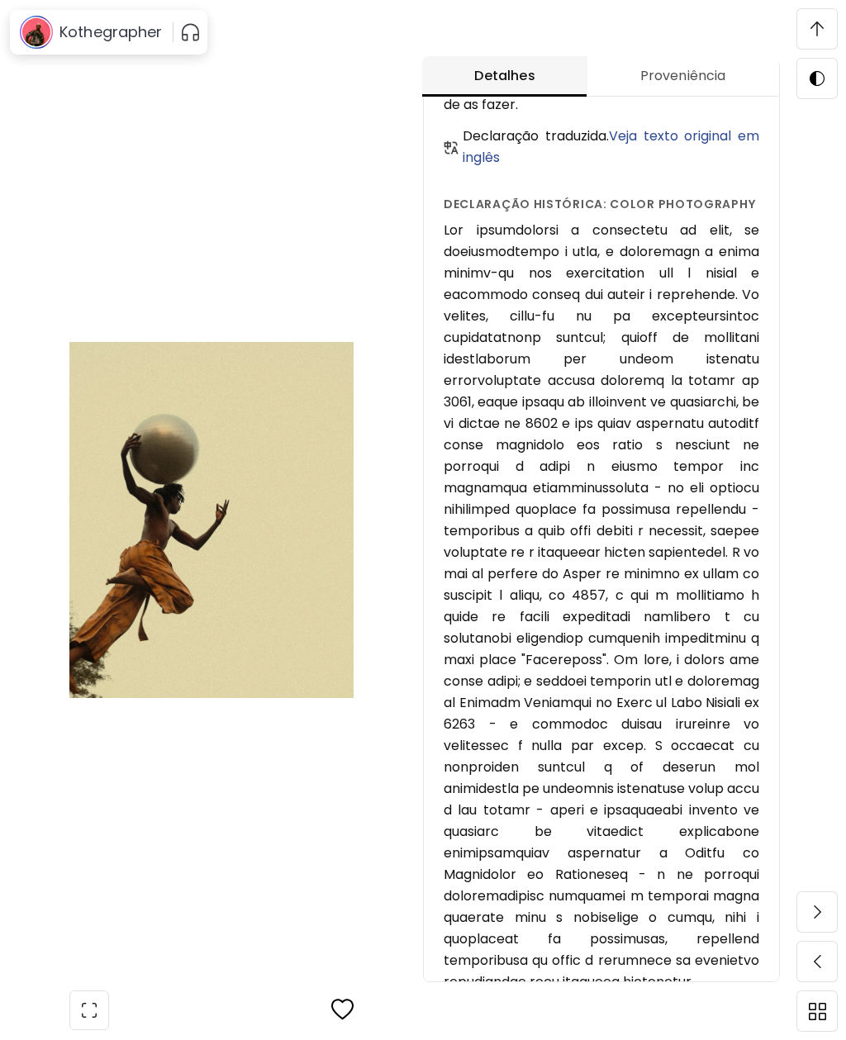
scroll to position [927, 0]
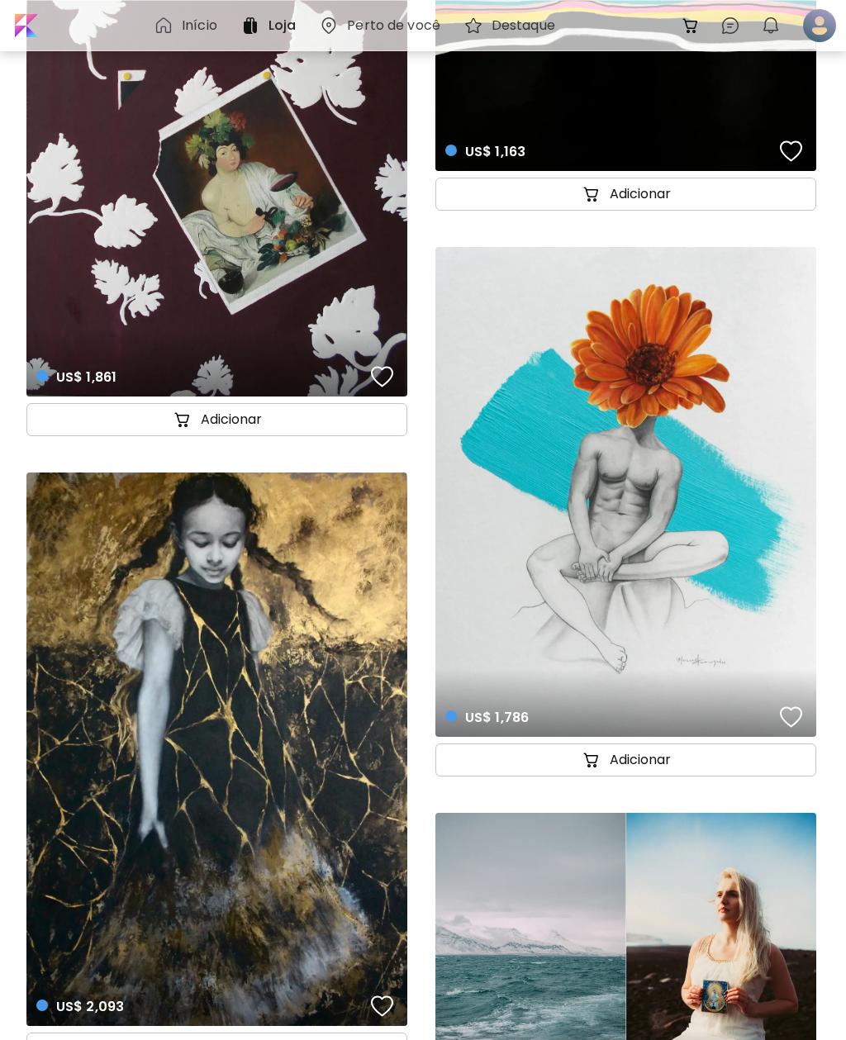
click at [543, 26] on h6 "Destaque" at bounding box center [523, 25] width 64 height 13
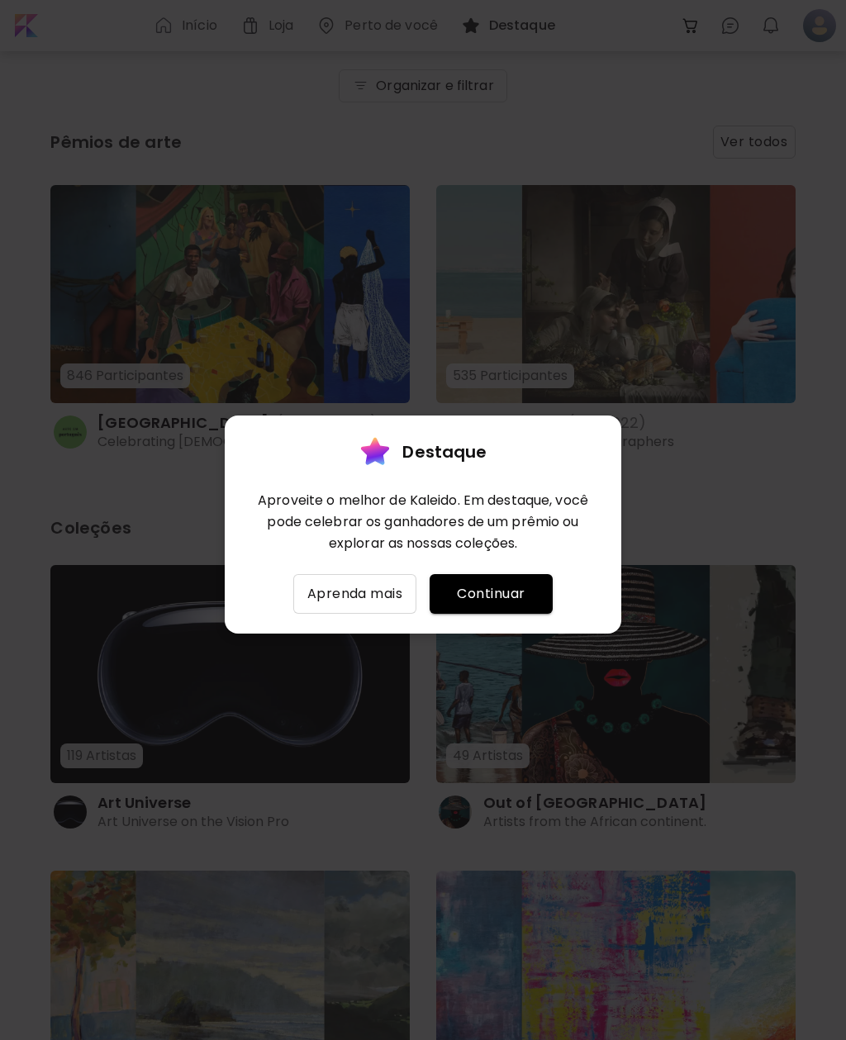
click at [373, 604] on span "Aprenda mais" at bounding box center [354, 594] width 97 height 20
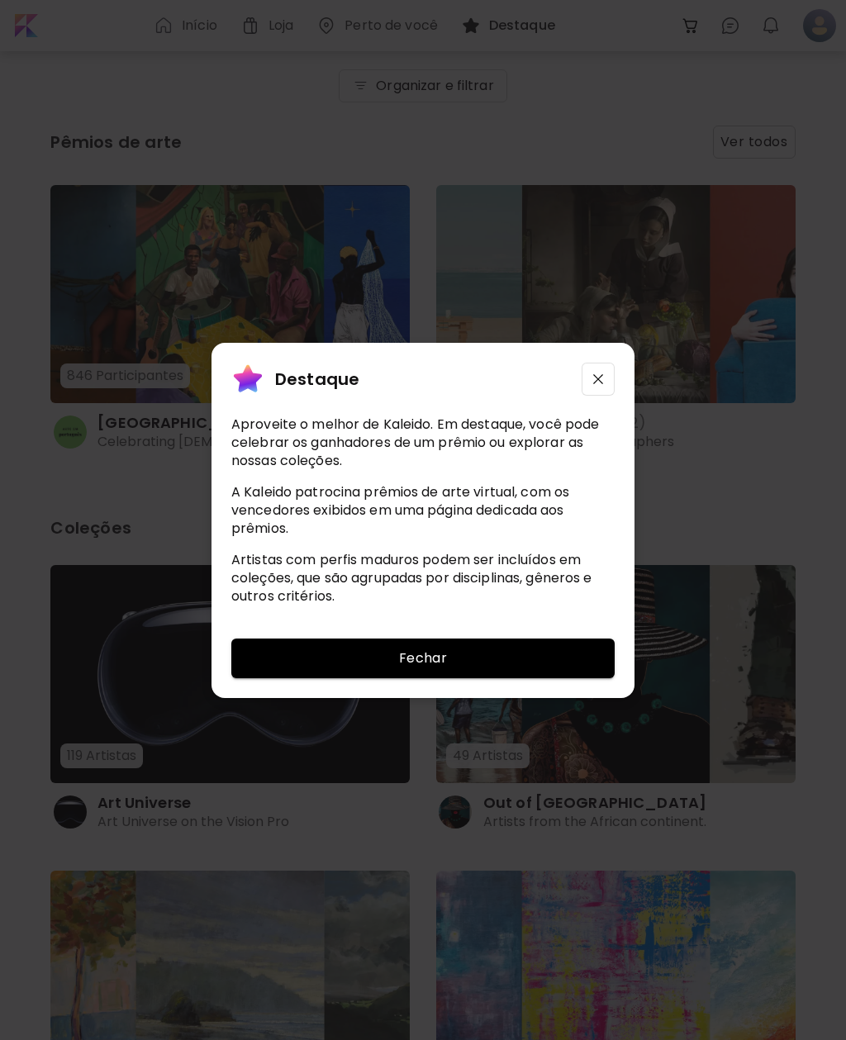
click at [566, 668] on span "Fechar" at bounding box center [422, 658] width 357 height 20
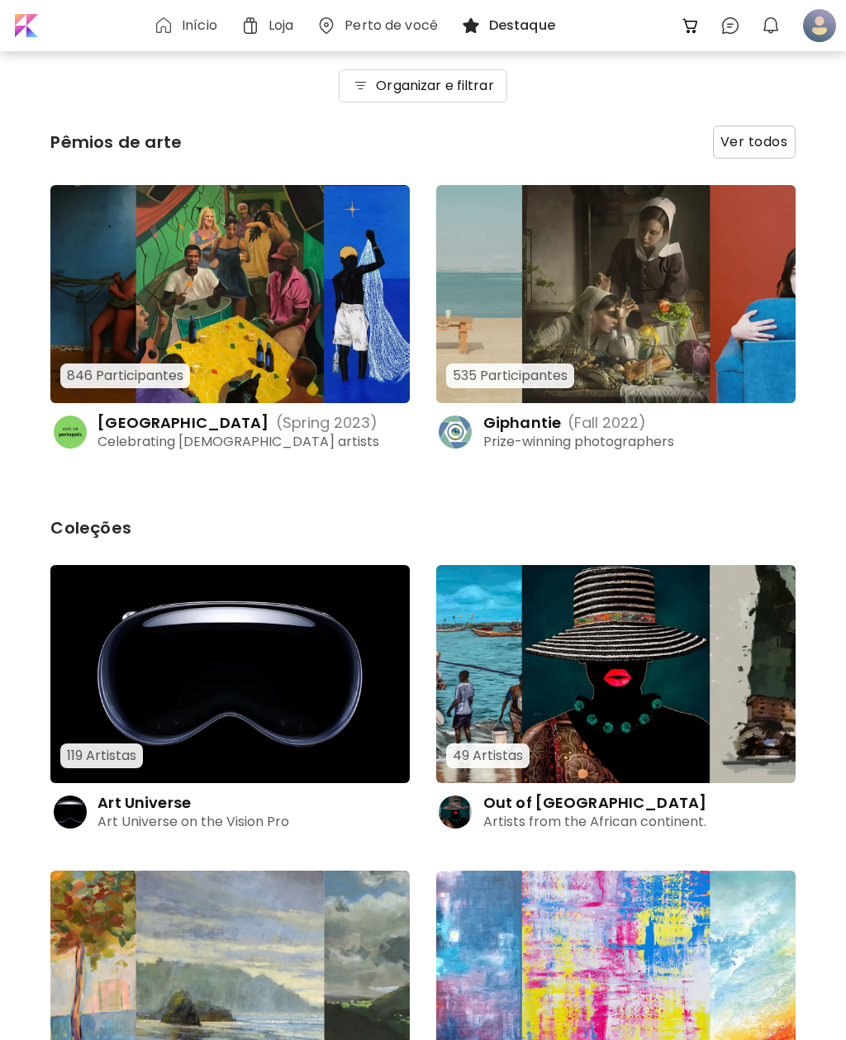
click at [311, 298] on img at bounding box center [229, 294] width 359 height 218
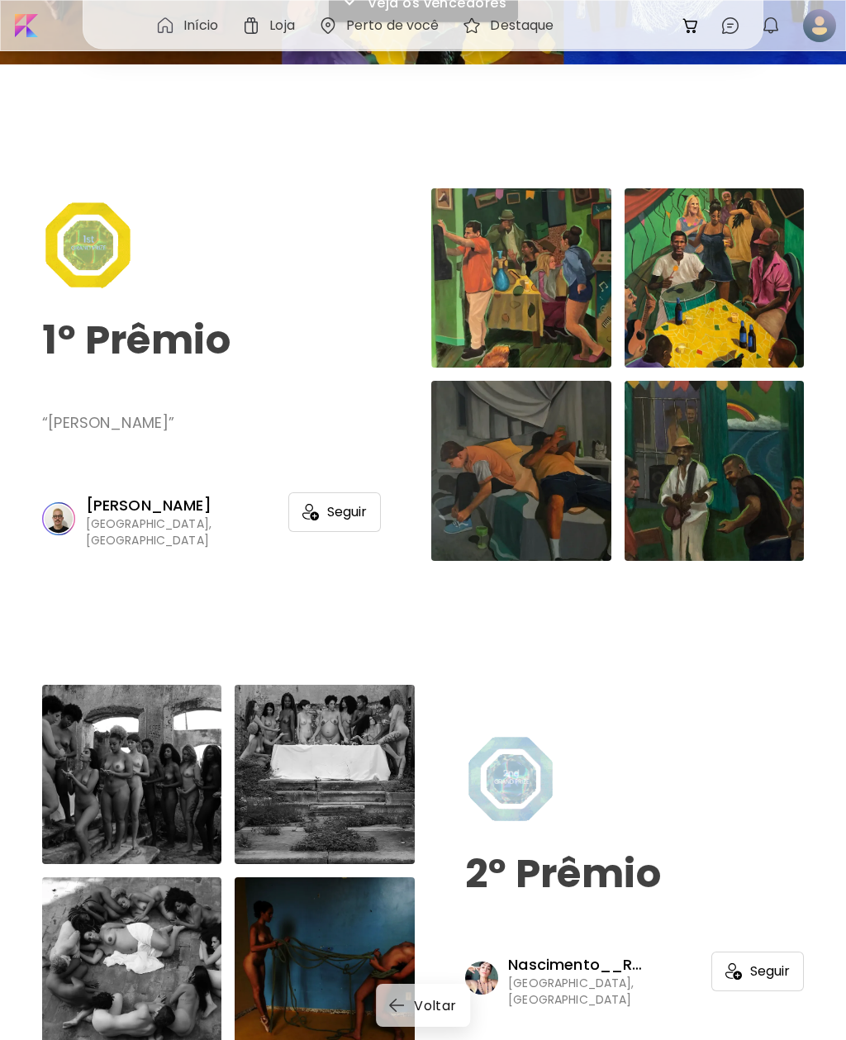
scroll to position [345, 0]
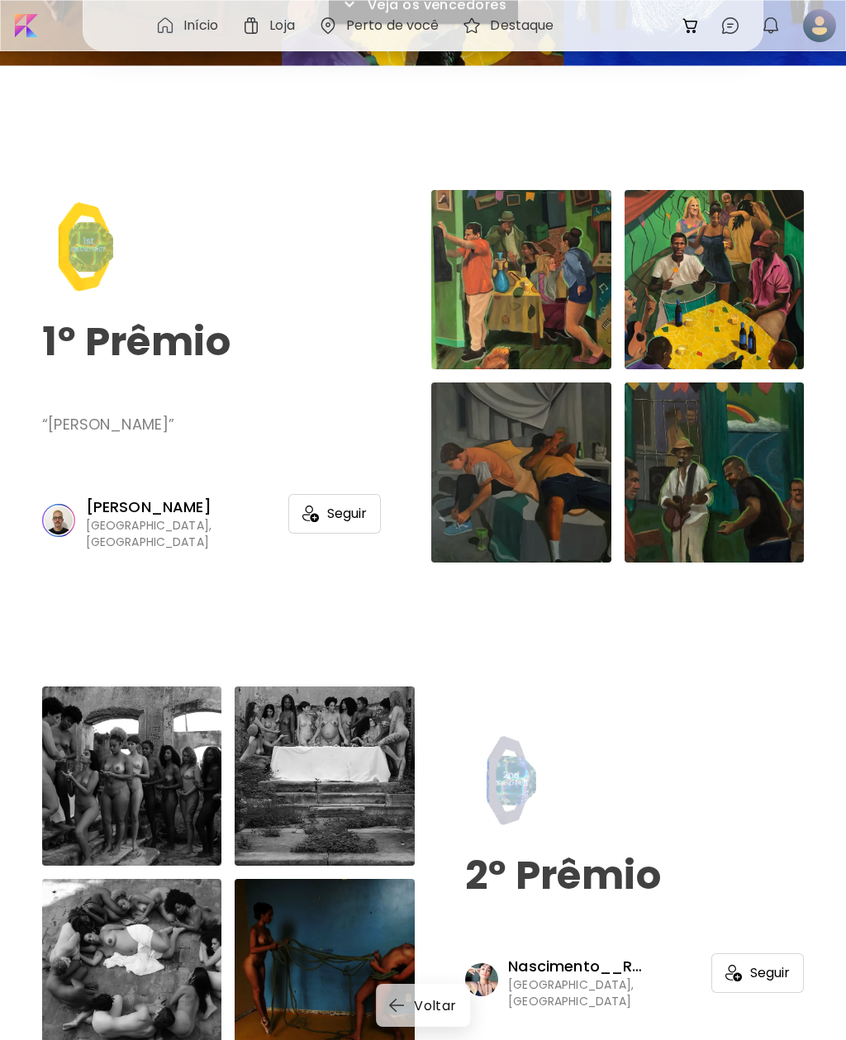
click at [191, 514] on p "Luiz Pasqualini" at bounding box center [149, 507] width 126 height 20
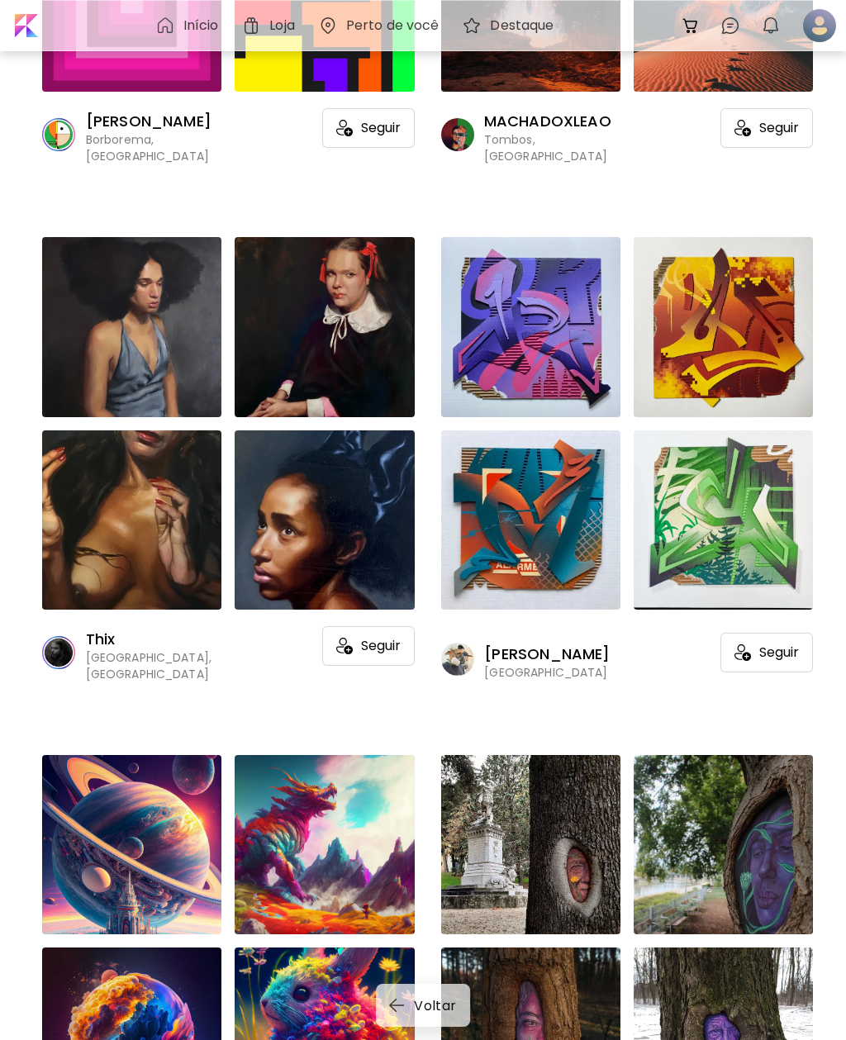
scroll to position [3624, 0]
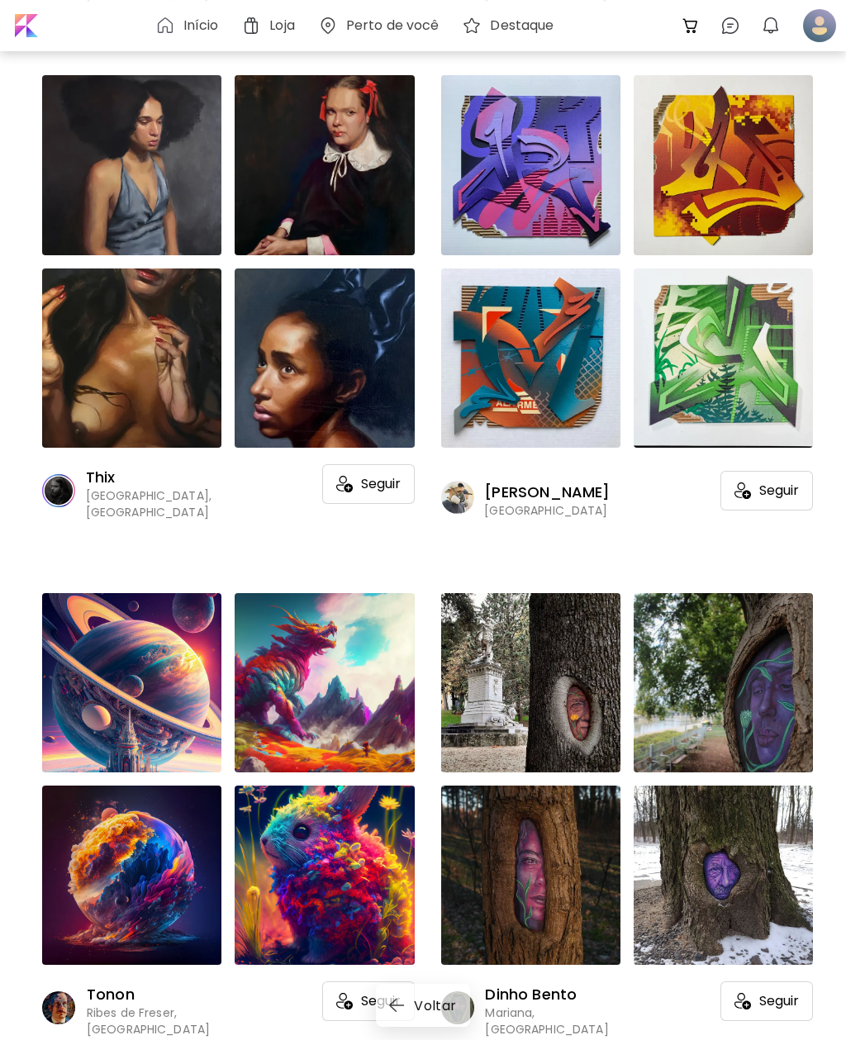
click at [550, 482] on p "Isac Romeo" at bounding box center [547, 492] width 126 height 20
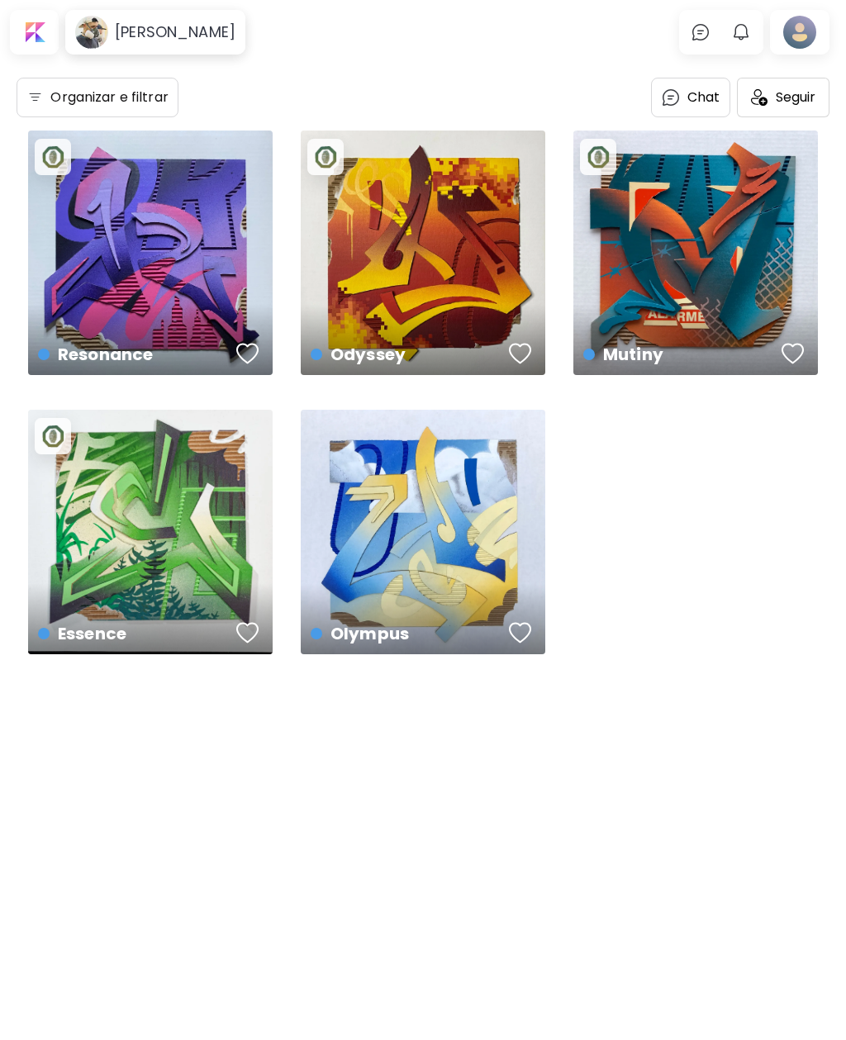
click at [190, 277] on div "Resonance US$ 250 | 40 x 40 cm" at bounding box center [150, 252] width 244 height 244
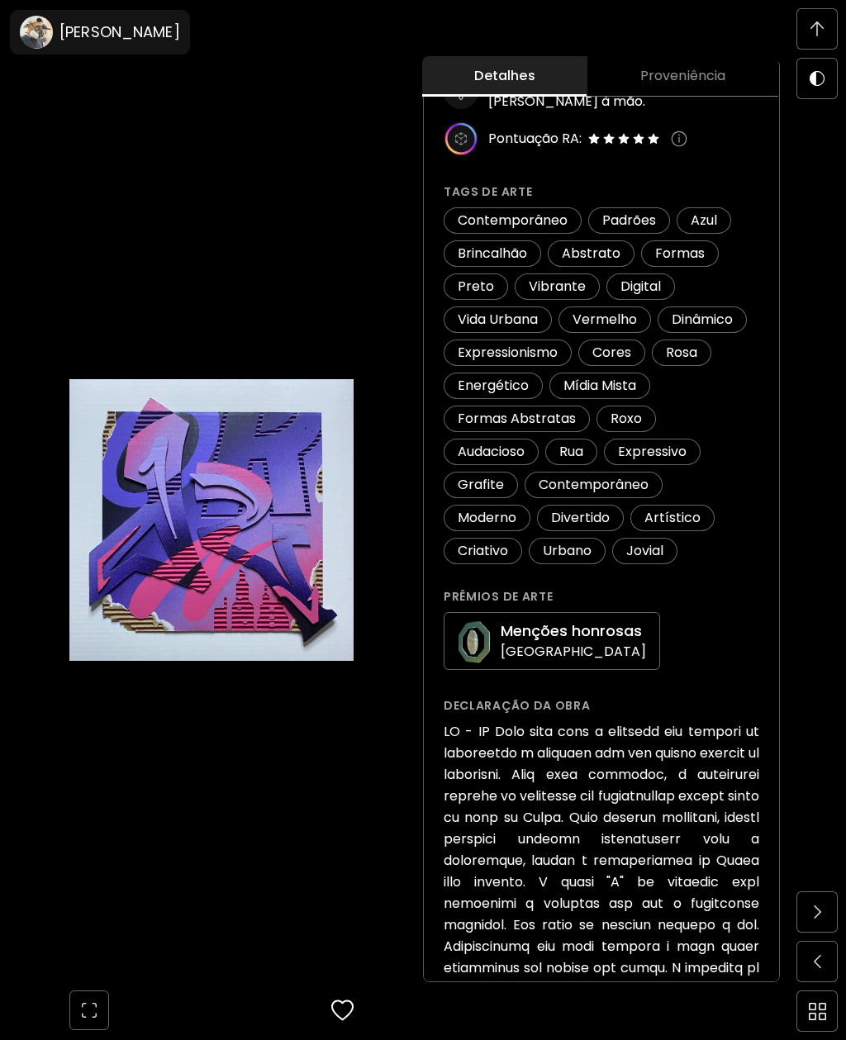
scroll to position [1104, 0]
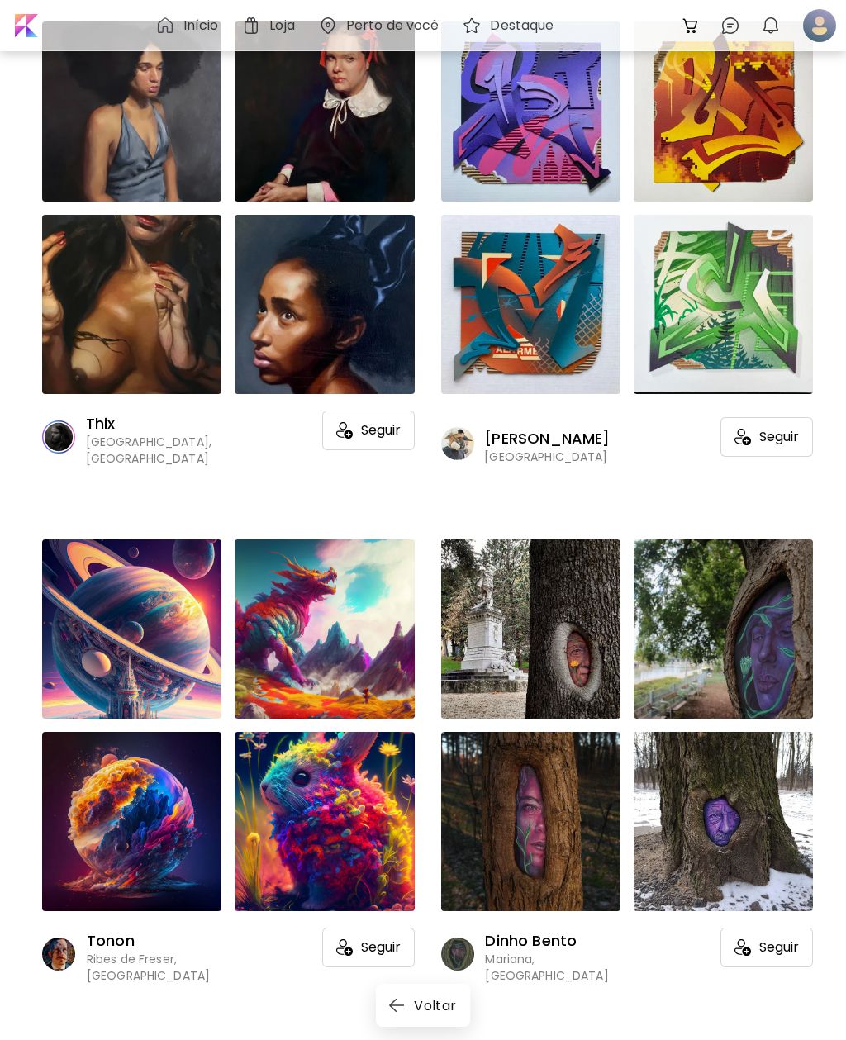
click at [174, 575] on div at bounding box center [131, 628] width 179 height 179
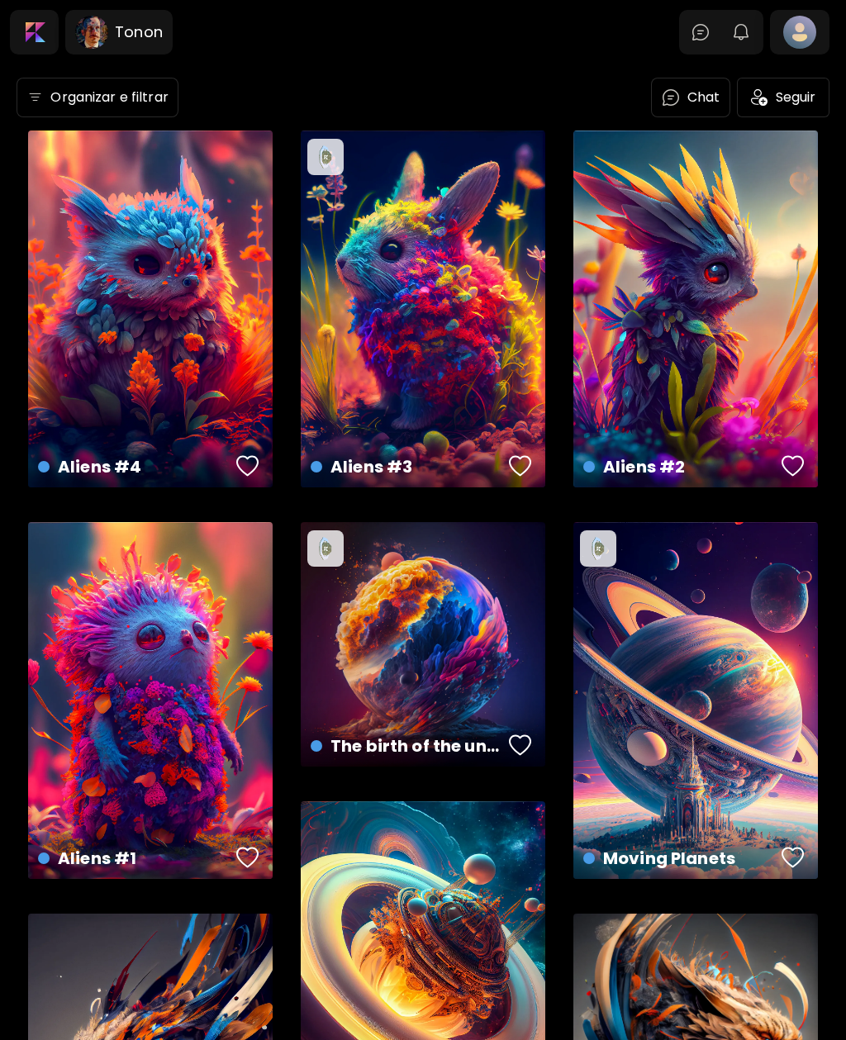
click at [699, 274] on div "Aliens #2 US$ 100 | 2048 x 2048 px" at bounding box center [695, 308] width 244 height 357
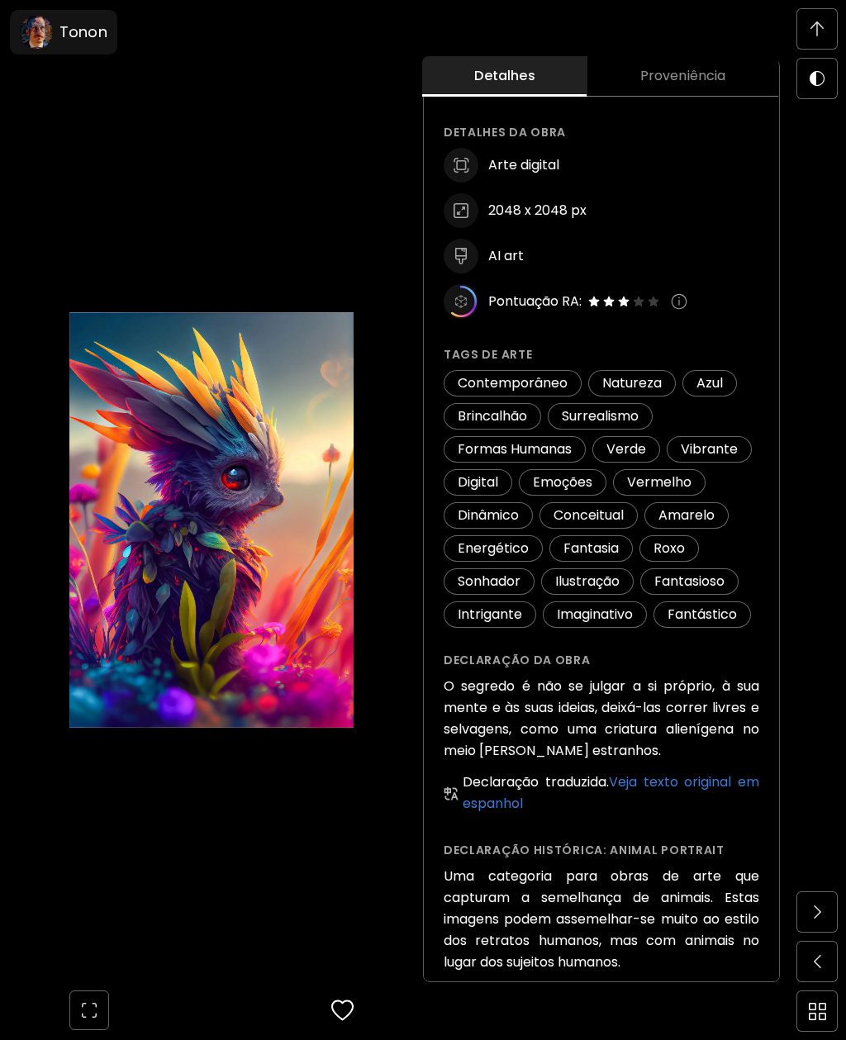
click at [682, 86] on span "Proveniência" at bounding box center [682, 76] width 171 height 20
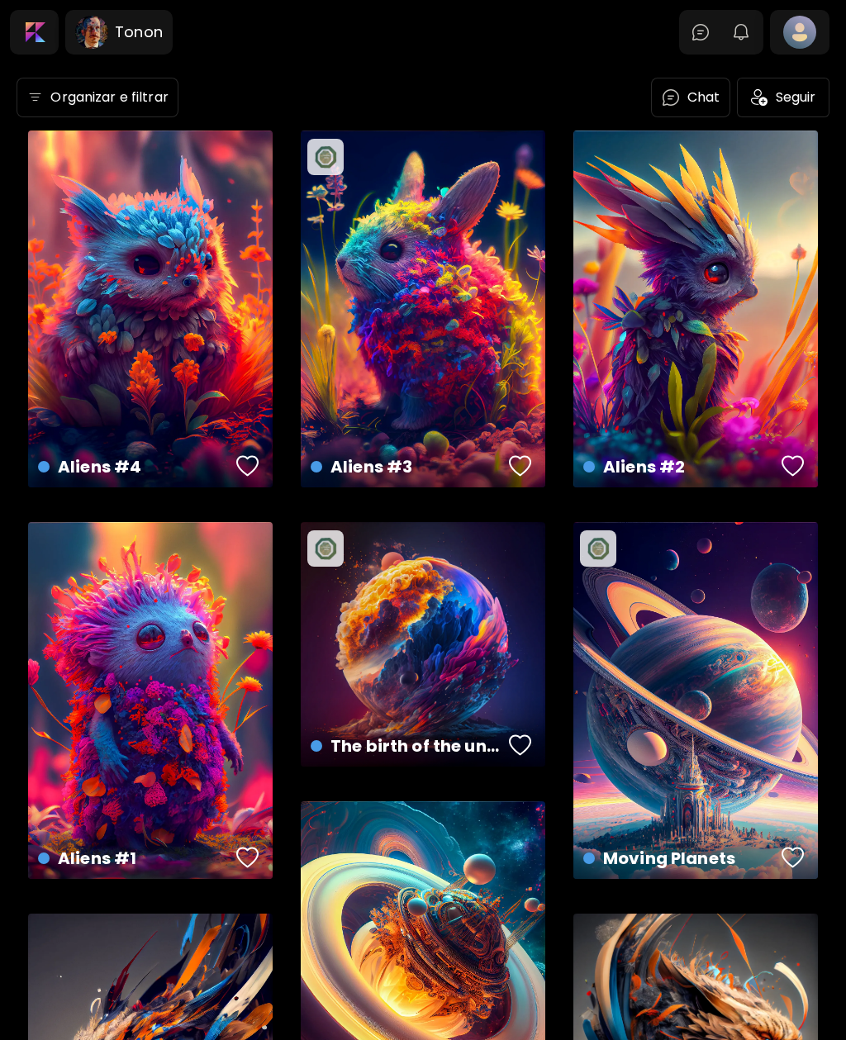
click at [145, 31] on h6 "Tonon" at bounding box center [139, 32] width 48 height 20
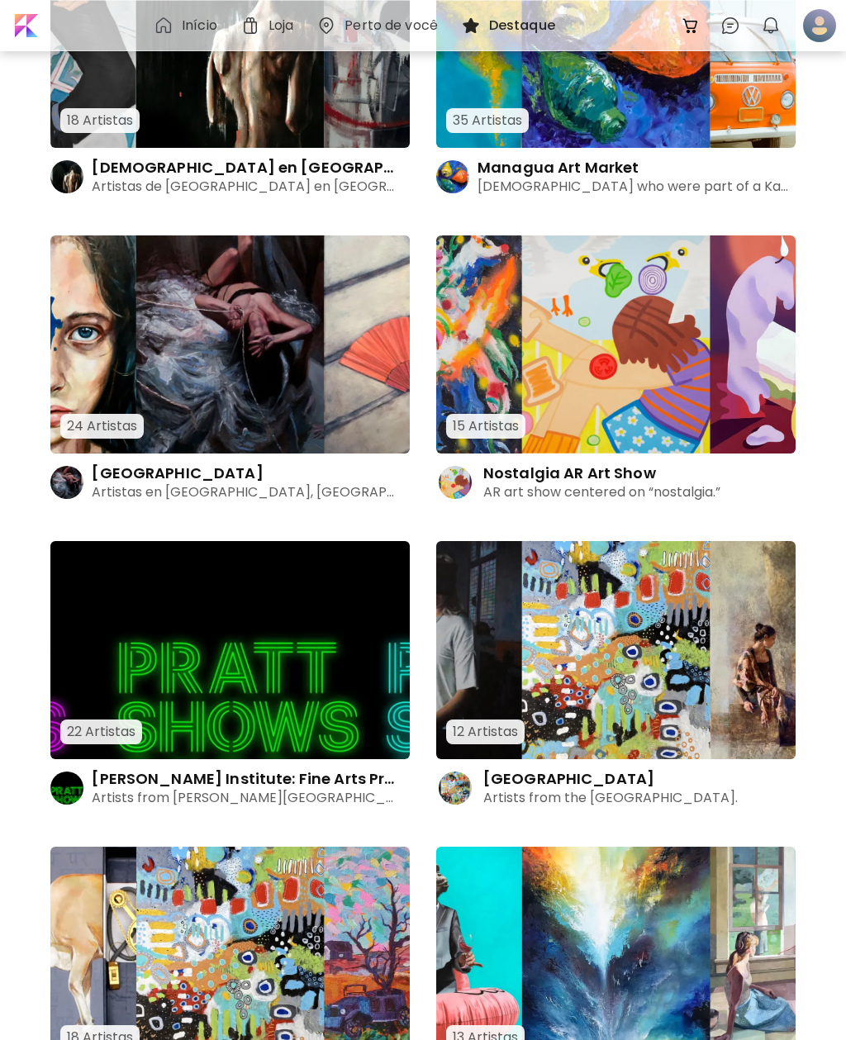
scroll to position [6745, 0]
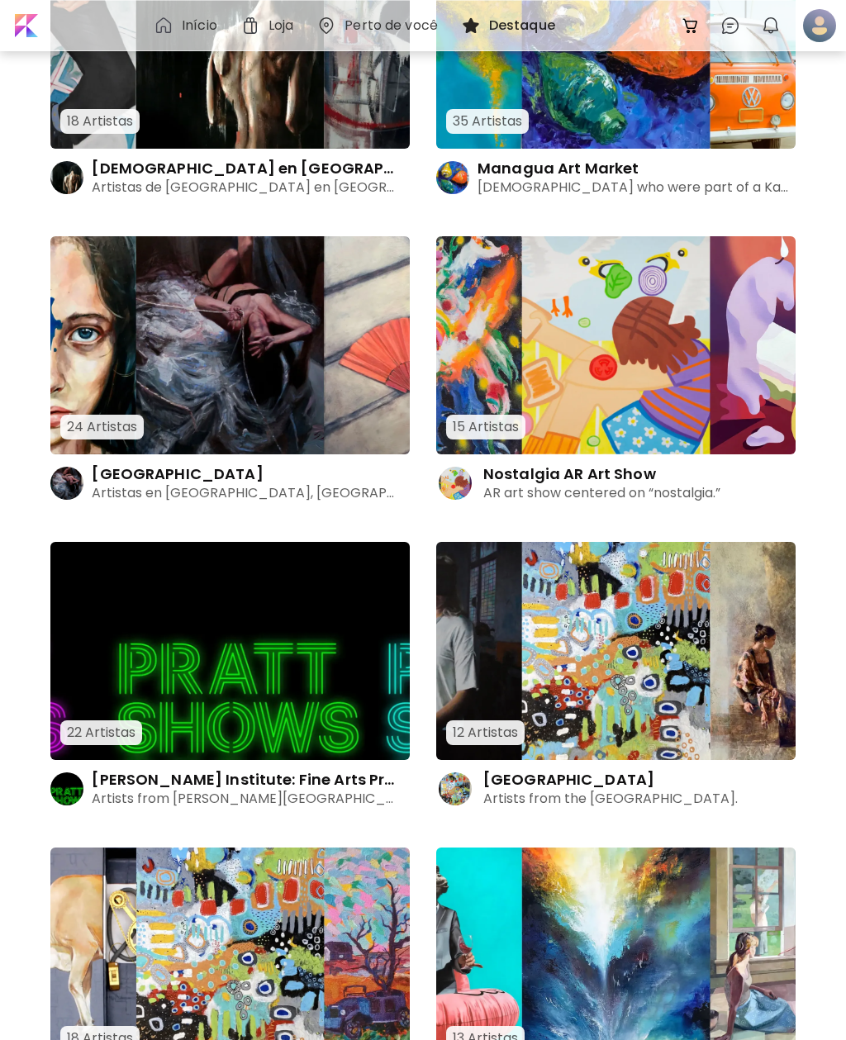
click at [205, 24] on h6 "Início" at bounding box center [200, 25] width 36 height 13
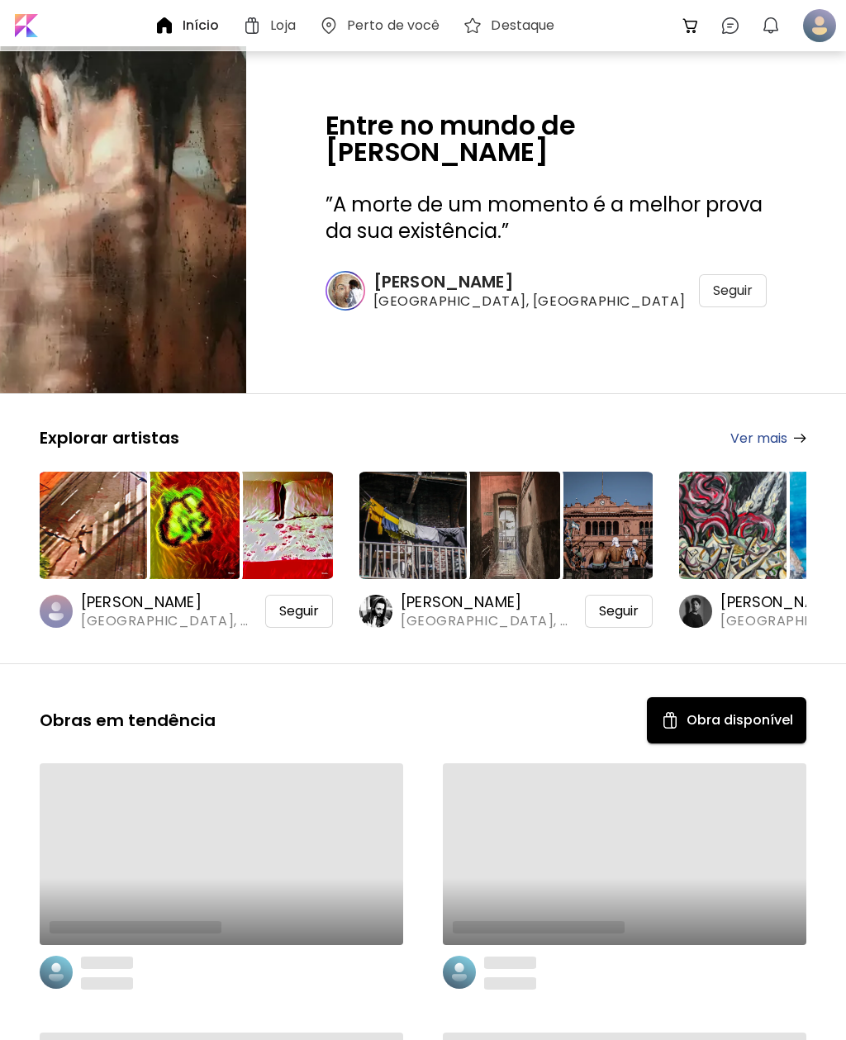
click at [766, 31] on img "button" at bounding box center [771, 26] width 20 height 20
